Goal: Task Accomplishment & Management: Manage account settings

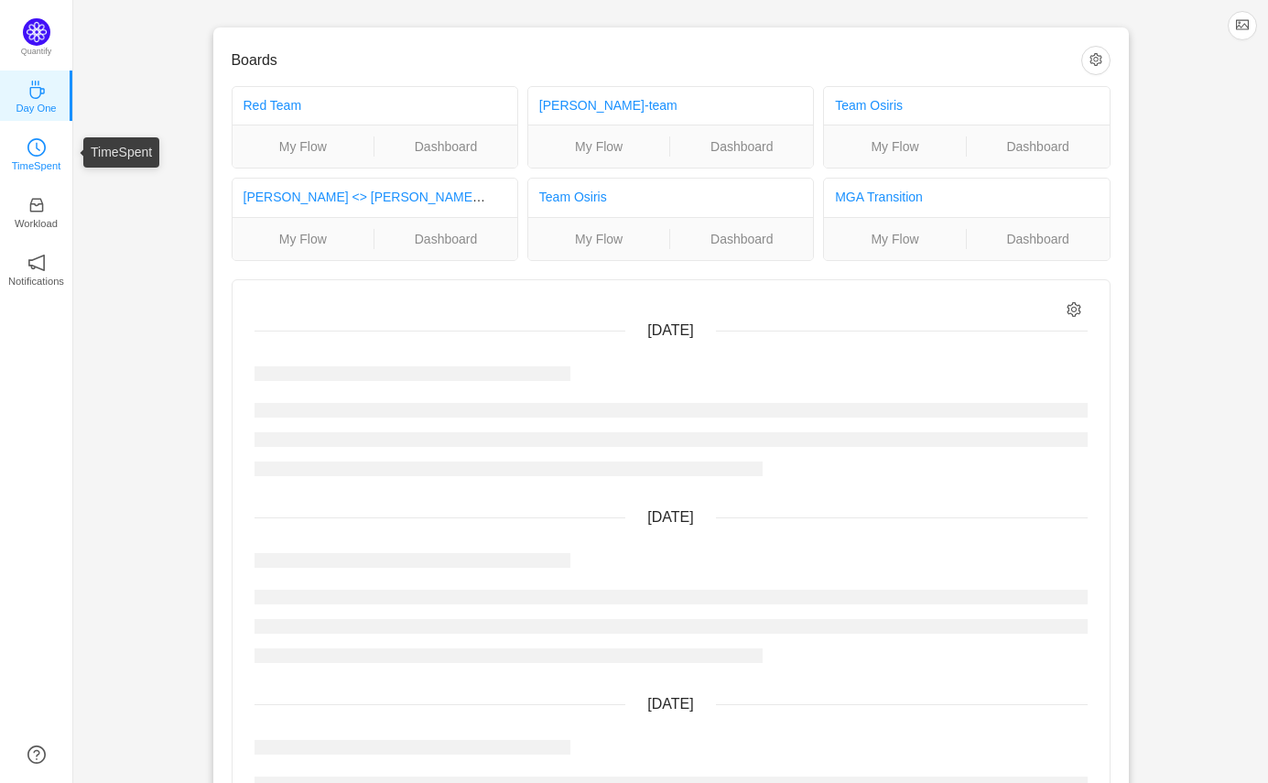
click at [34, 147] on icon "icon: clock-circle" at bounding box center [36, 147] width 18 height 18
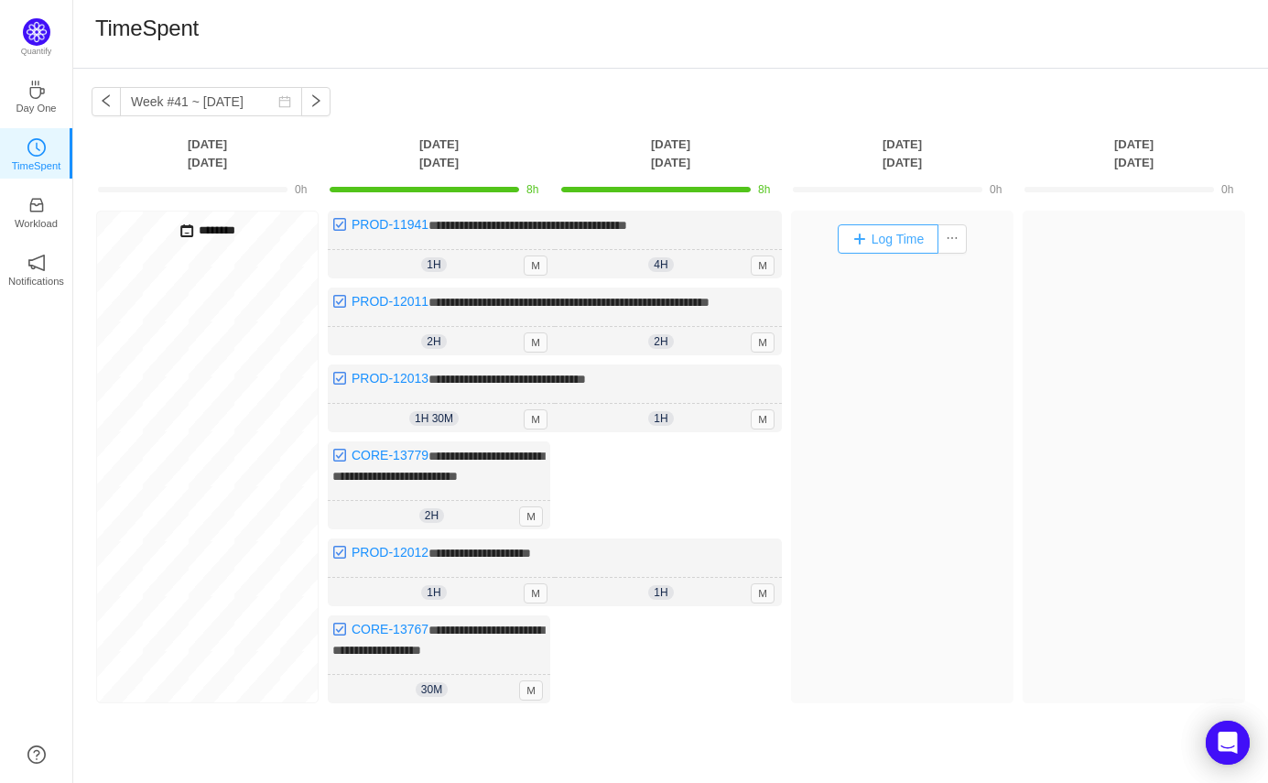
click at [895, 240] on button "Log Time" at bounding box center [889, 238] width 102 height 29
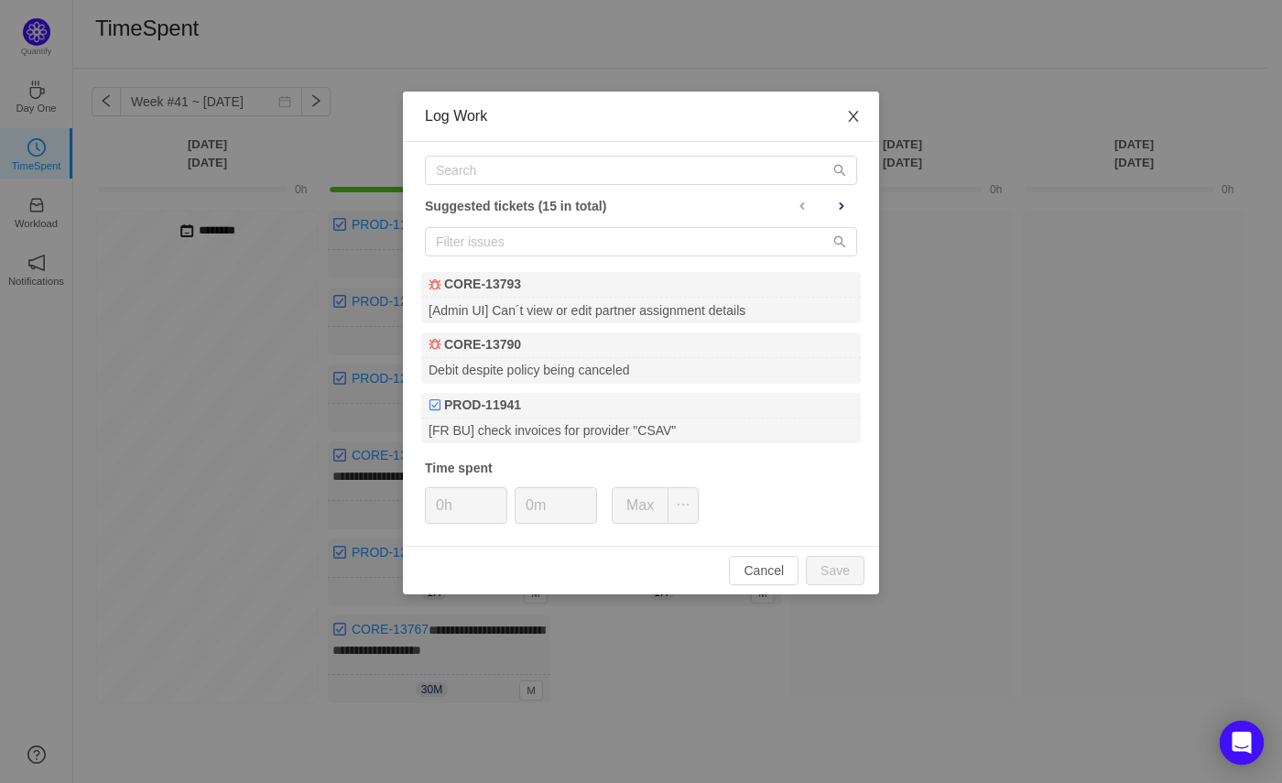
click at [853, 118] on icon "icon: close" at bounding box center [853, 116] width 10 height 11
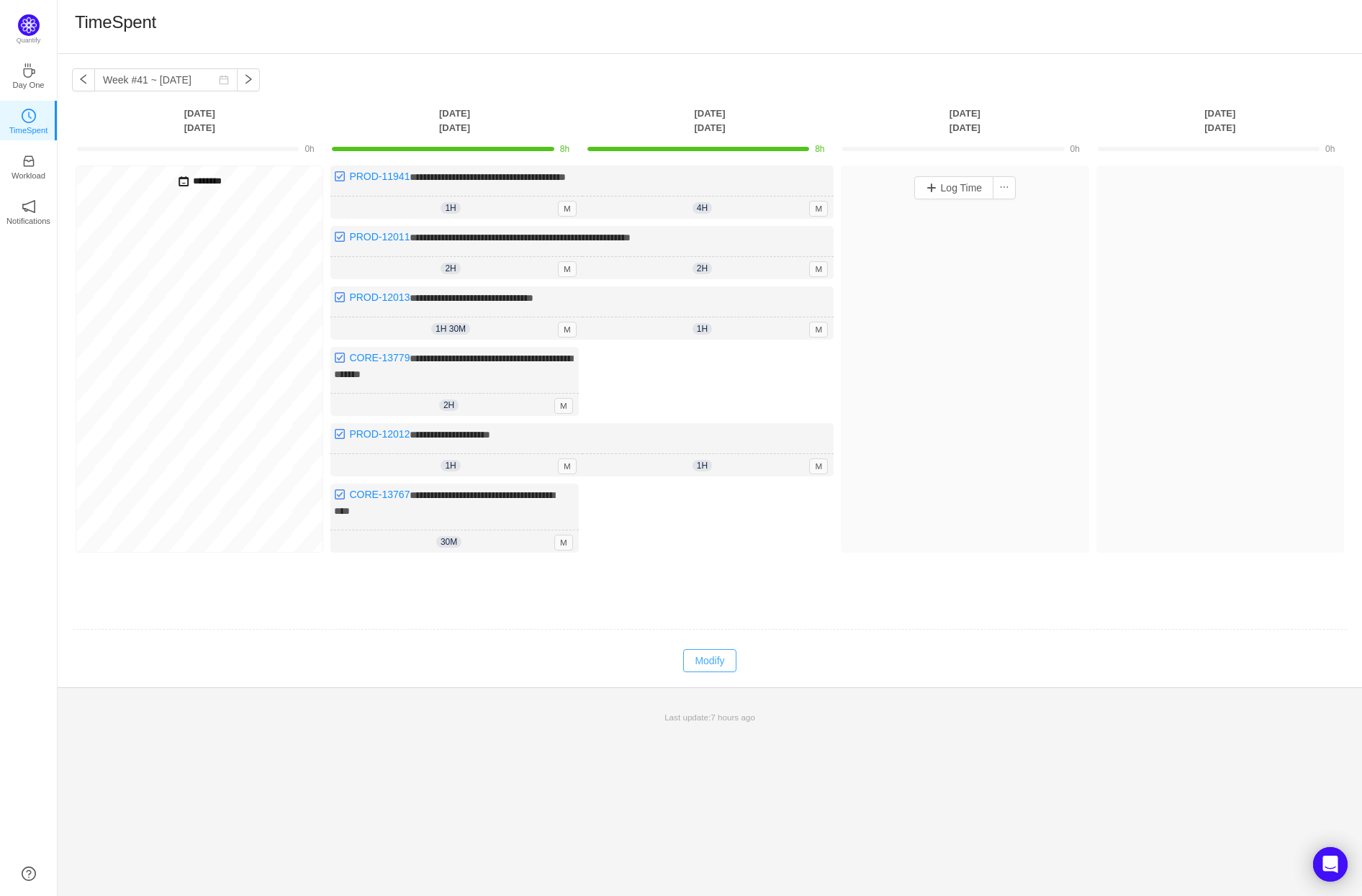
click at [721, 615] on button "Modify" at bounding box center [709, 660] width 53 height 23
click at [935, 184] on button "Log Time" at bounding box center [954, 187] width 80 height 23
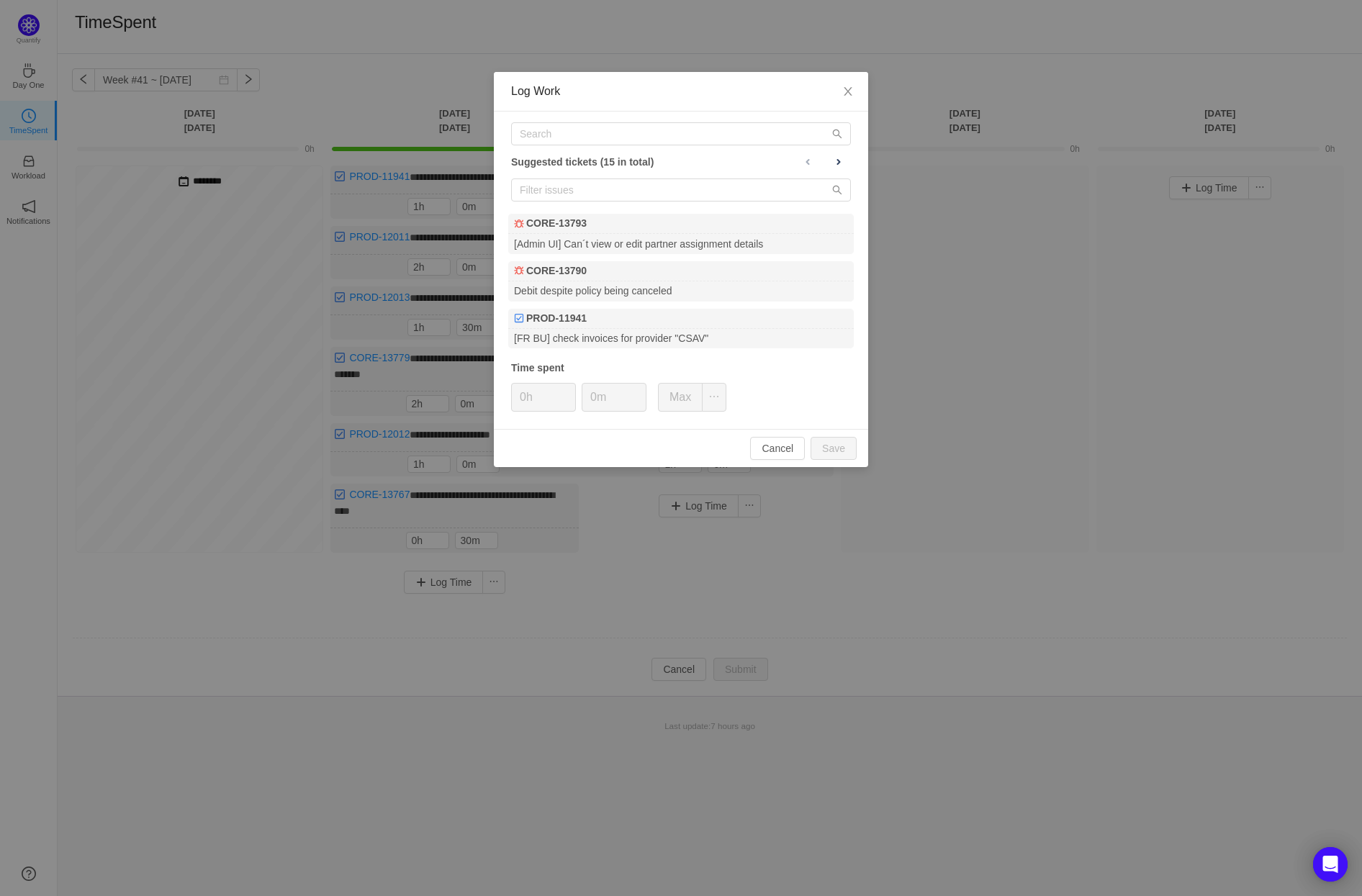
click at [711, 90] on div "Log Work" at bounding box center [681, 91] width 340 height 16
click at [588, 136] on input "text" at bounding box center [681, 134] width 340 height 23
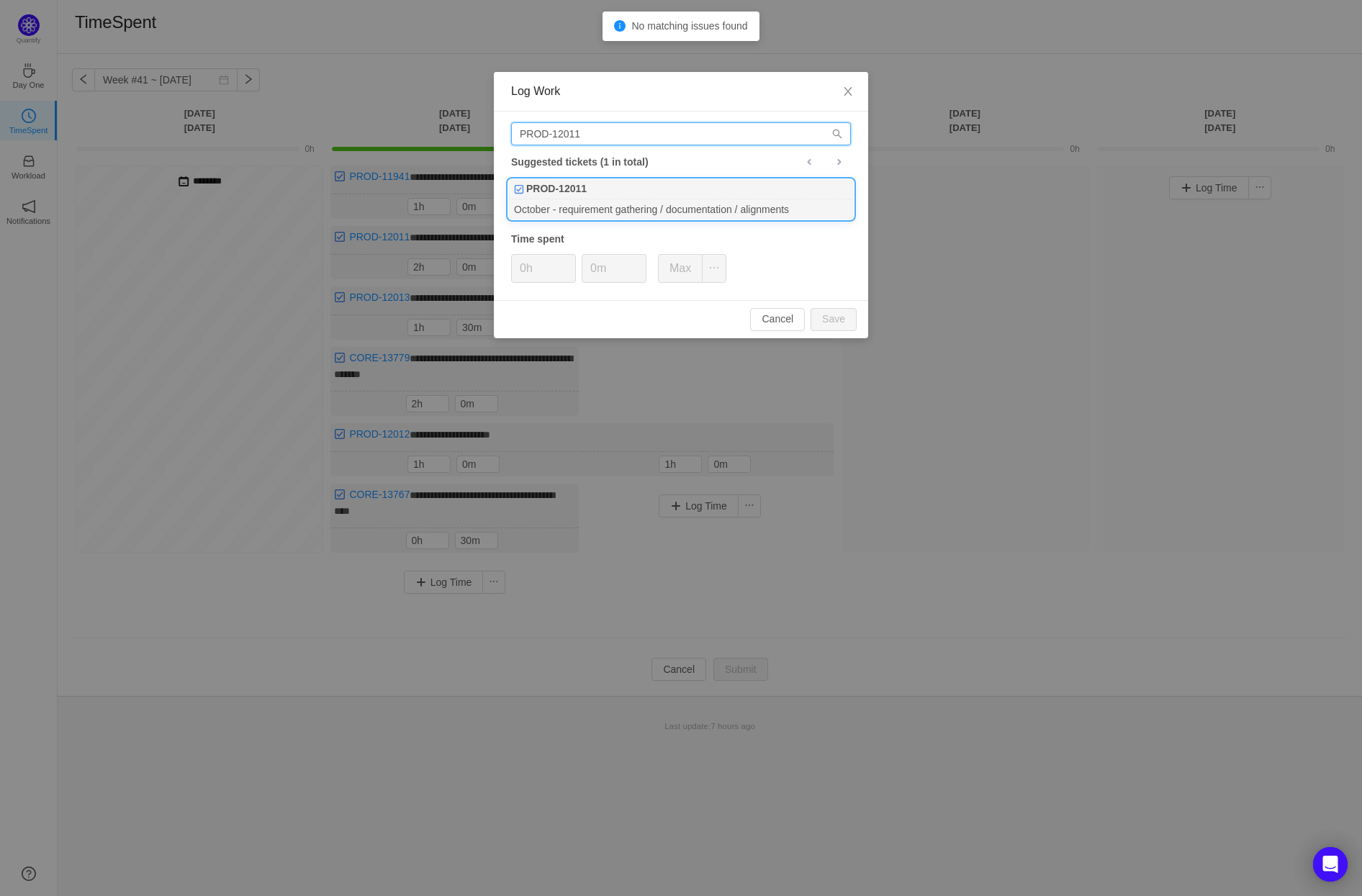
type input "PROD-12011"
click at [636, 189] on div "PROD-12011" at bounding box center [681, 189] width 346 height 20
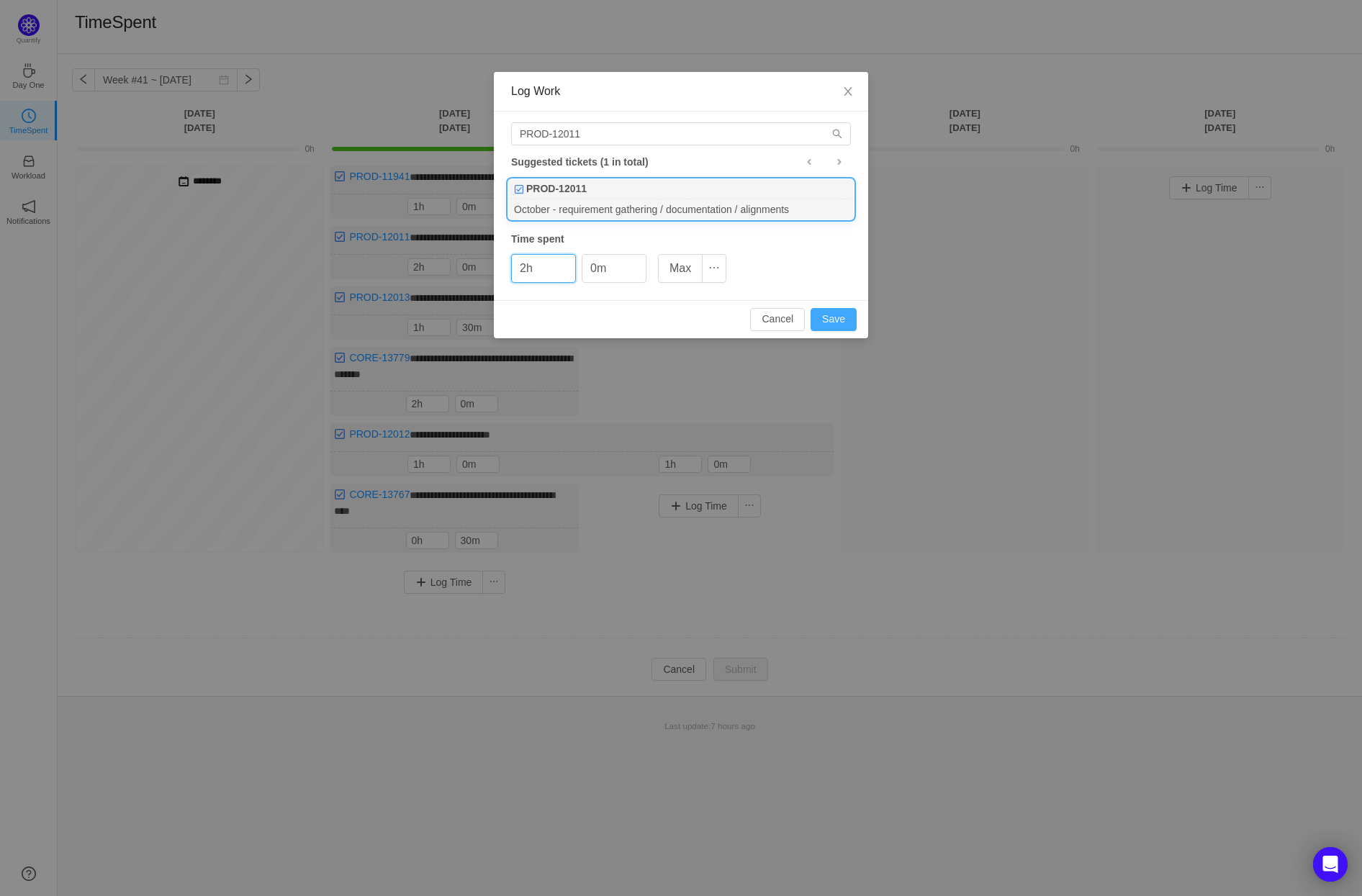
click at [828, 314] on button "Save" at bounding box center [833, 319] width 46 height 23
type input "0h"
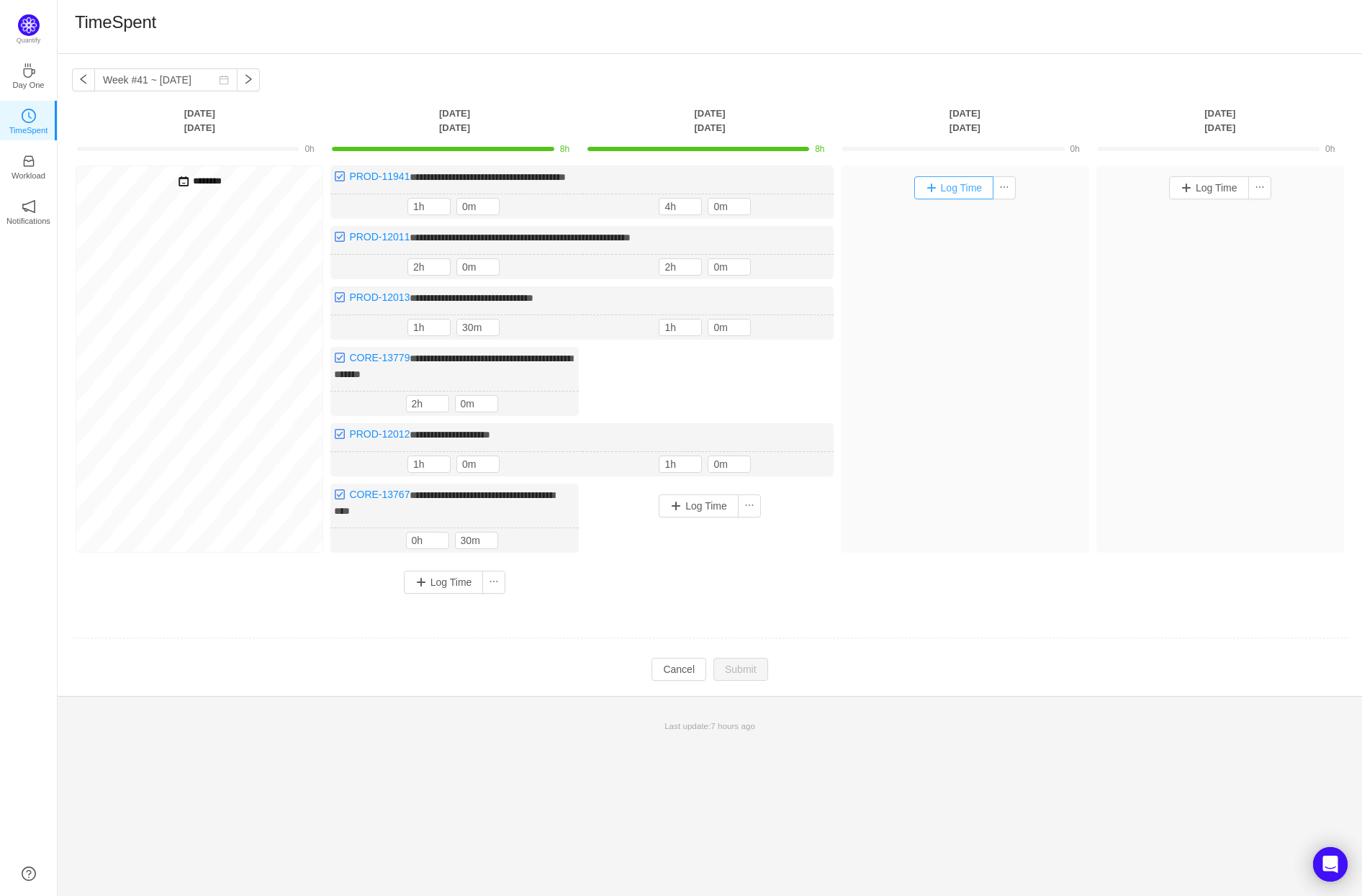
click at [970, 189] on button "Log Time" at bounding box center [954, 187] width 80 height 23
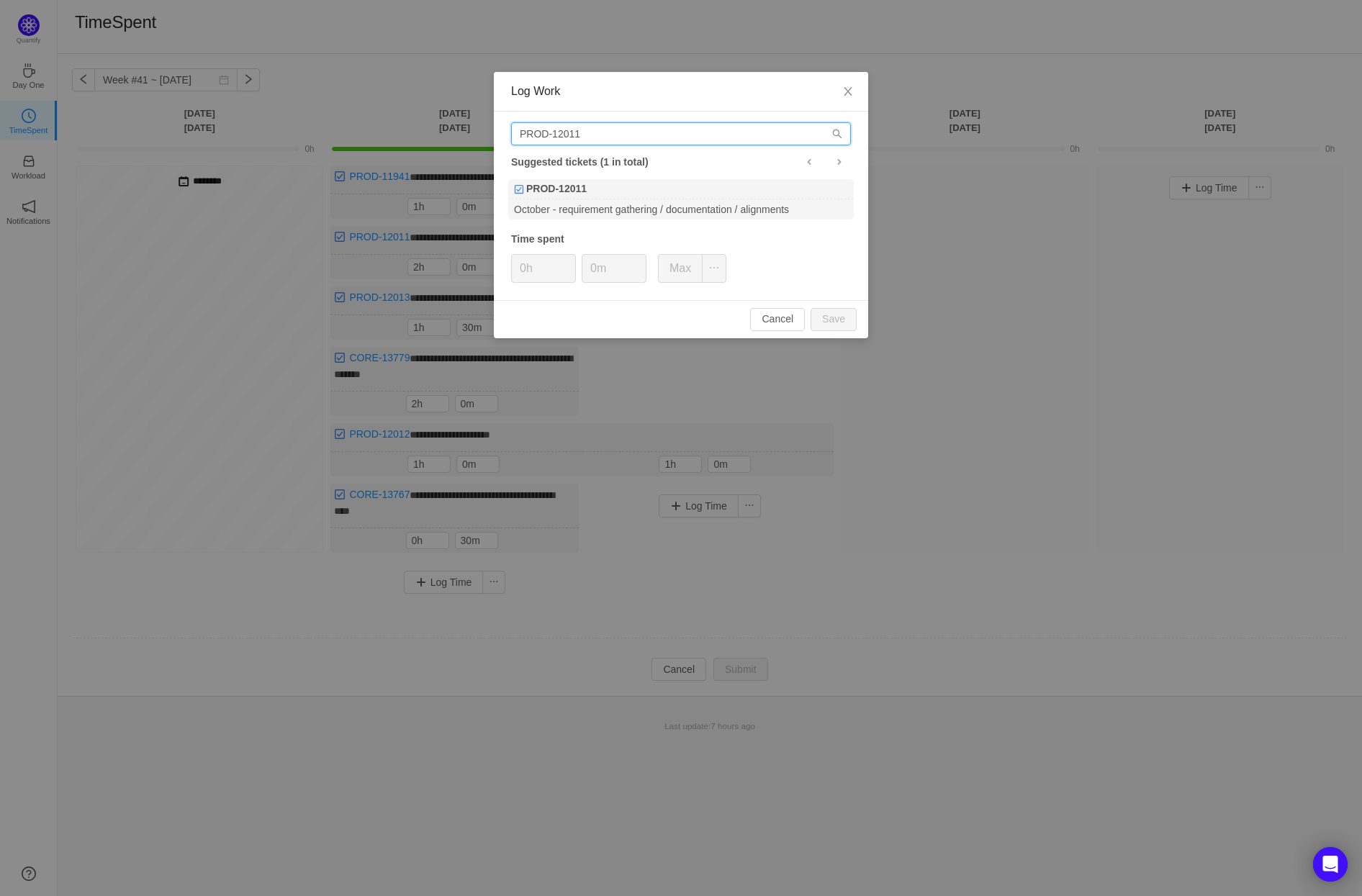
click at [588, 131] on input "PROD-12011" at bounding box center [681, 134] width 340 height 23
click at [850, 94] on icon "icon: close" at bounding box center [847, 91] width 12 height 12
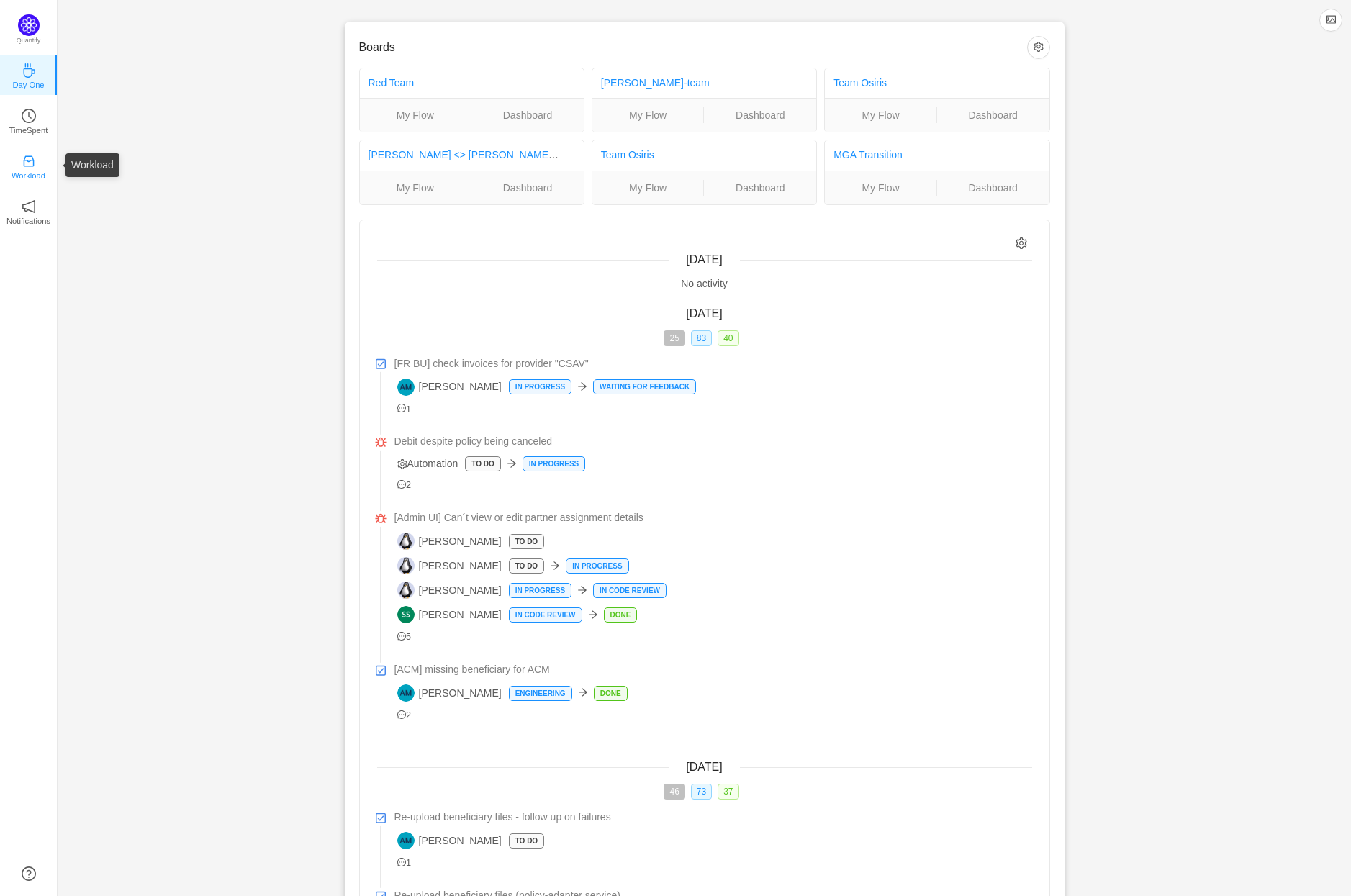
click at [30, 159] on icon "icon: inbox" at bounding box center [28, 161] width 14 height 14
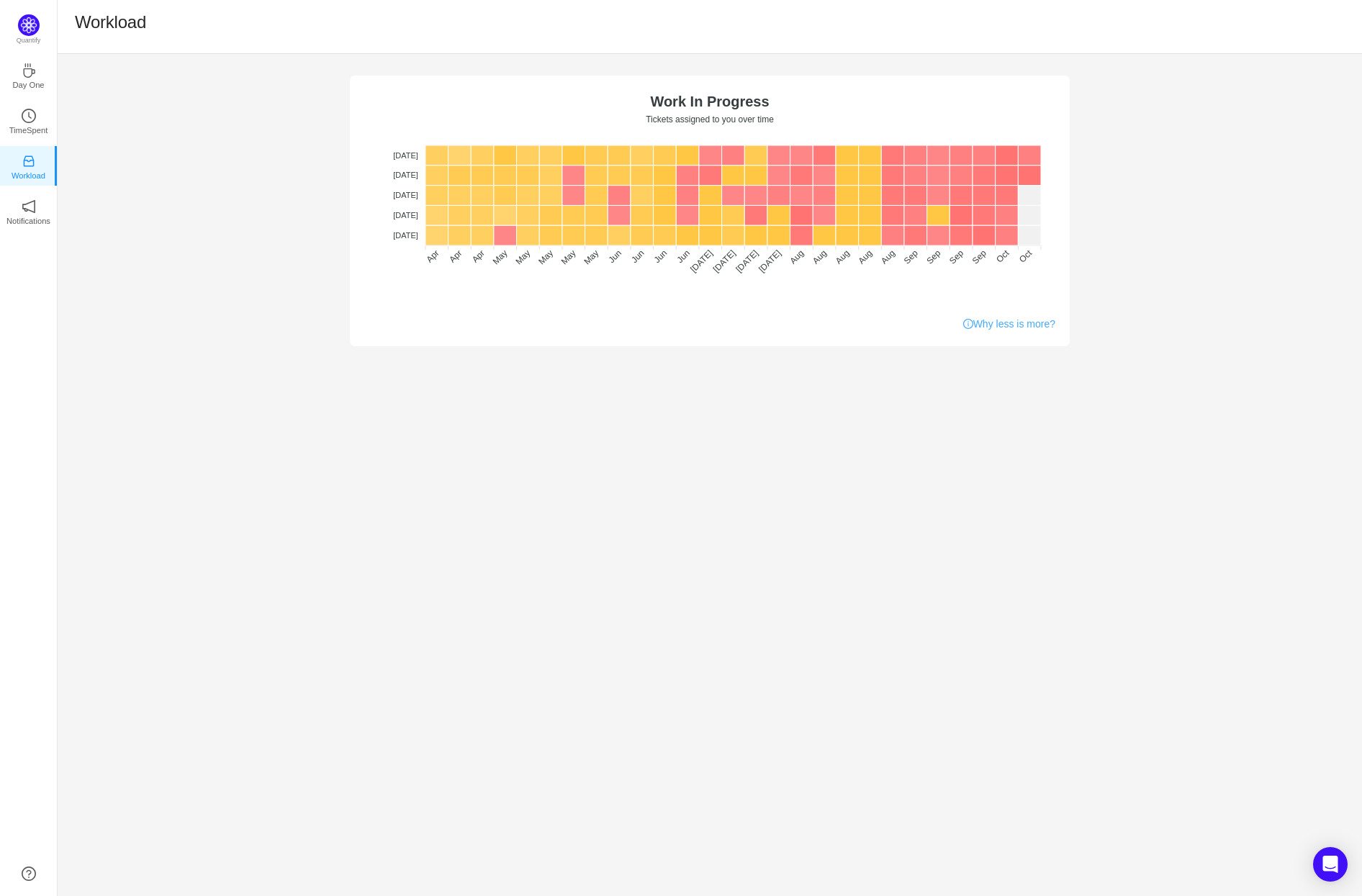
click at [1030, 321] on link "Why less is more?" at bounding box center [1008, 324] width 92 height 15
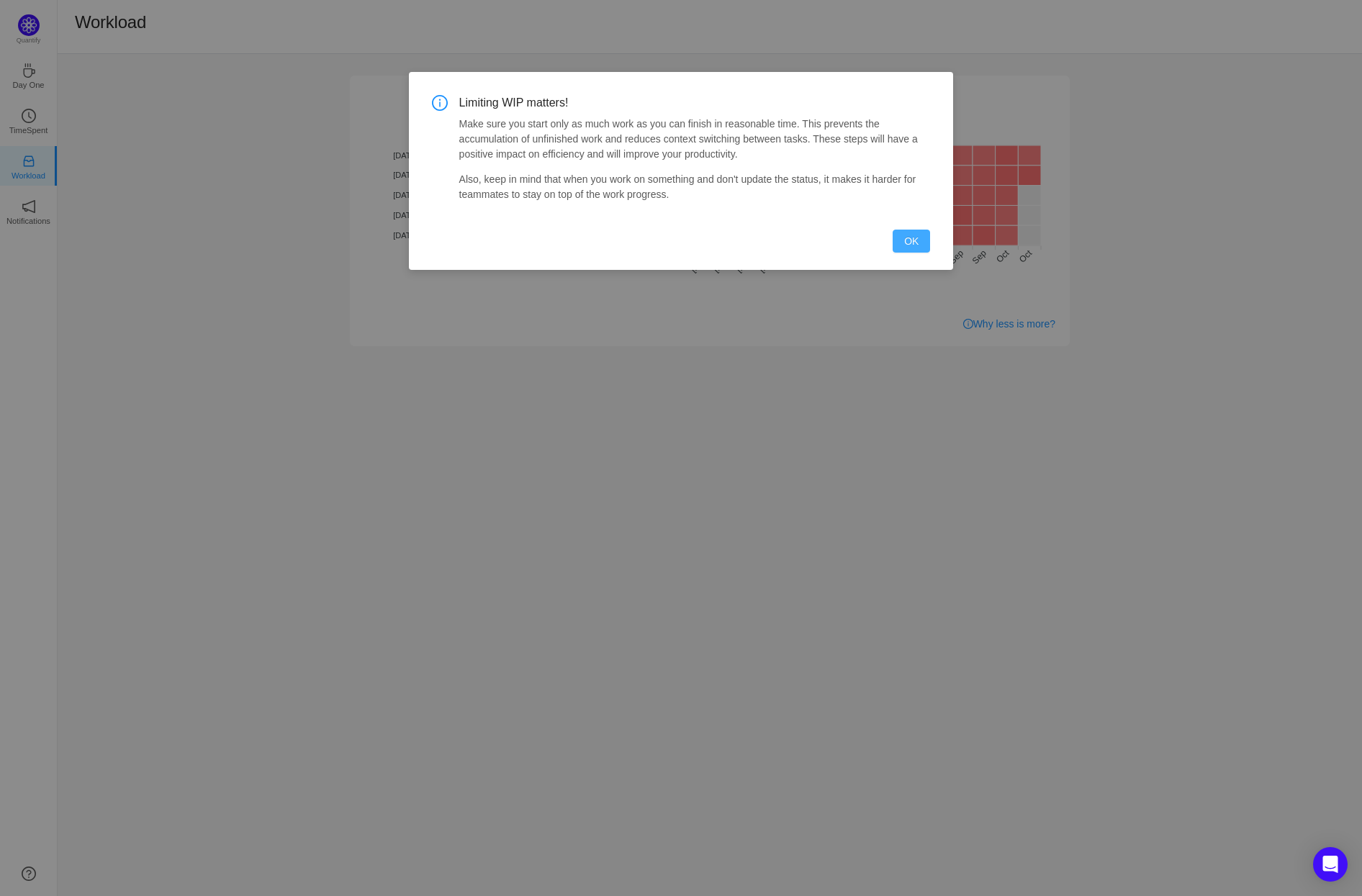
click at [921, 240] on button "OK" at bounding box center [912, 241] width 38 height 23
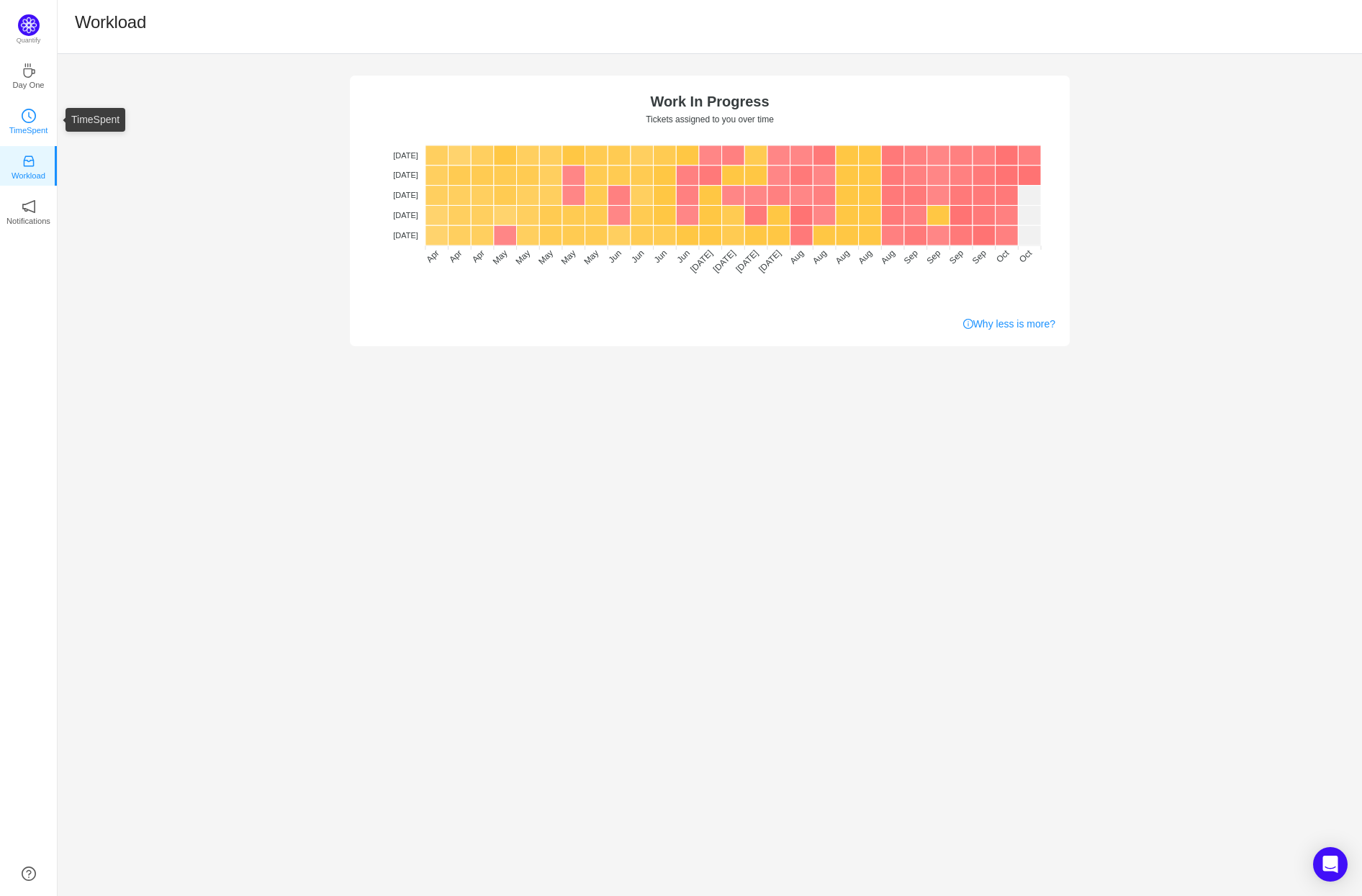
click at [31, 109] on icon "icon: clock-circle" at bounding box center [28, 116] width 14 height 14
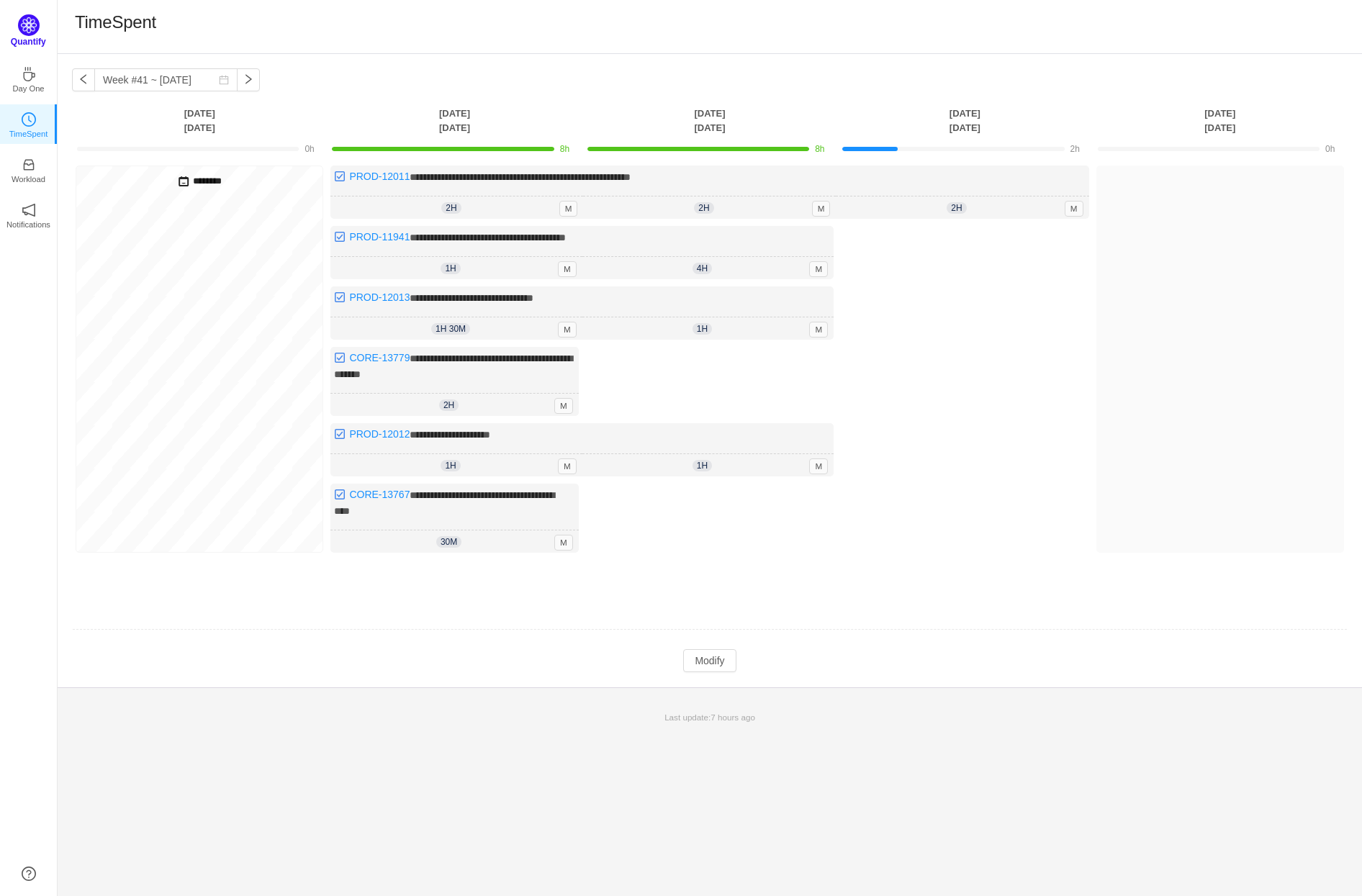
click at [24, 25] on img at bounding box center [28, 24] width 21 height 21
click at [30, 73] on icon "icon: coffee" at bounding box center [28, 71] width 14 height 14
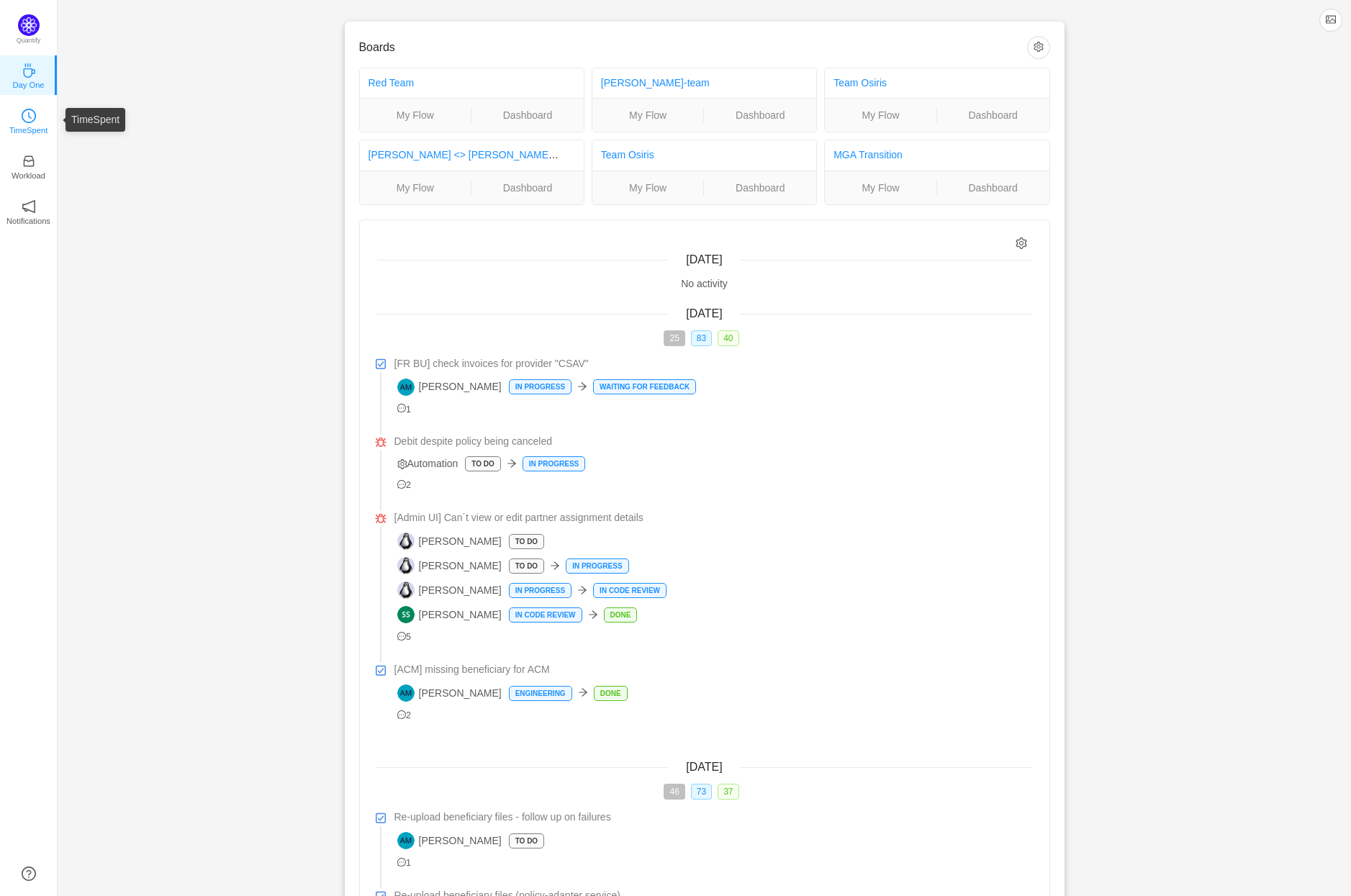
click at [25, 111] on icon "icon: clock-circle" at bounding box center [28, 116] width 14 height 14
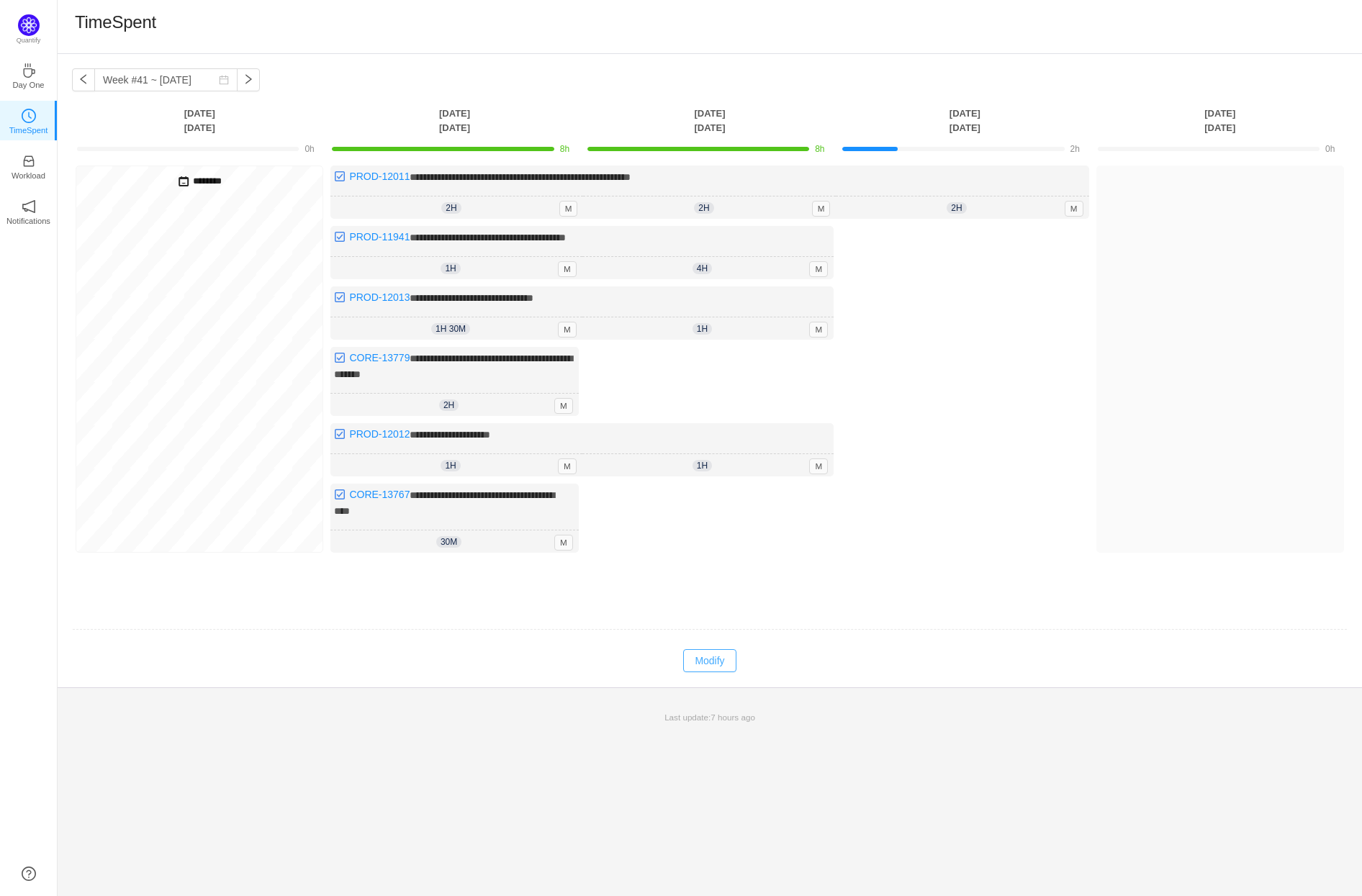
click at [721, 653] on button "Modify" at bounding box center [709, 660] width 53 height 23
click at [961, 248] on button "Log Time" at bounding box center [954, 248] width 80 height 23
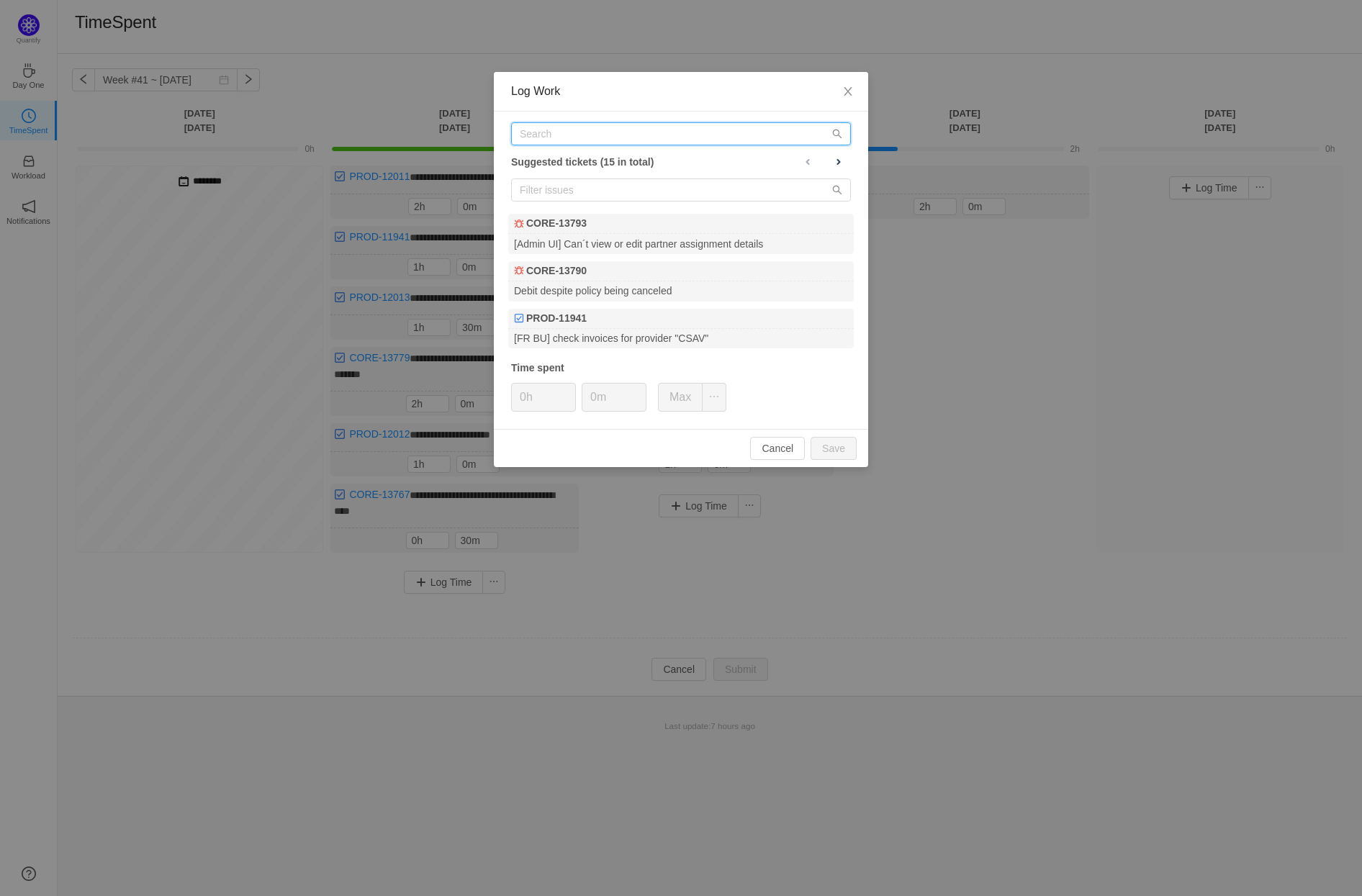
click at [567, 137] on input "text" at bounding box center [681, 134] width 340 height 23
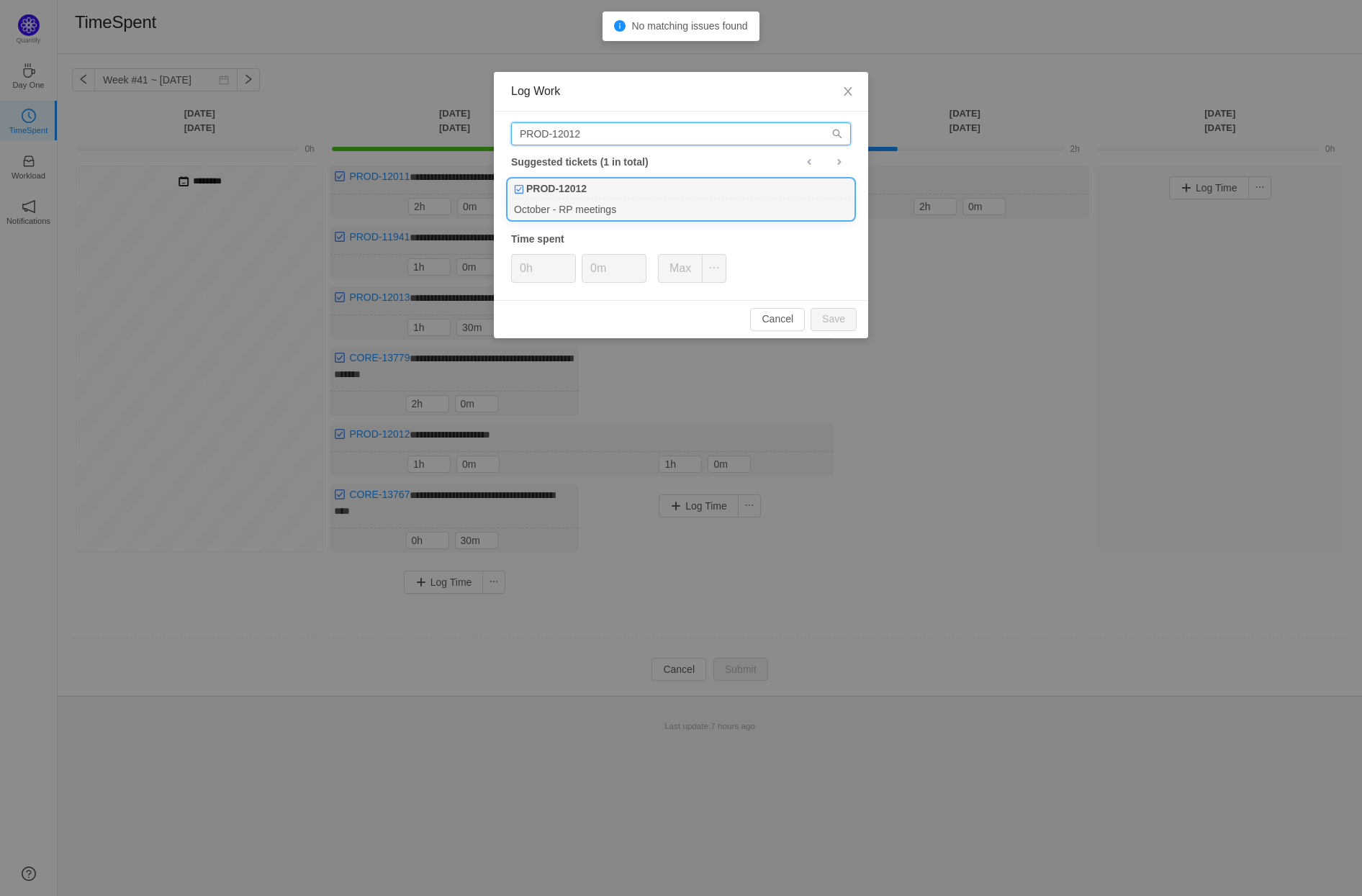
type input "PROD-12012"
click at [622, 205] on div "October - RP meetings" at bounding box center [681, 209] width 346 height 20
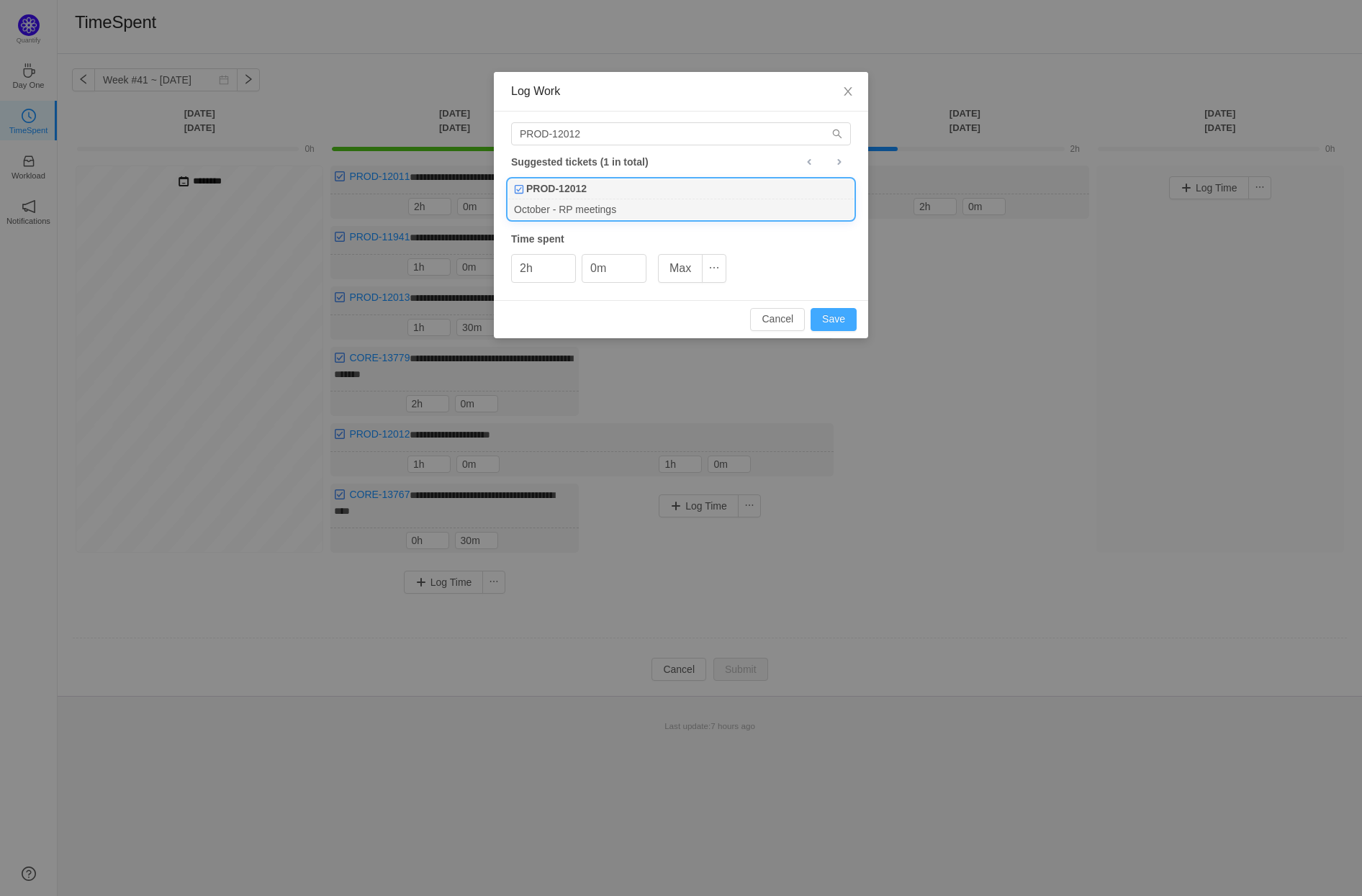
click at [840, 316] on button "Save" at bounding box center [833, 319] width 46 height 23
type input "0h"
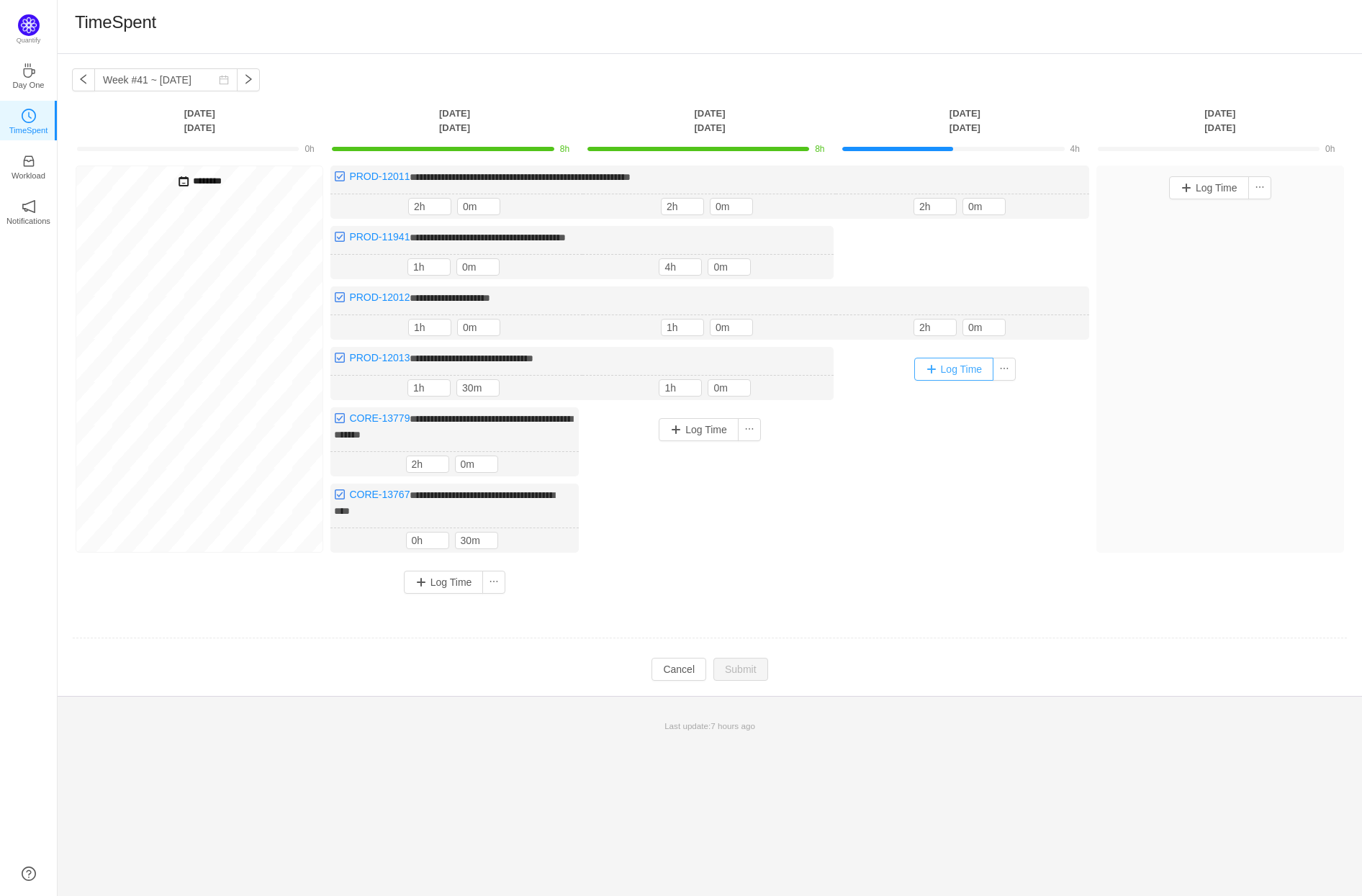
click at [967, 366] on button "Log Time" at bounding box center [954, 369] width 80 height 23
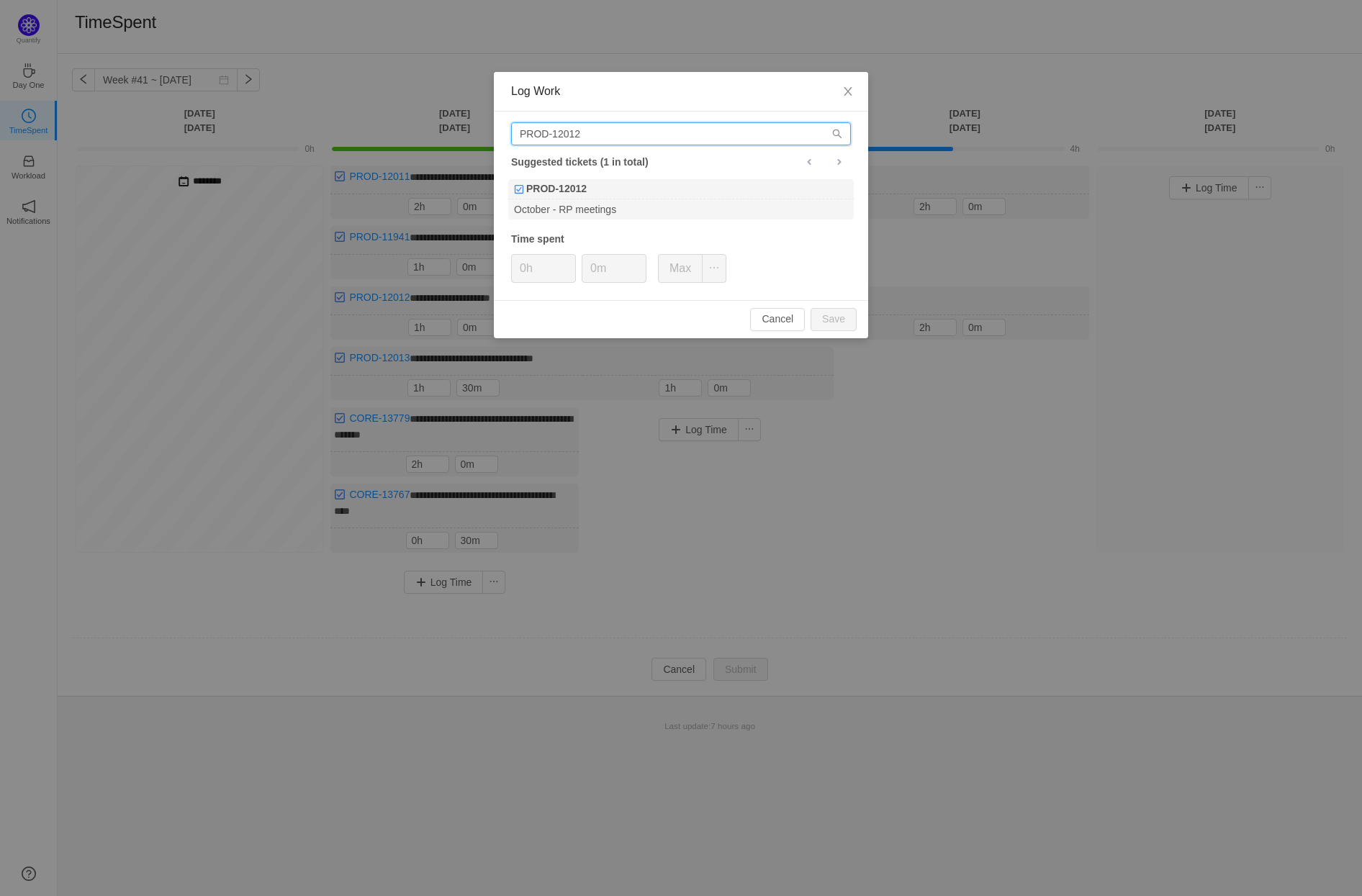
drag, startPoint x: 615, startPoint y: 132, endPoint x: 578, endPoint y: 131, distance: 37.0
click at [578, 131] on input "PROD-12012" at bounding box center [681, 134] width 340 height 23
type input "PROD-12013"
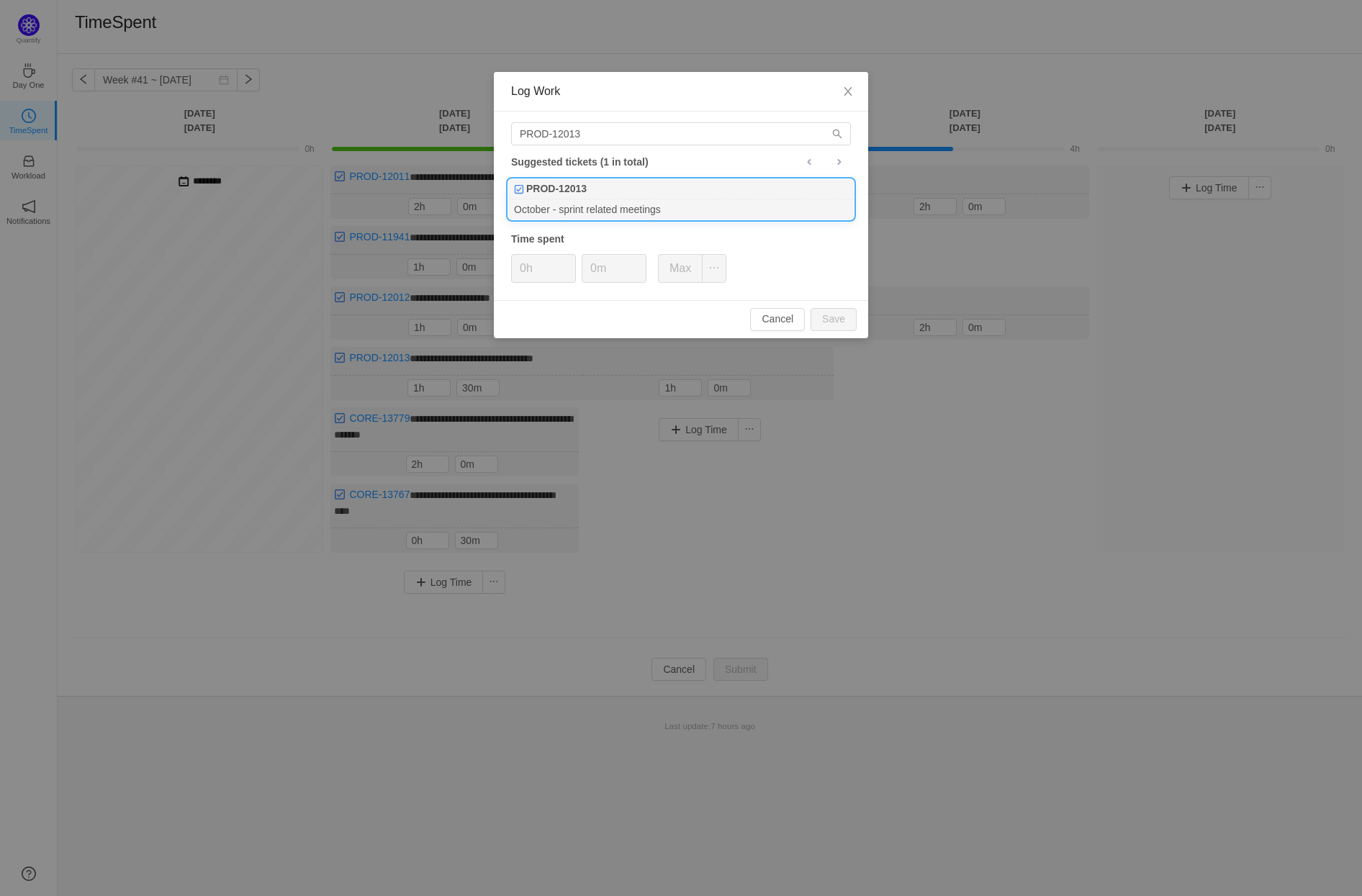
click at [641, 200] on div "October - sprint related meetings" at bounding box center [681, 209] width 346 height 20
click at [837, 316] on button "Save" at bounding box center [833, 319] width 46 height 23
type input "0h"
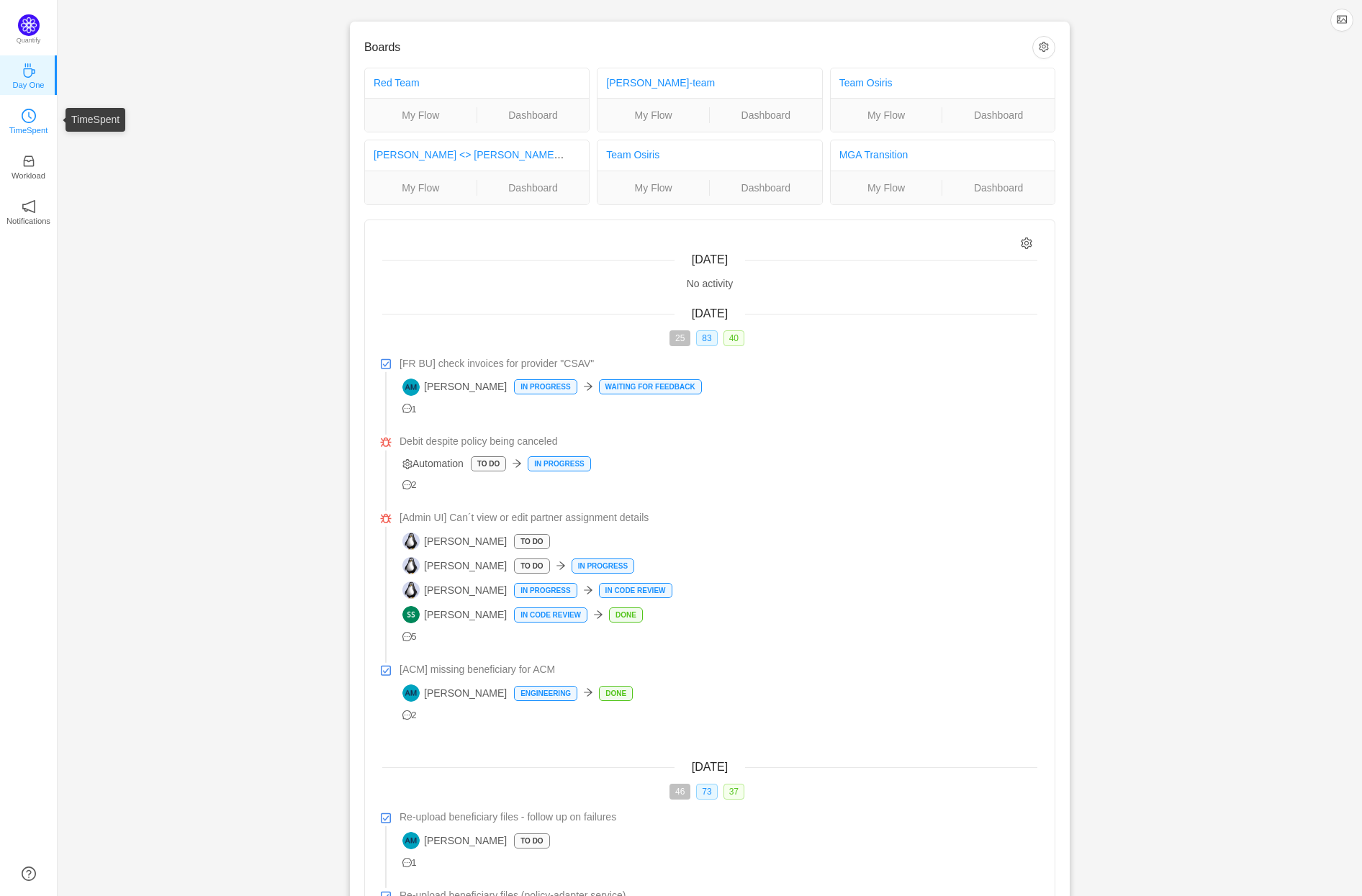
click at [36, 116] on link "TimeSpent" at bounding box center [28, 120] width 14 height 14
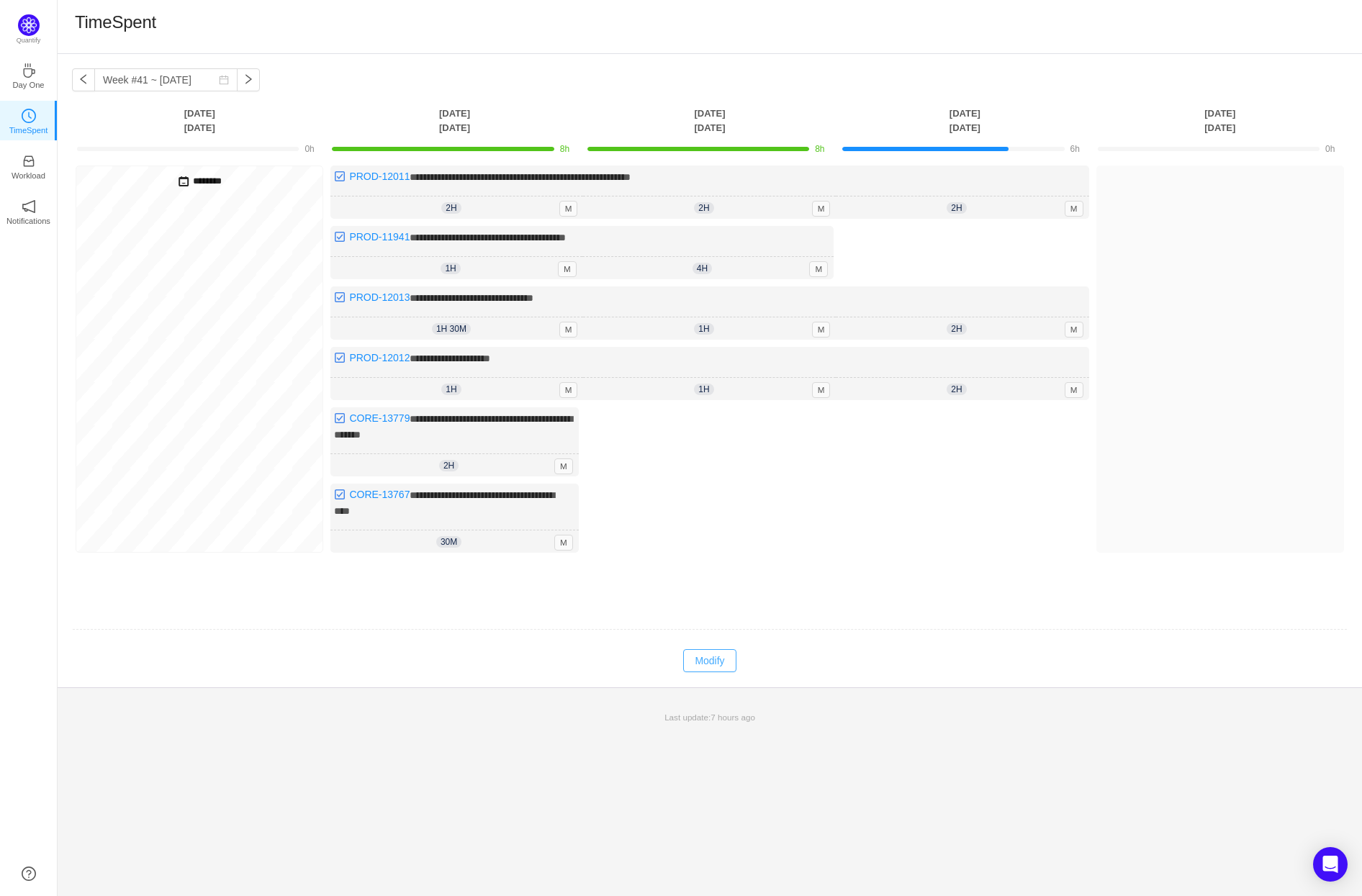
click at [718, 655] on button "Modify" at bounding box center [709, 660] width 53 height 23
type input "0h"
click at [697, 329] on icon "icon: down" at bounding box center [696, 331] width 5 height 5
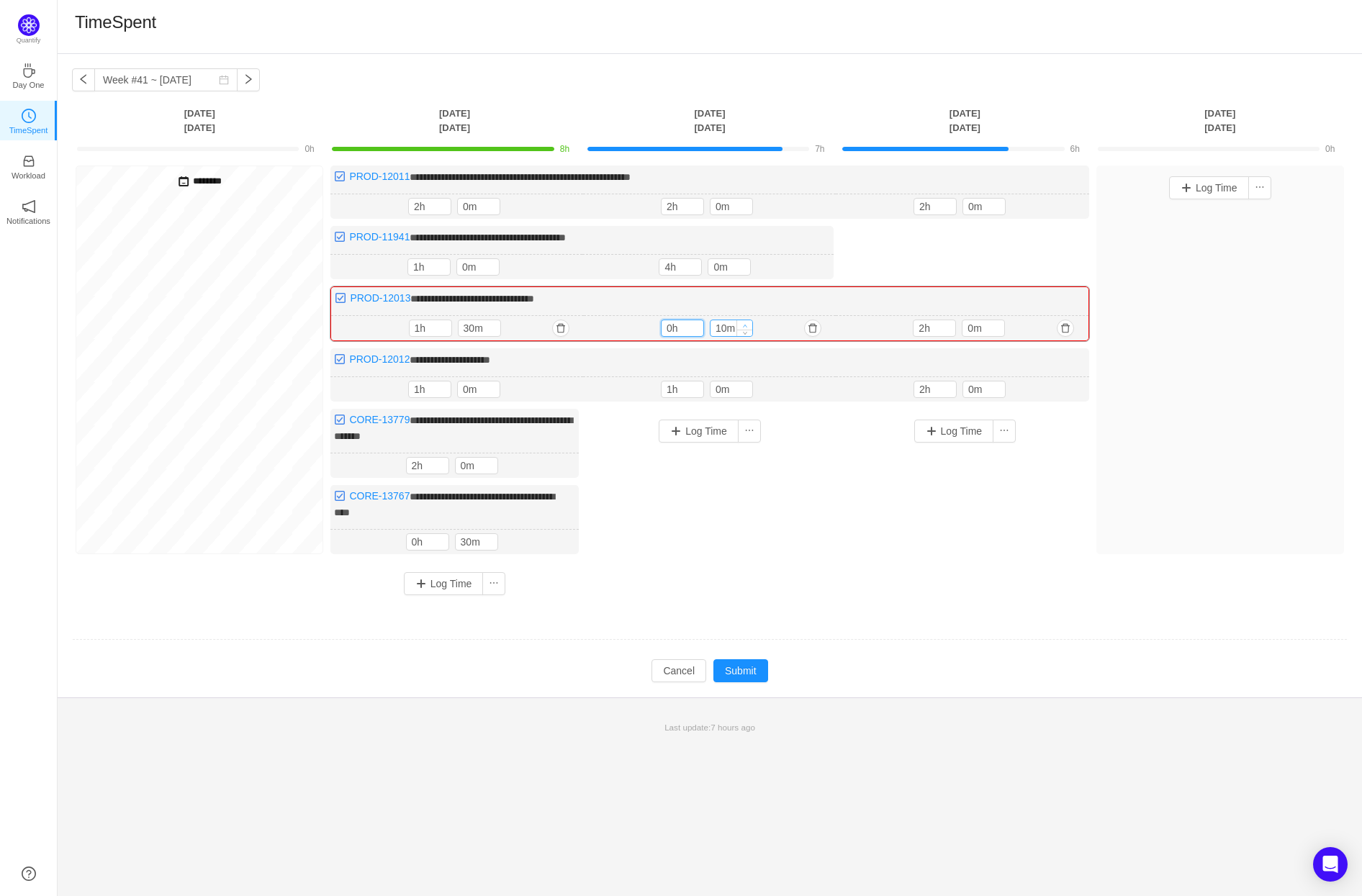
click at [743, 324] on icon "icon: up" at bounding box center [744, 325] width 5 height 5
type input "30m"
click at [743, 324] on icon "icon: up" at bounding box center [744, 325] width 5 height 5
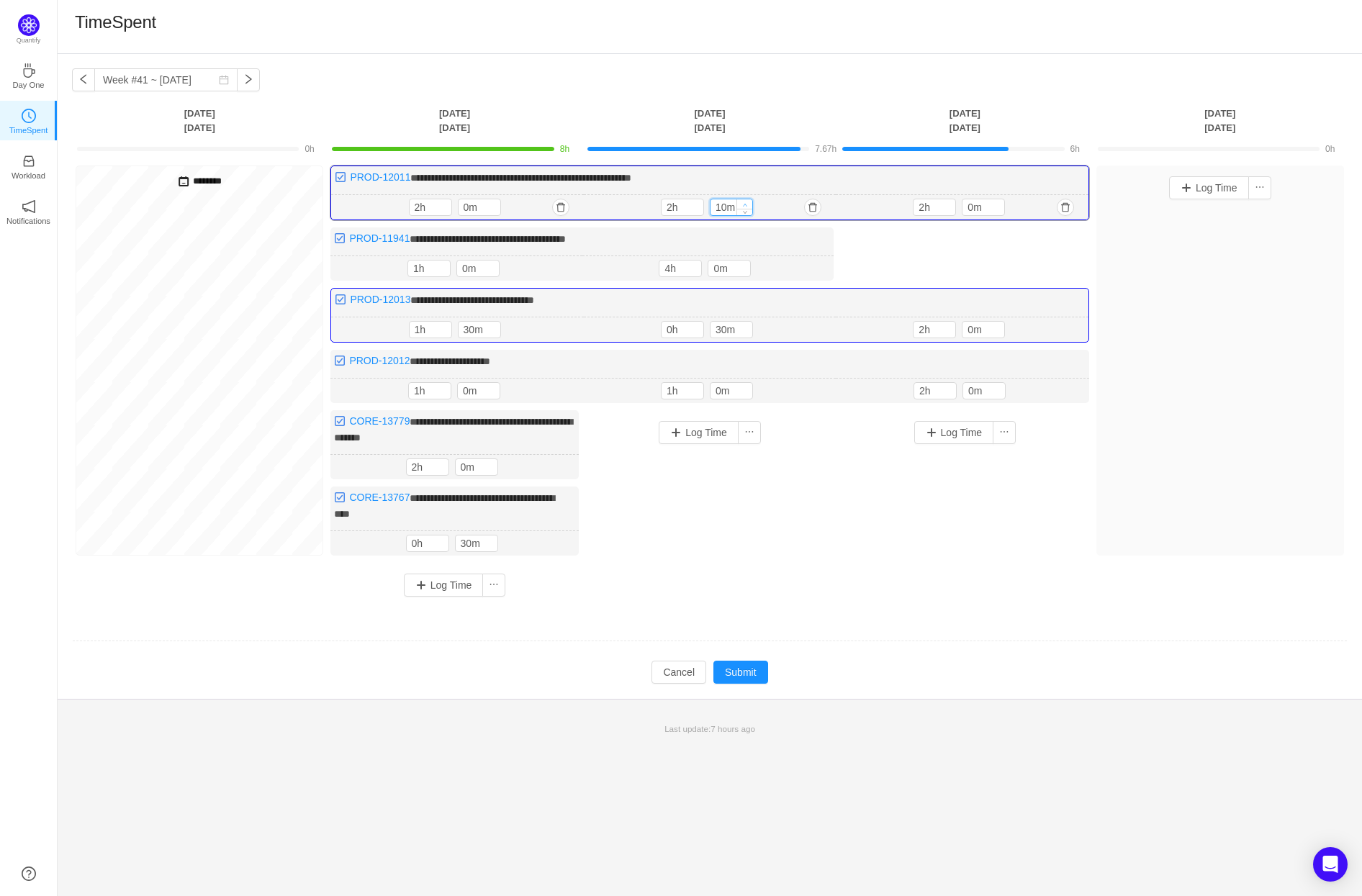
click at [746, 202] on icon "icon: up" at bounding box center [744, 204] width 5 height 5
type input "30m"
click at [746, 202] on icon "icon: up" at bounding box center [744, 204] width 5 height 5
type input "1h"
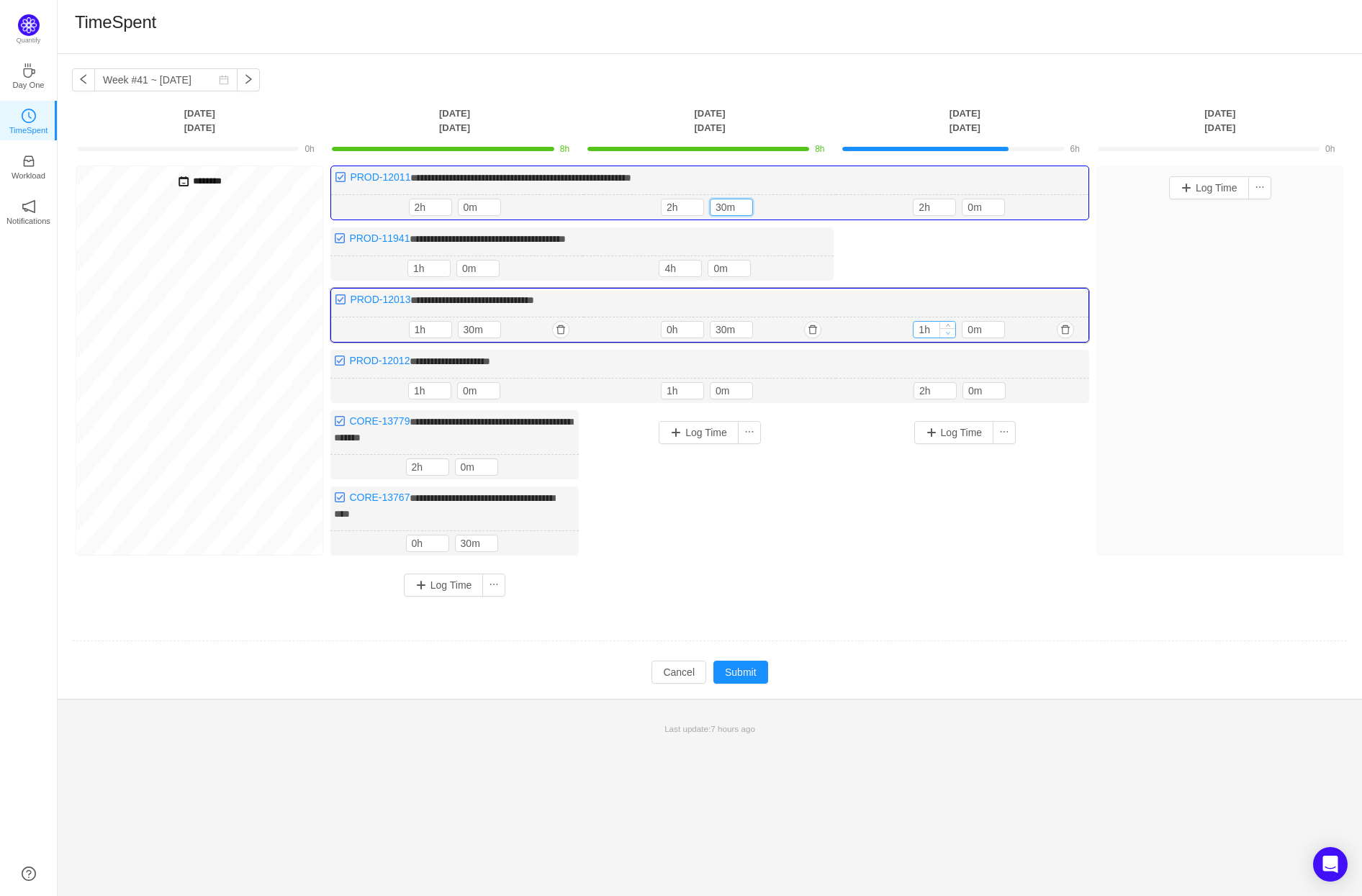
click at [949, 332] on icon "icon: down" at bounding box center [947, 333] width 4 height 3
click at [997, 325] on icon "icon: up" at bounding box center [997, 327] width 5 height 5
type input "30m"
click at [997, 325] on icon "icon: up" at bounding box center [997, 327] width 5 height 5
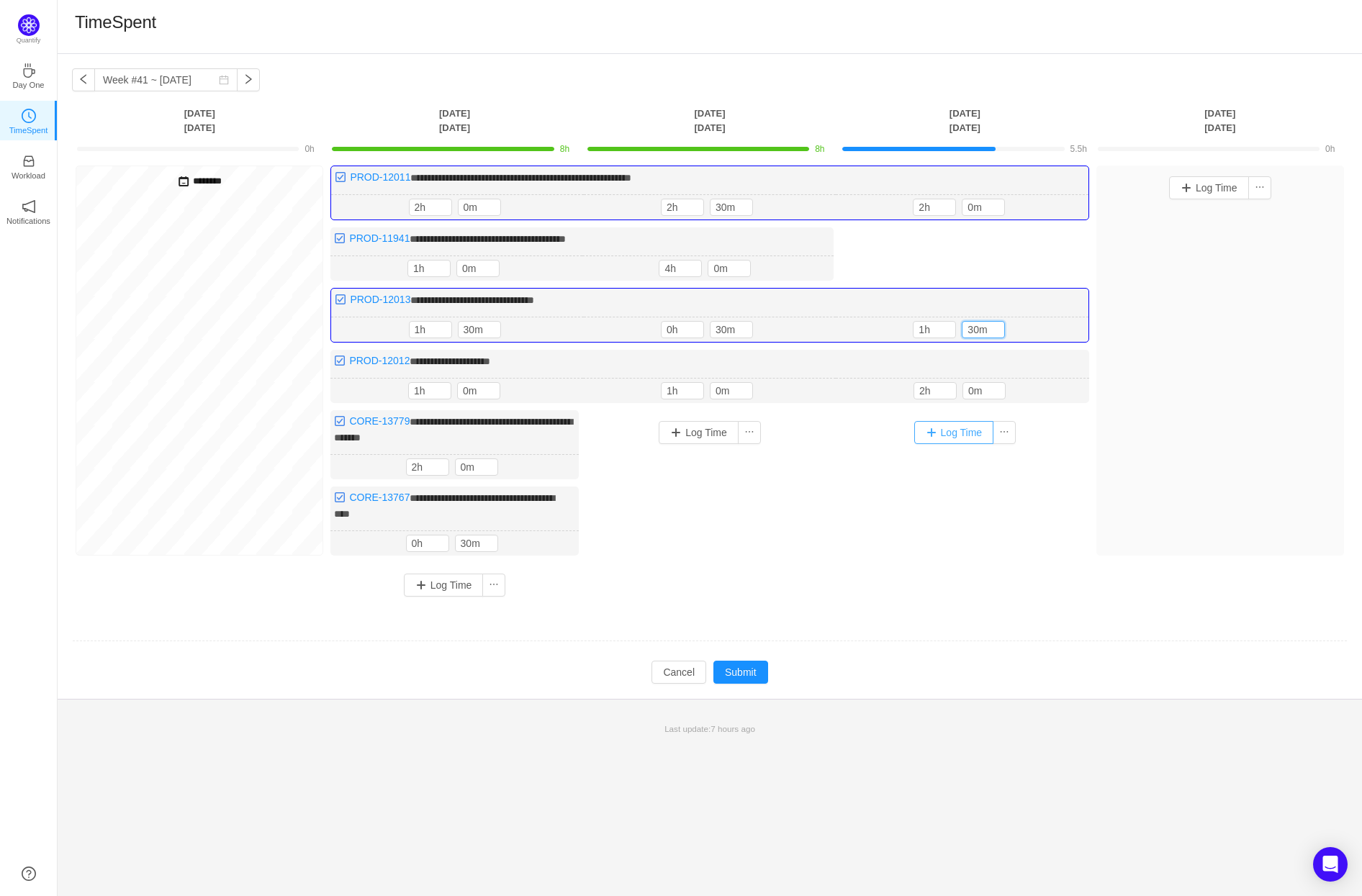
click at [956, 432] on button "Log Time" at bounding box center [954, 432] width 80 height 23
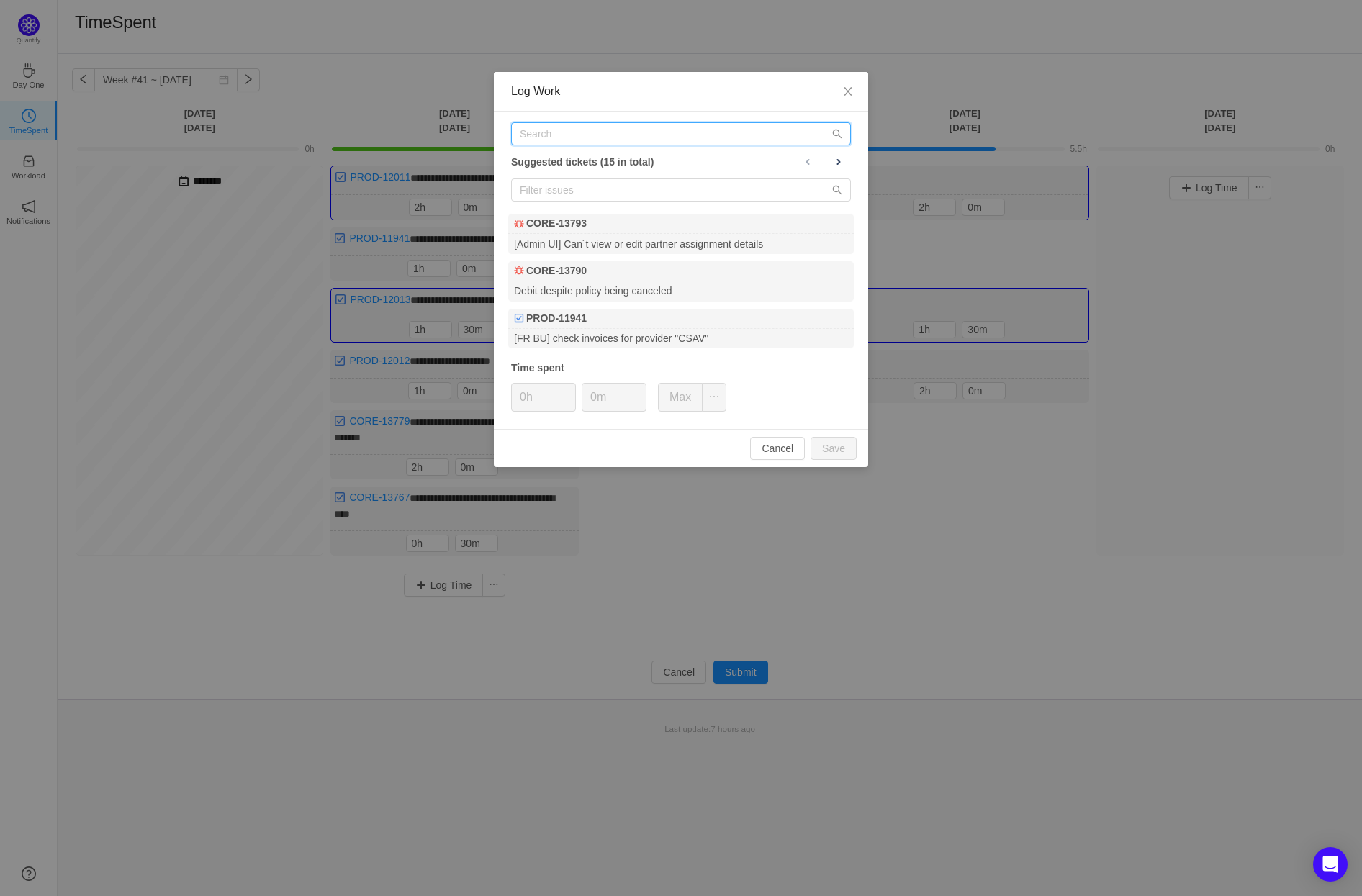
click at [589, 130] on input "text" at bounding box center [681, 134] width 340 height 23
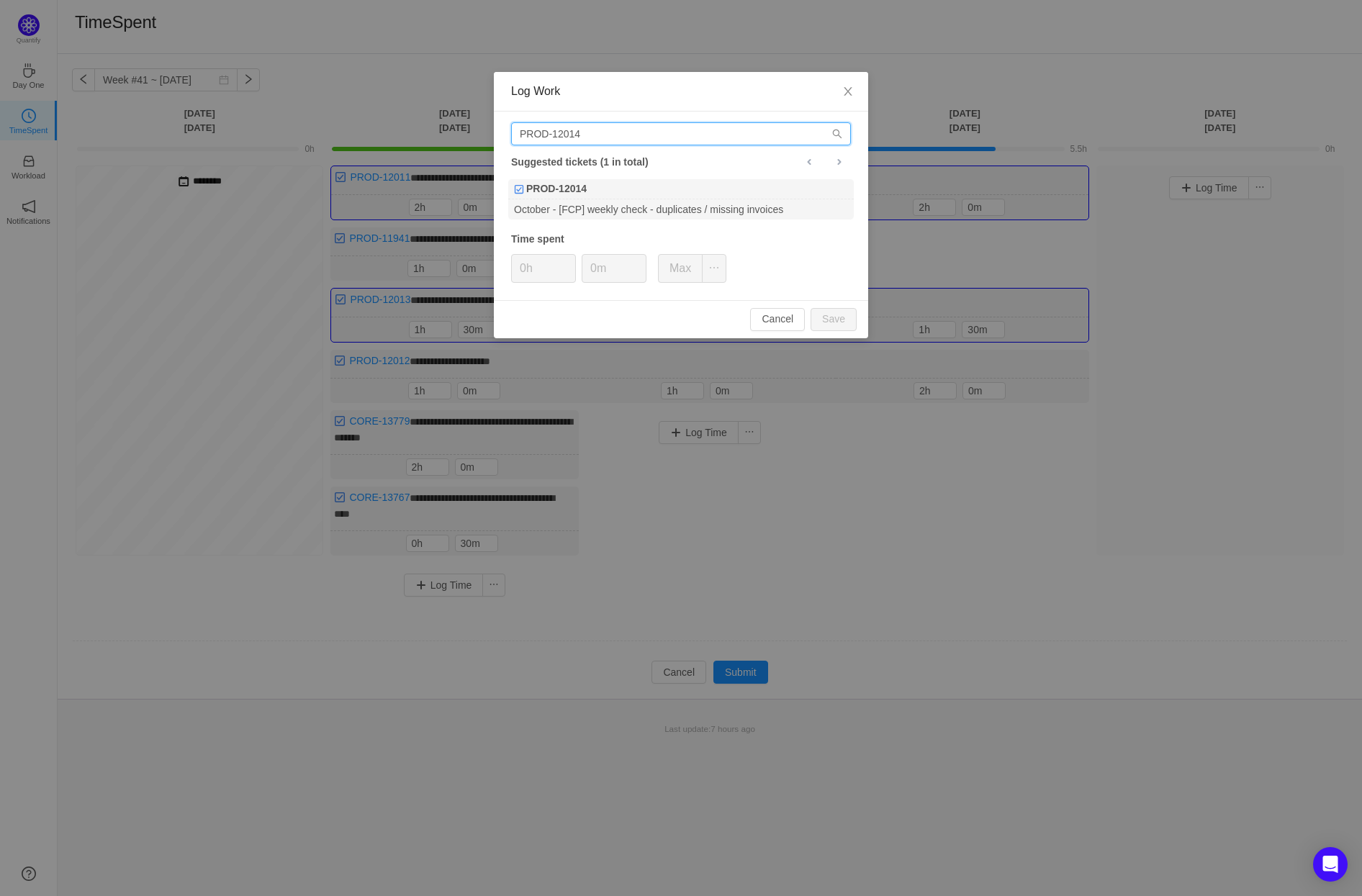
click at [583, 132] on input "PROD-12014" at bounding box center [681, 134] width 340 height 23
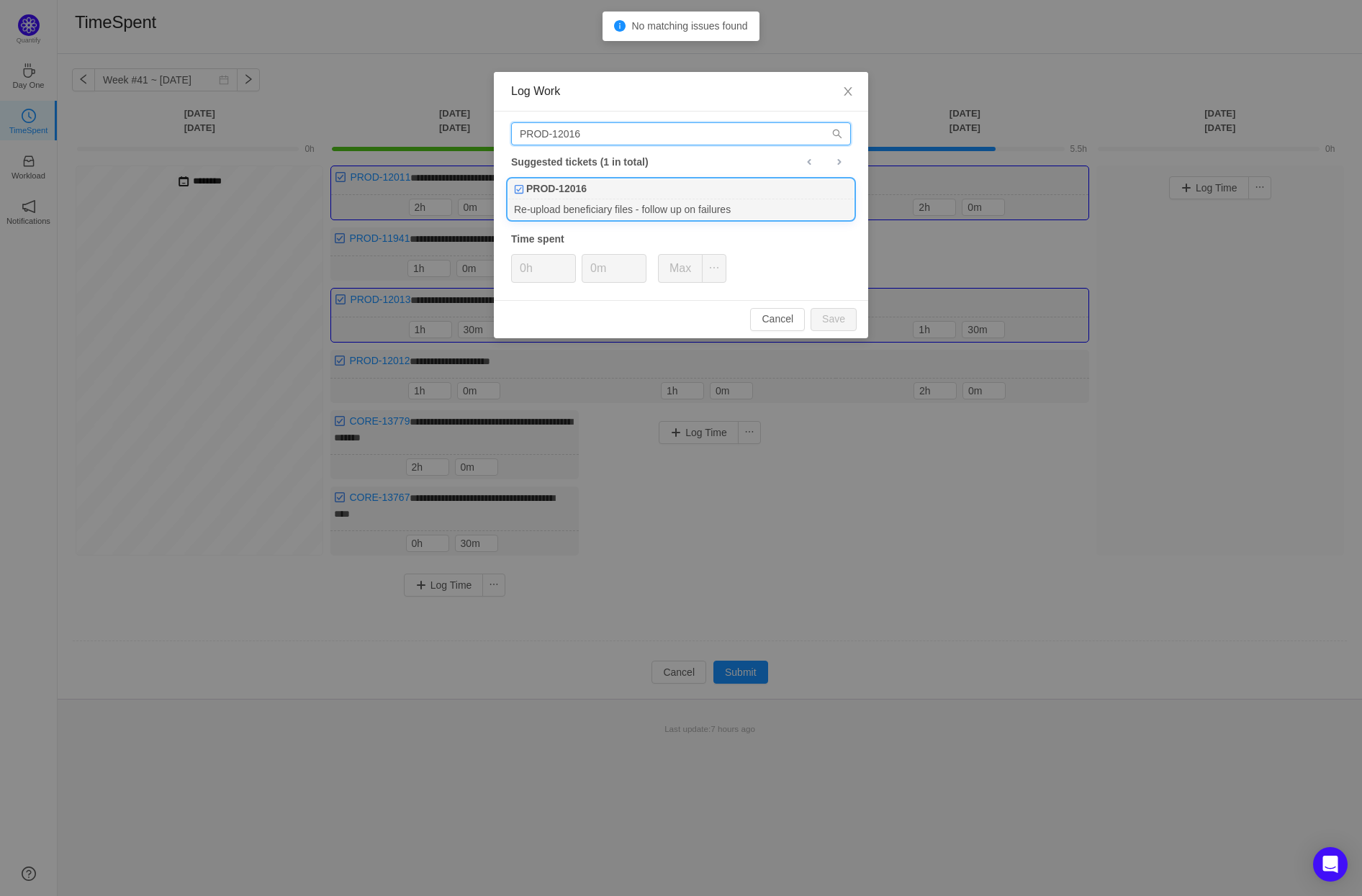
type input "PROD-12016"
click at [649, 200] on div "Re-upload beneficiary files - follow up on failures" at bounding box center [681, 209] width 346 height 20
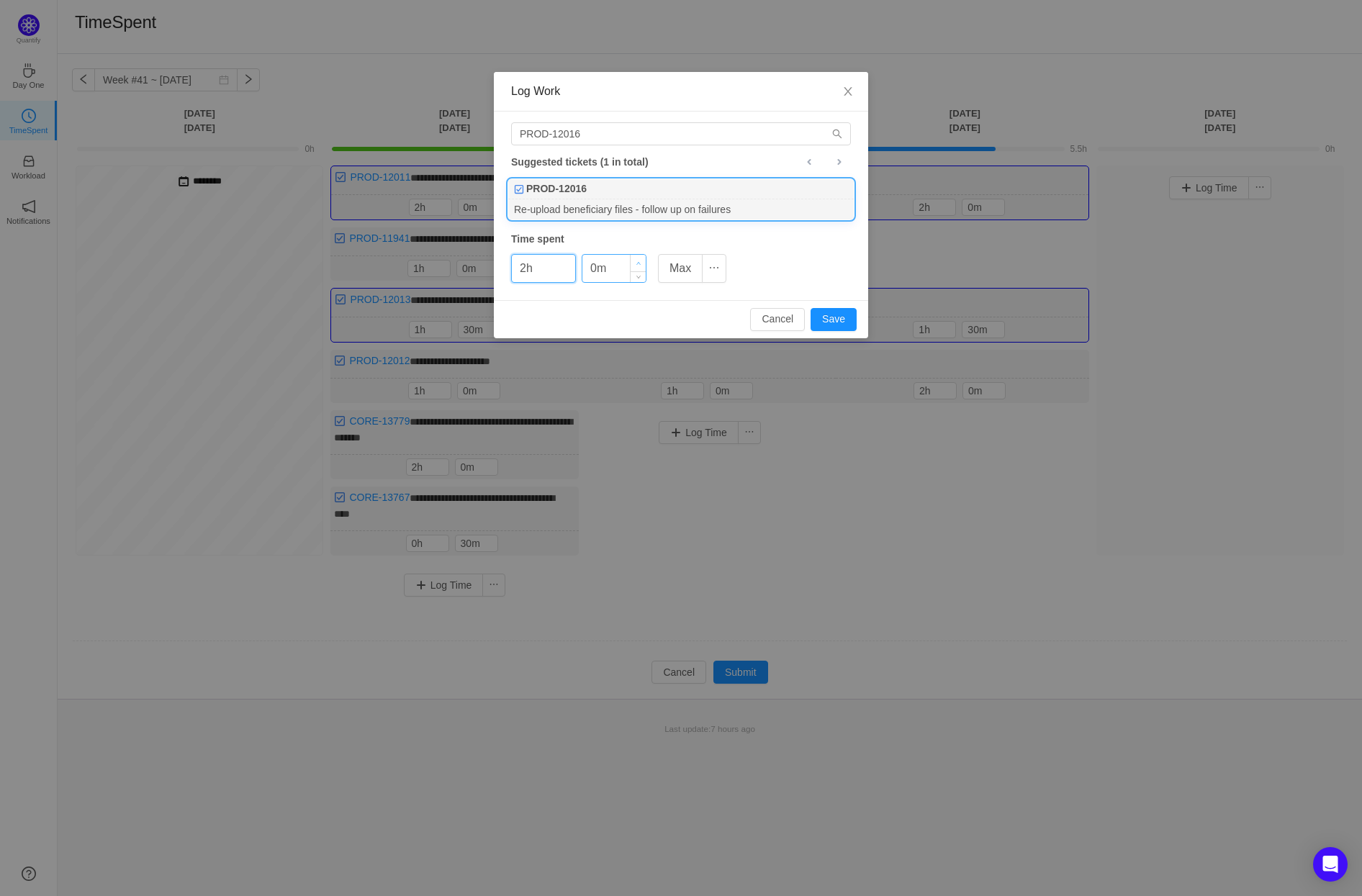
type input "2h"
click at [634, 260] on span "Increase Value" at bounding box center [637, 263] width 15 height 17
click at [637, 261] on icon "icon: up" at bounding box center [639, 263] width 5 height 5
type input "30m"
click at [637, 261] on icon "icon: up" at bounding box center [639, 263] width 5 height 5
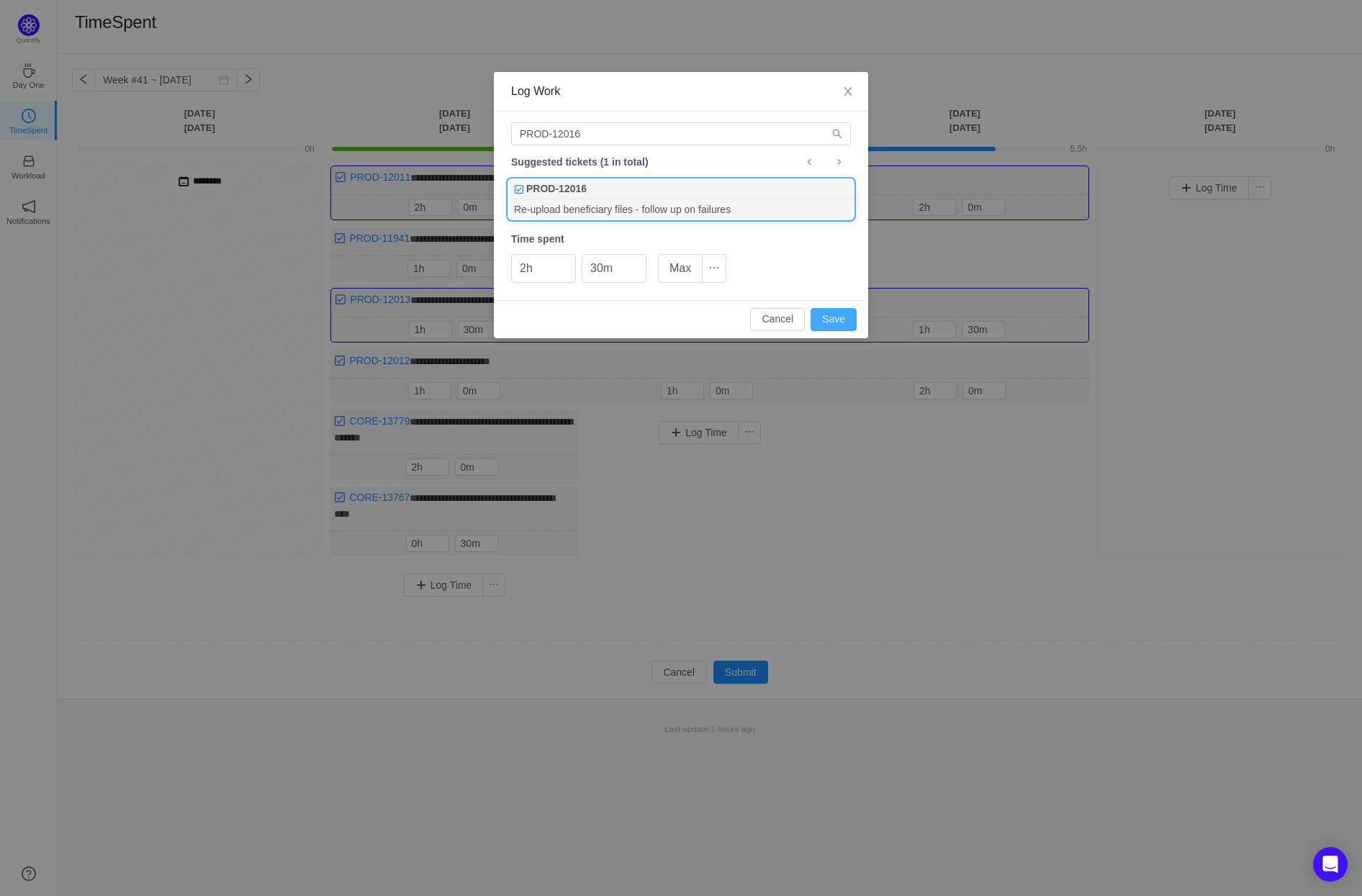
click at [834, 315] on button "Save" at bounding box center [833, 319] width 46 height 23
type input "0h"
type input "0m"
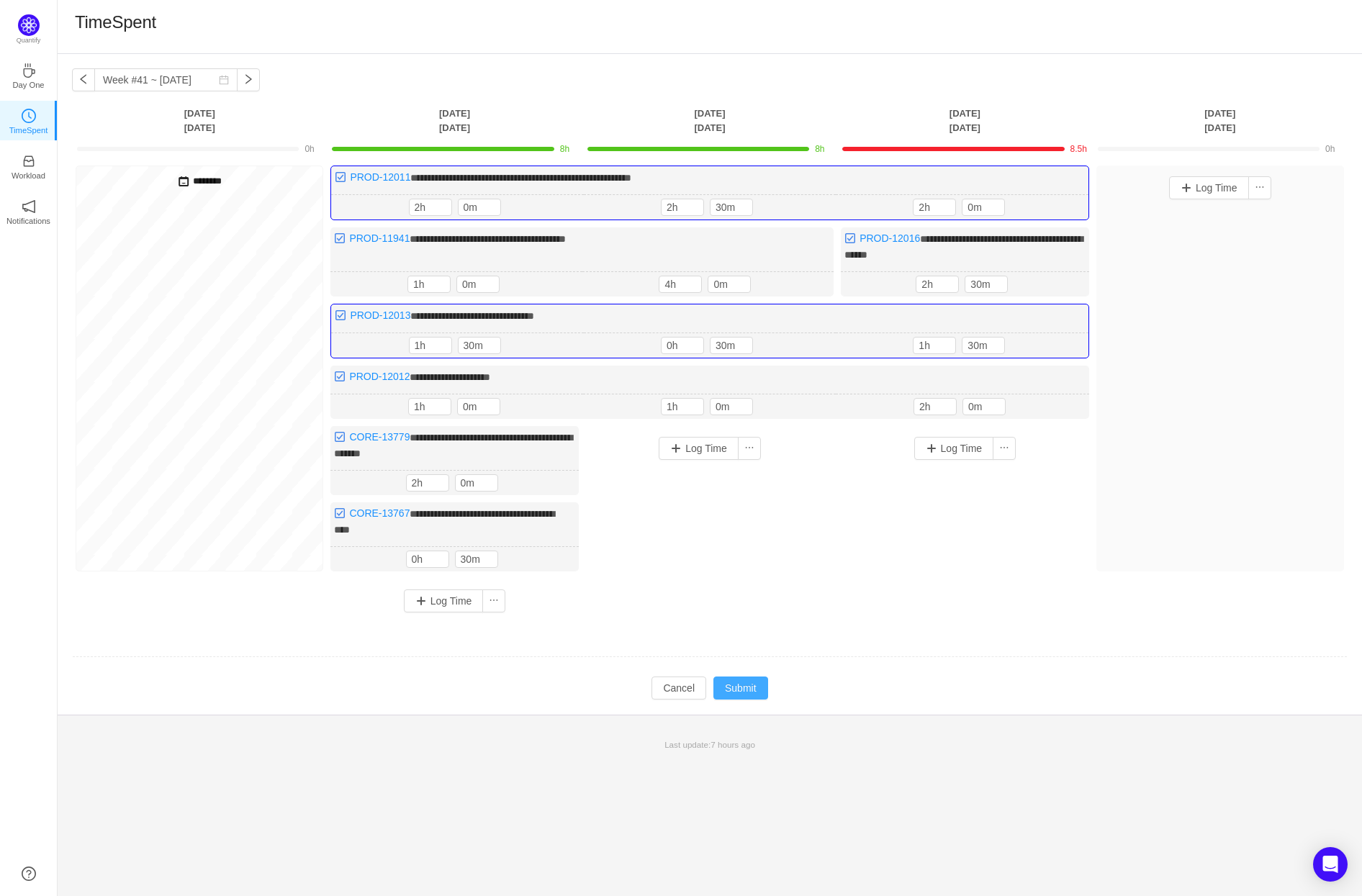
click at [747, 684] on button "Submit" at bounding box center [741, 688] width 55 height 23
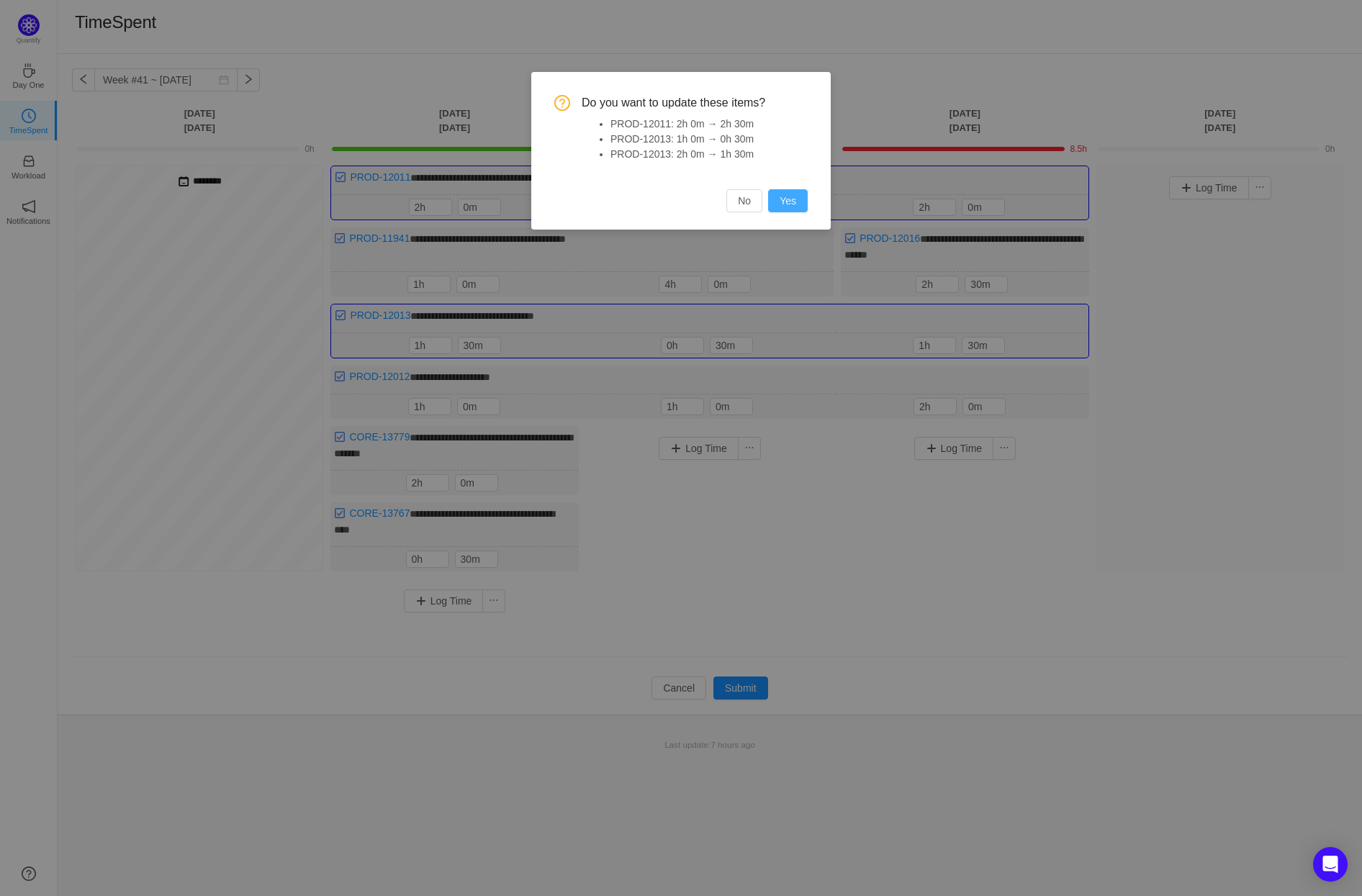
click at [792, 201] on button "Yes" at bounding box center [787, 200] width 39 height 23
type input "0m"
type input "1h"
type input "0m"
type input "2h"
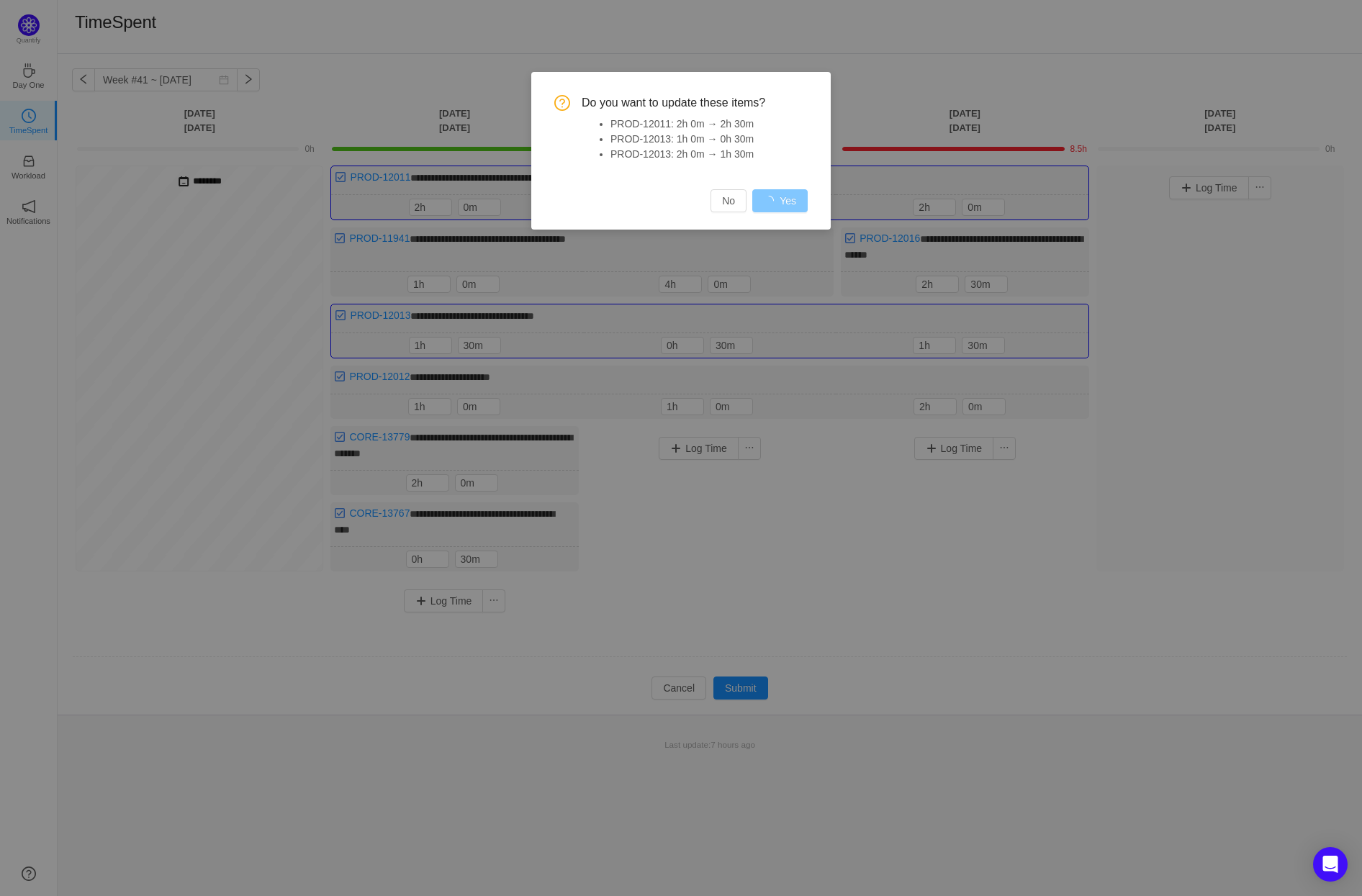
type input "0m"
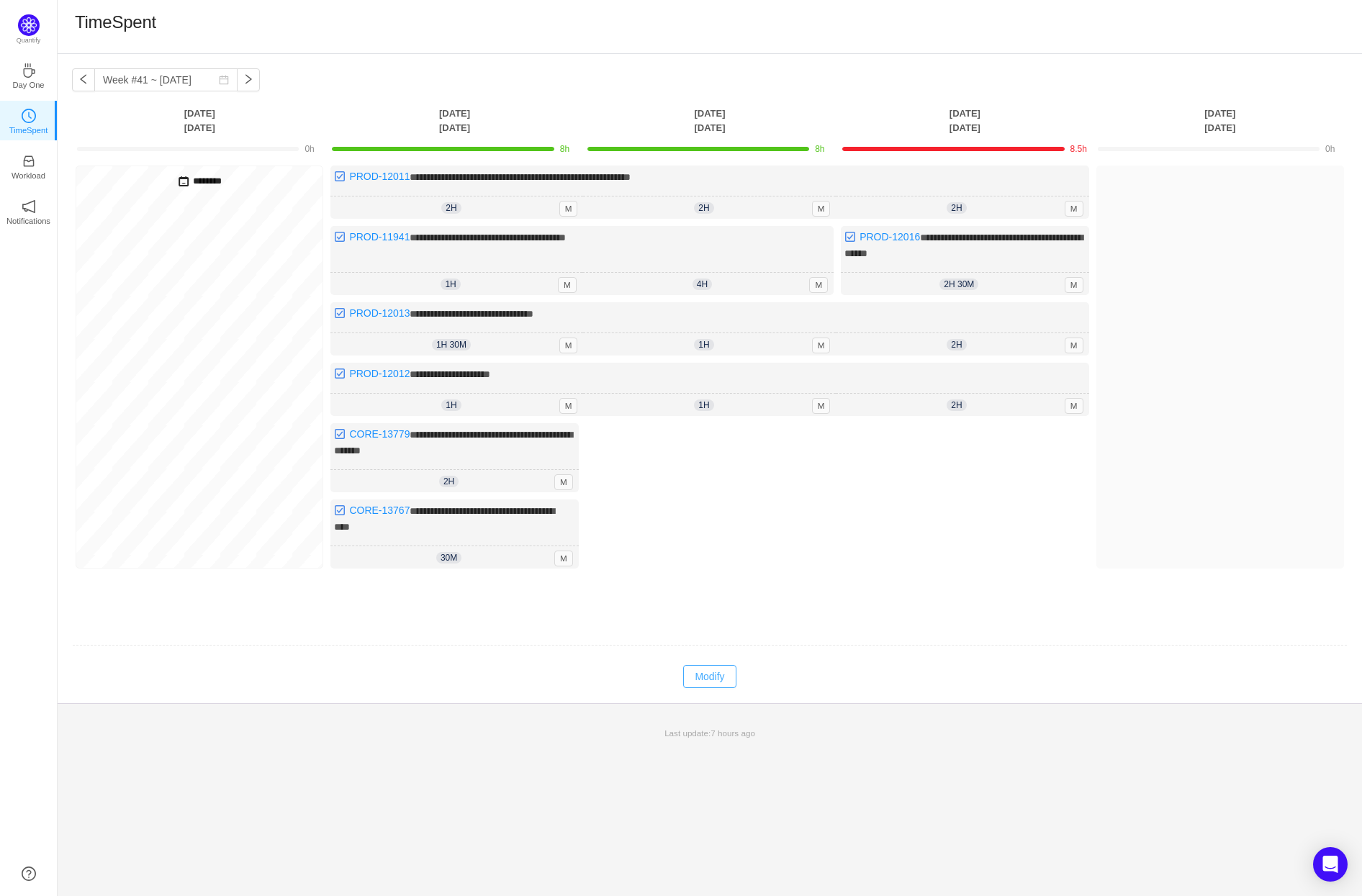
click at [719, 669] on button "Modify" at bounding box center [709, 676] width 53 height 23
click at [745, 338] on icon "icon: up" at bounding box center [744, 340] width 5 height 5
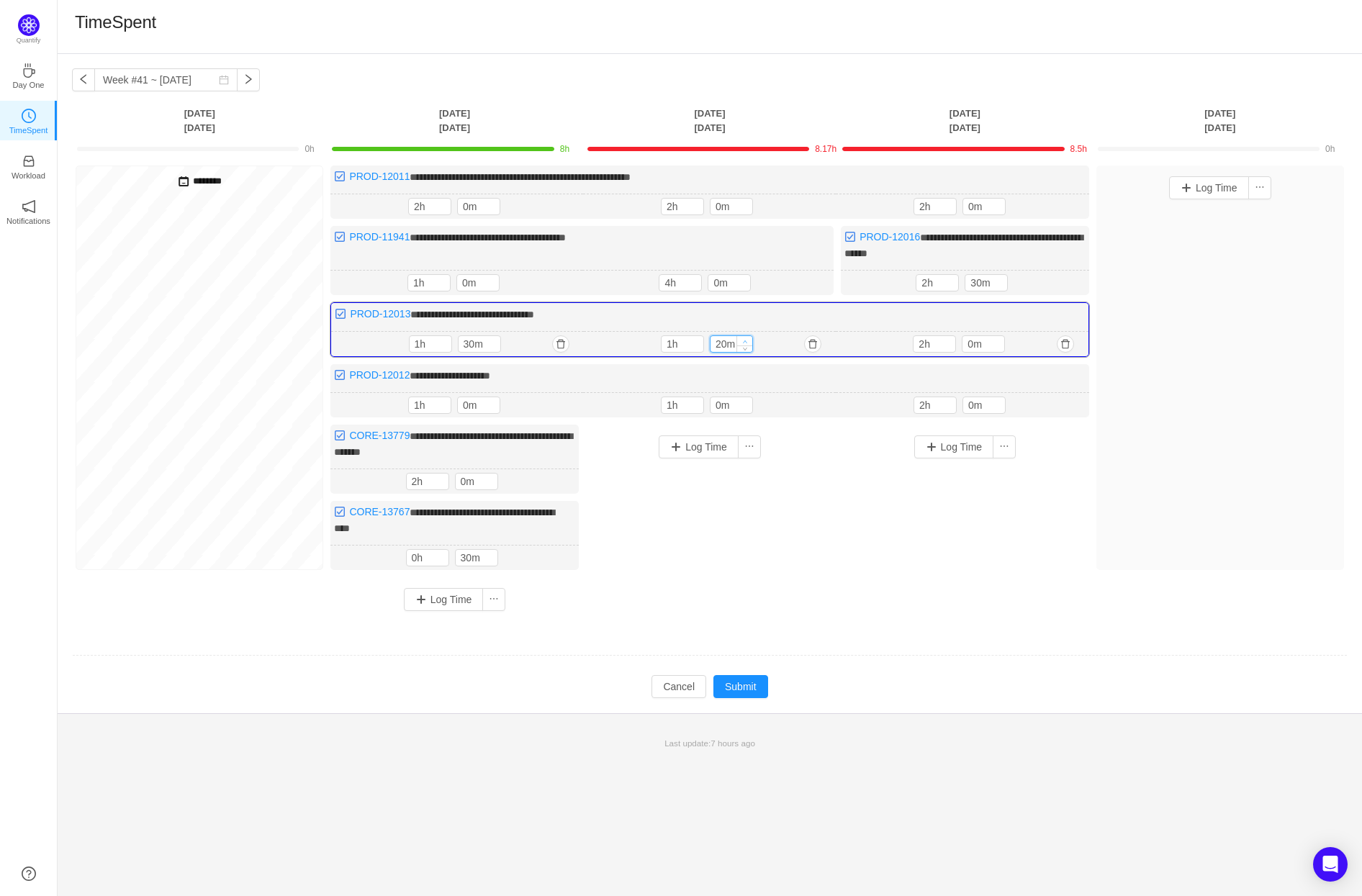
click at [745, 339] on icon "icon: up" at bounding box center [744, 341] width 5 height 5
type input "30m"
click at [745, 339] on icon "icon: up" at bounding box center [744, 341] width 5 height 5
type input "0h"
click at [696, 346] on icon "icon: down" at bounding box center [696, 347] width 4 height 3
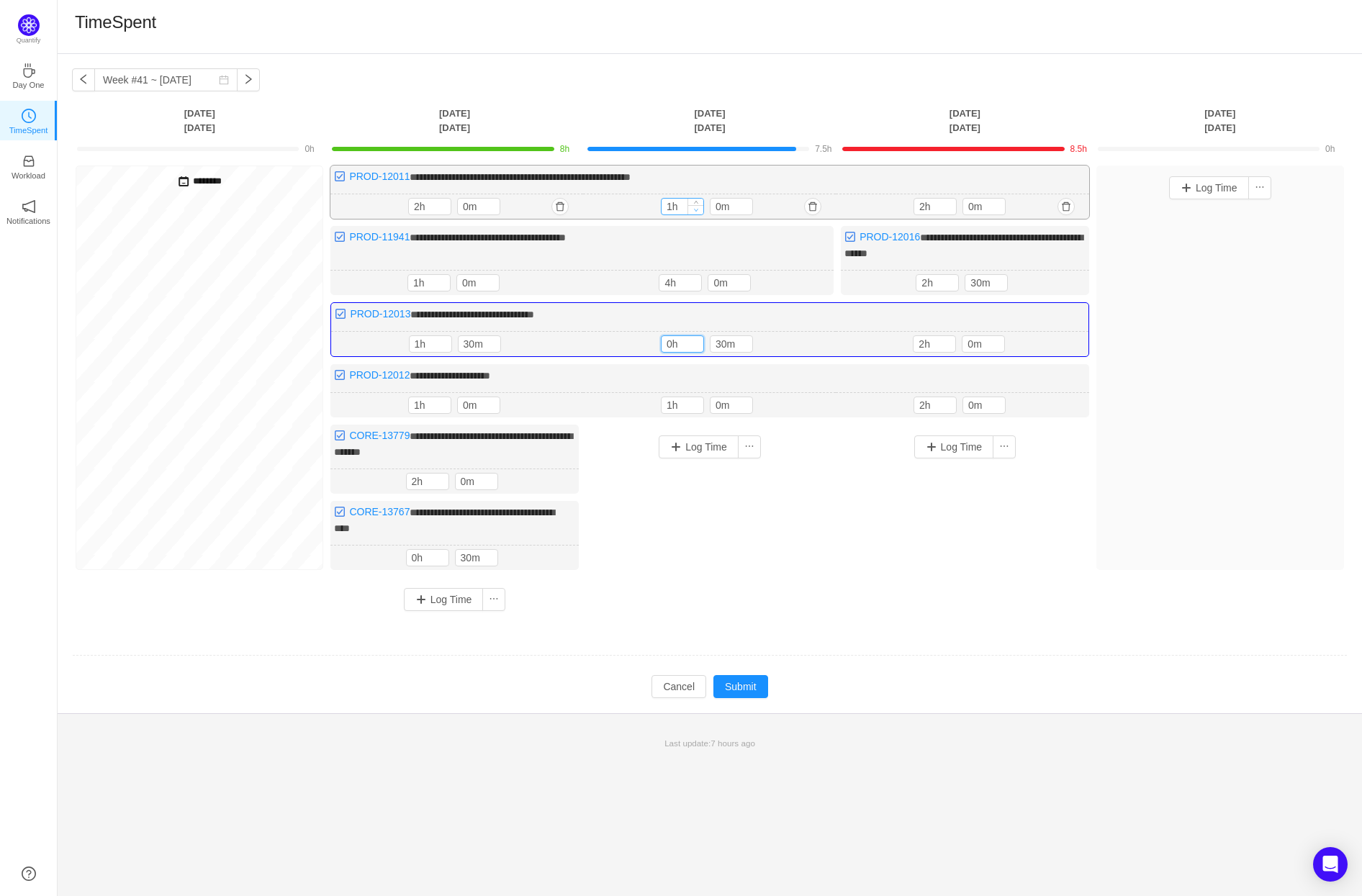
click at [695, 204] on div at bounding box center [696, 207] width 16 height 16
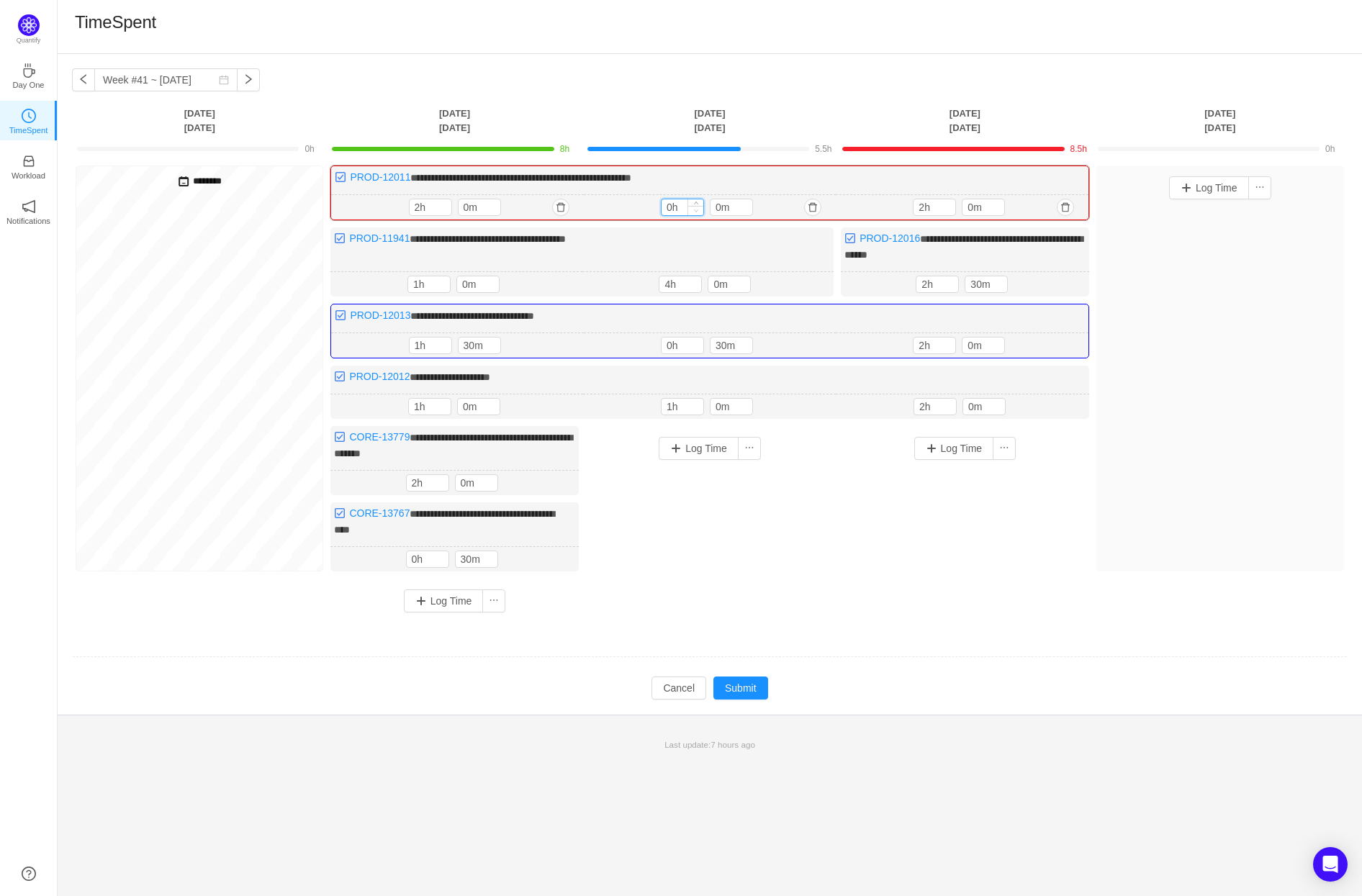
click at [696, 209] on icon "icon: down" at bounding box center [696, 211] width 5 height 5
click at [698, 200] on span "Increase Value" at bounding box center [695, 204] width 15 height 9
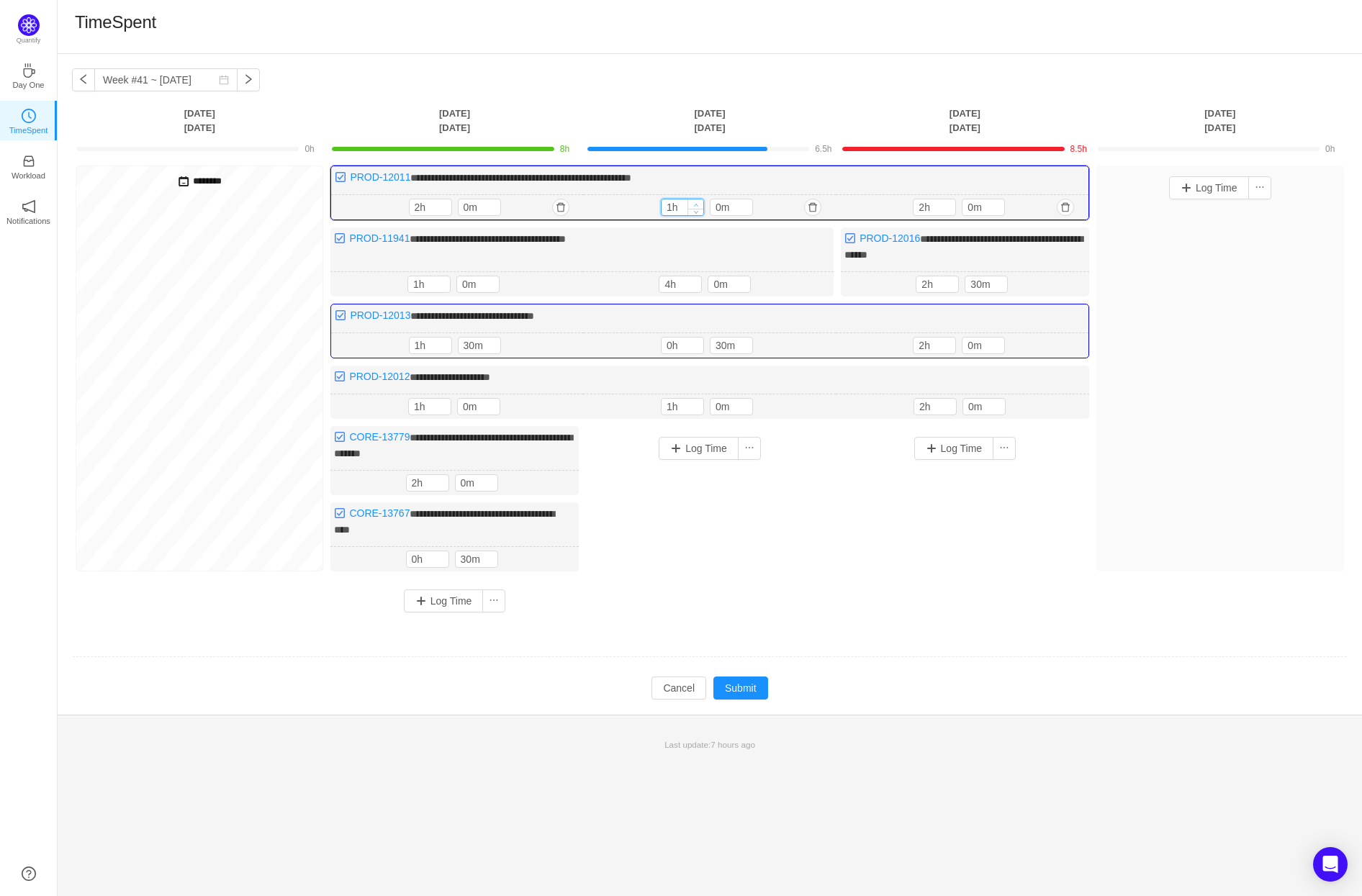
type input "2h"
click at [698, 200] on span "Increase Value" at bounding box center [695, 204] width 15 height 9
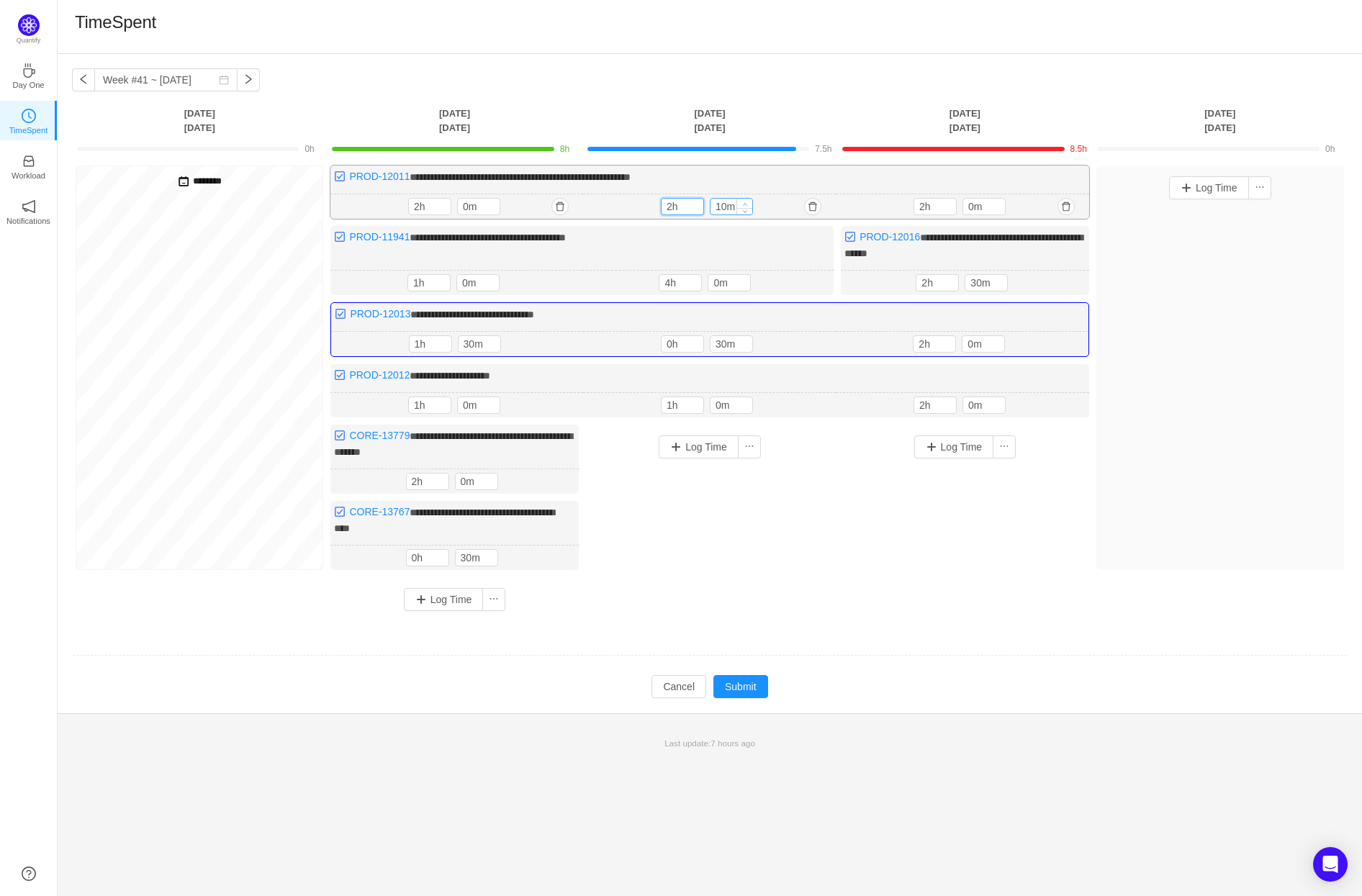
click at [747, 203] on icon "icon: up" at bounding box center [744, 204] width 5 height 5
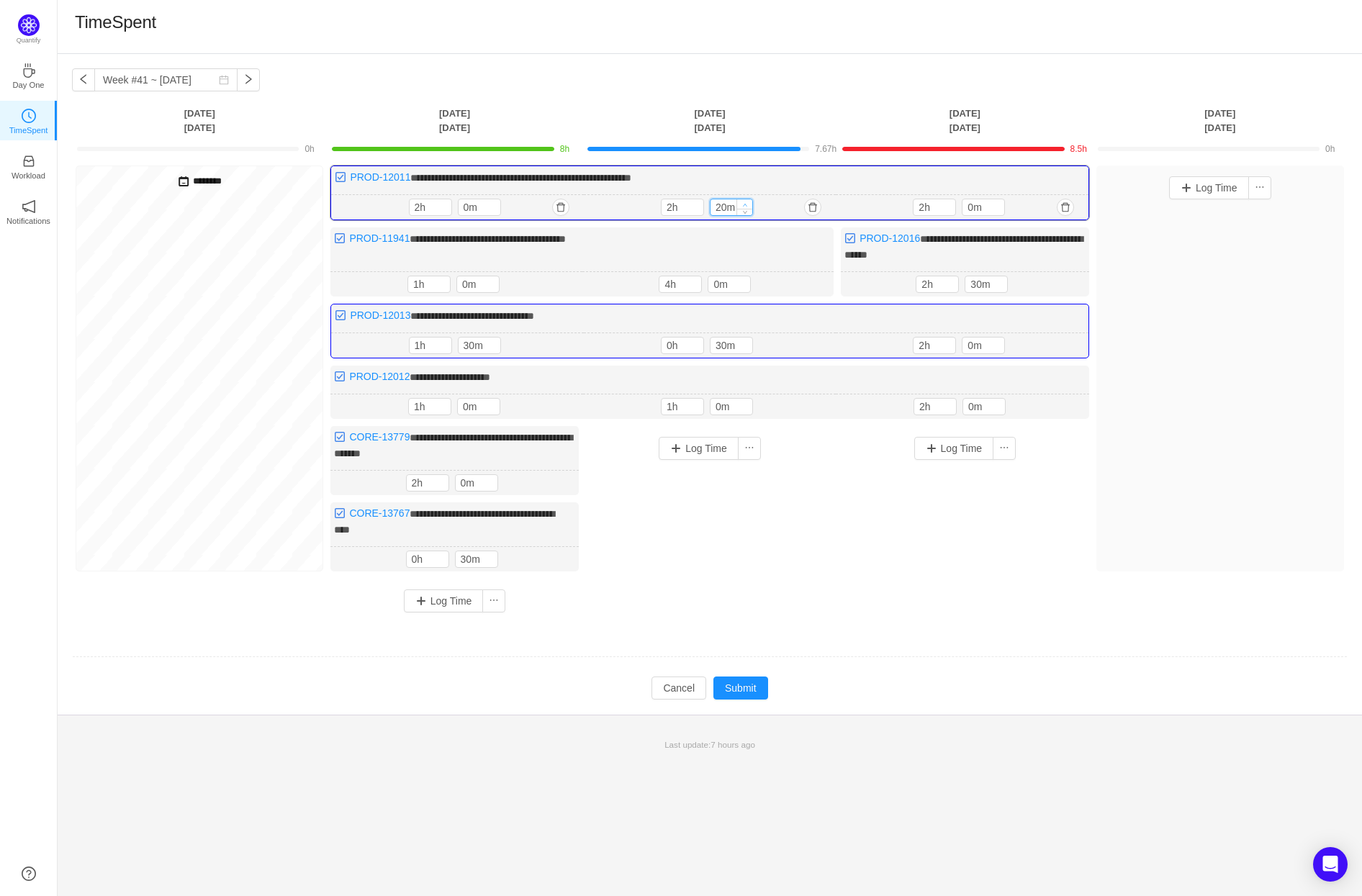
click at [747, 203] on icon "icon: up" at bounding box center [744, 204] width 5 height 5
type input "30m"
click at [747, 203] on icon "icon: up" at bounding box center [744, 204] width 5 height 5
type input "1h"
click at [950, 347] on span "Decrease Value" at bounding box center [947, 349] width 15 height 9
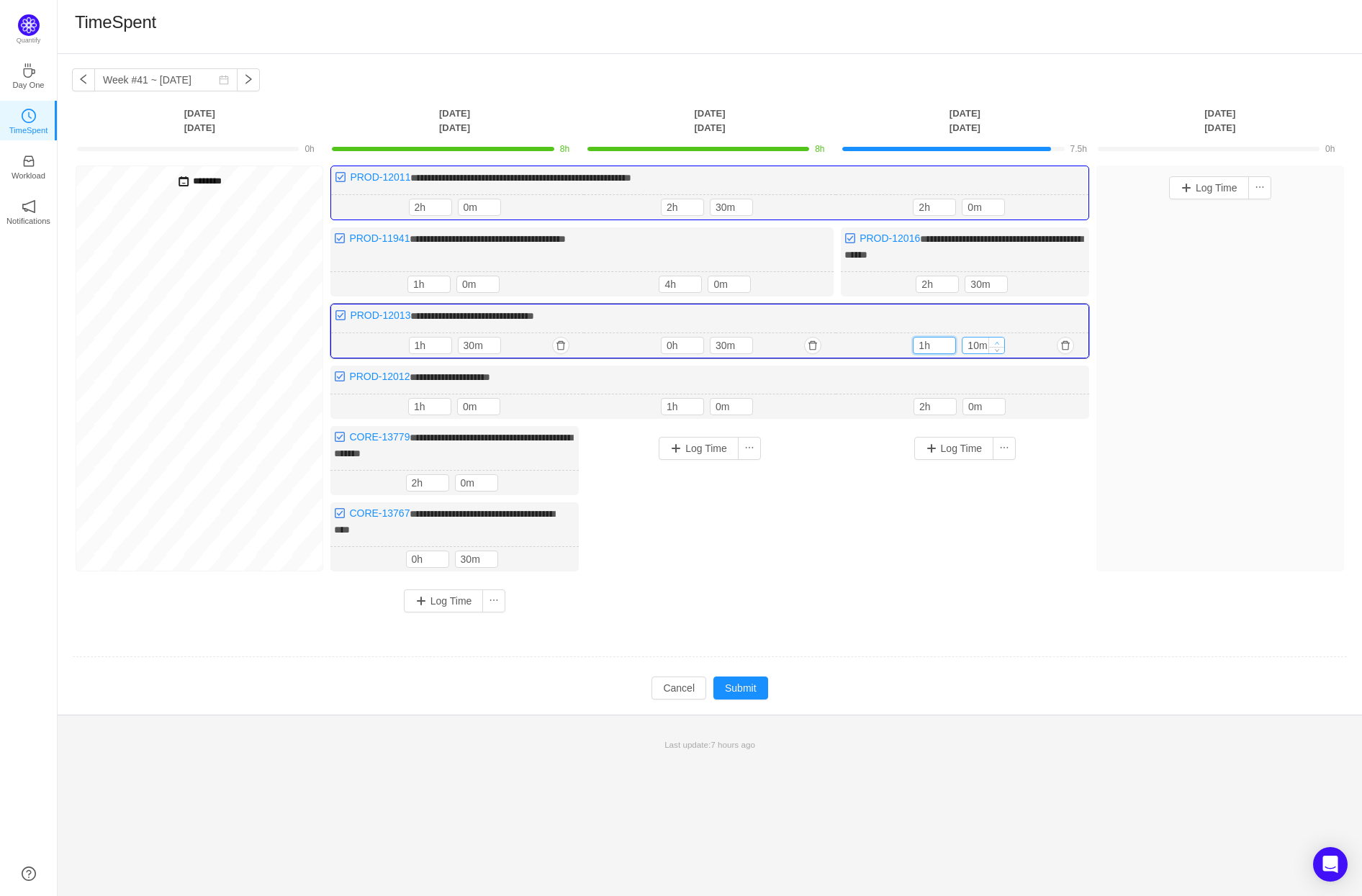
click at [1000, 340] on span "Increase Value" at bounding box center [996, 342] width 15 height 9
type input "30m"
click at [1000, 340] on span "Increase Value" at bounding box center [996, 342] width 15 height 9
click at [1224, 184] on button "Log Time" at bounding box center [1209, 187] width 80 height 23
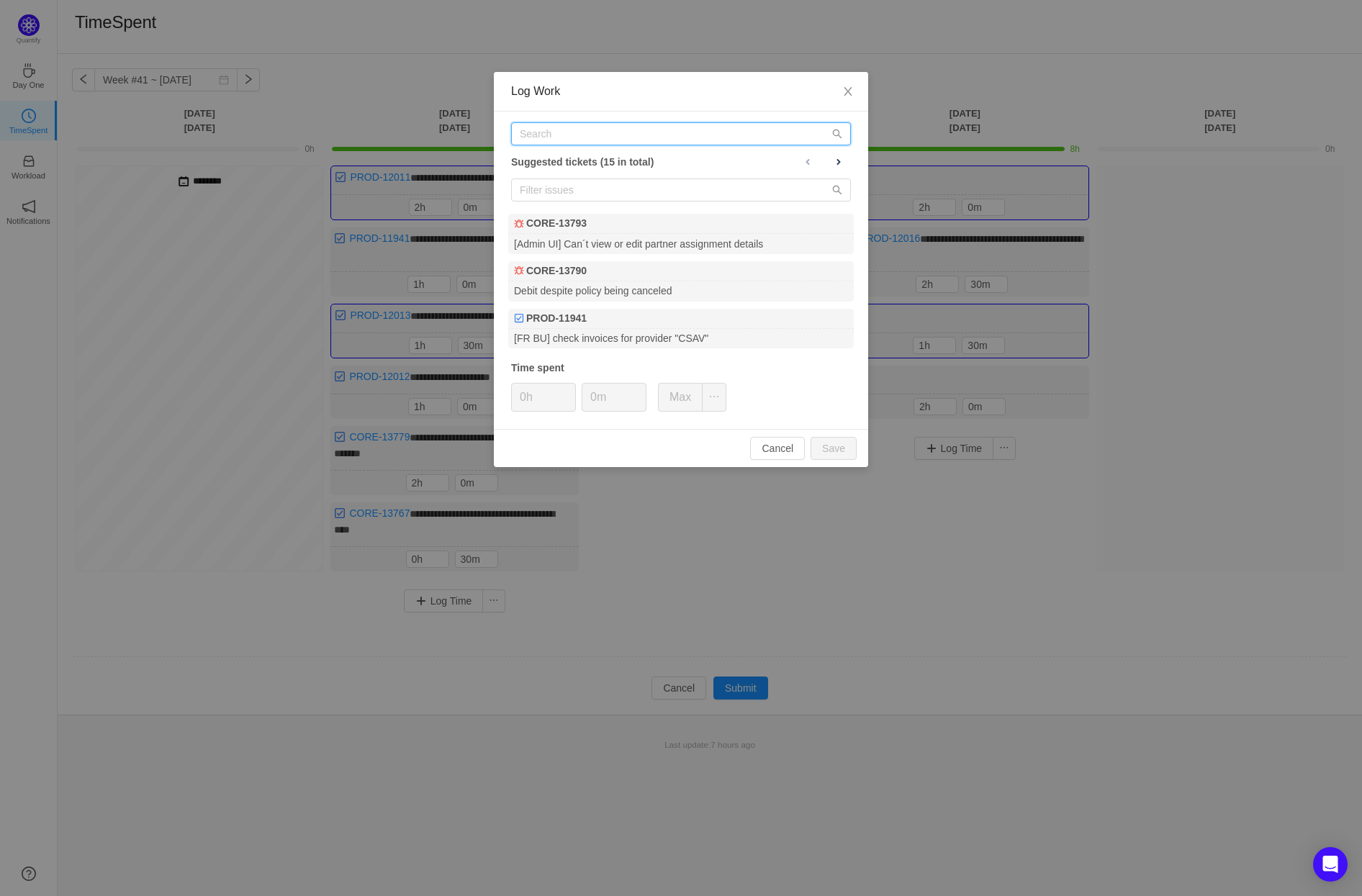
click at [576, 132] on input "text" at bounding box center [681, 134] width 340 height 23
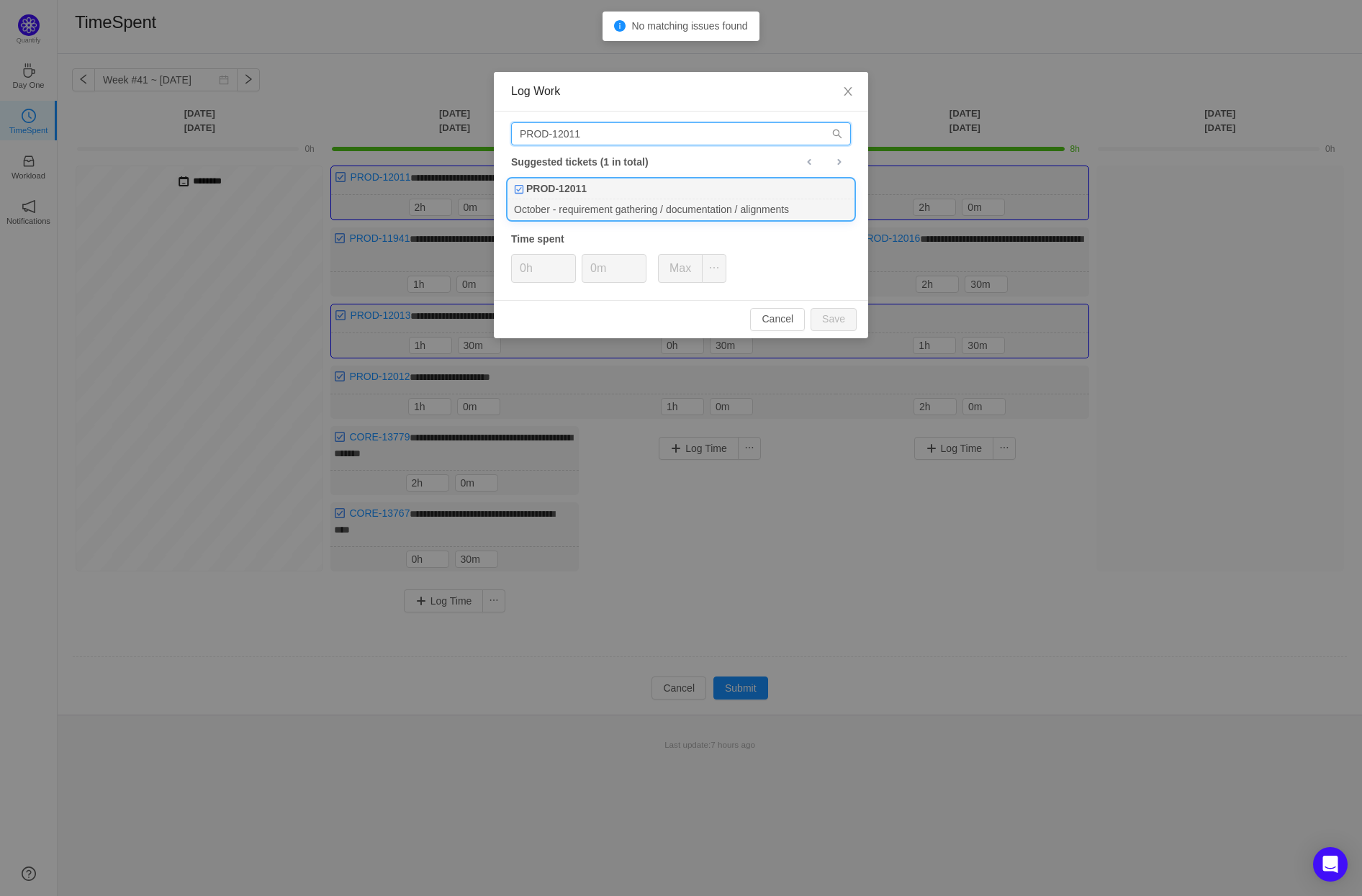
type input "PROD-12011"
click at [628, 200] on div "October - requirement gathering / documentation / alignments" at bounding box center [681, 209] width 346 height 20
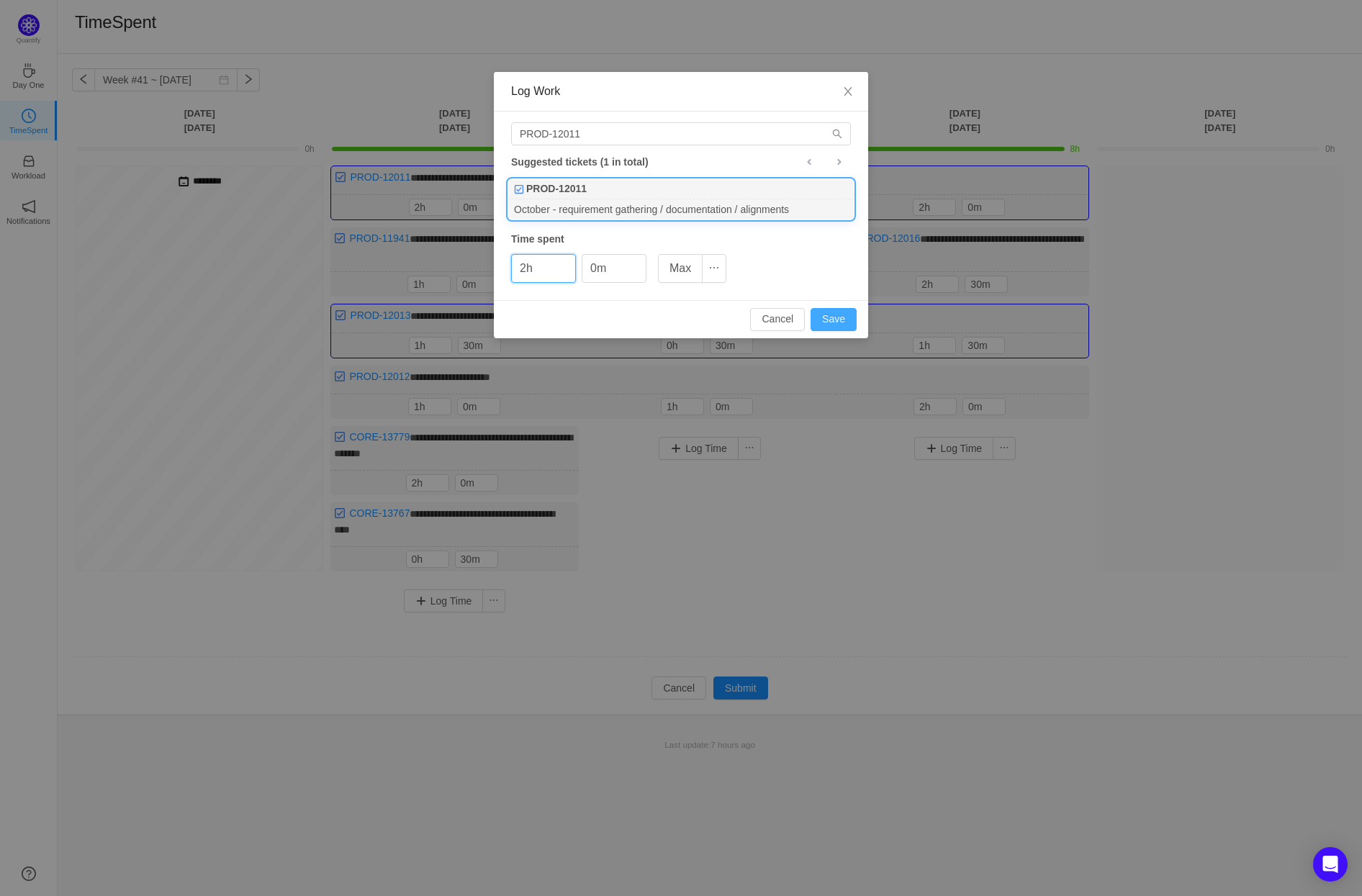
click at [833, 319] on button "Save" at bounding box center [833, 319] width 46 height 23
type input "0h"
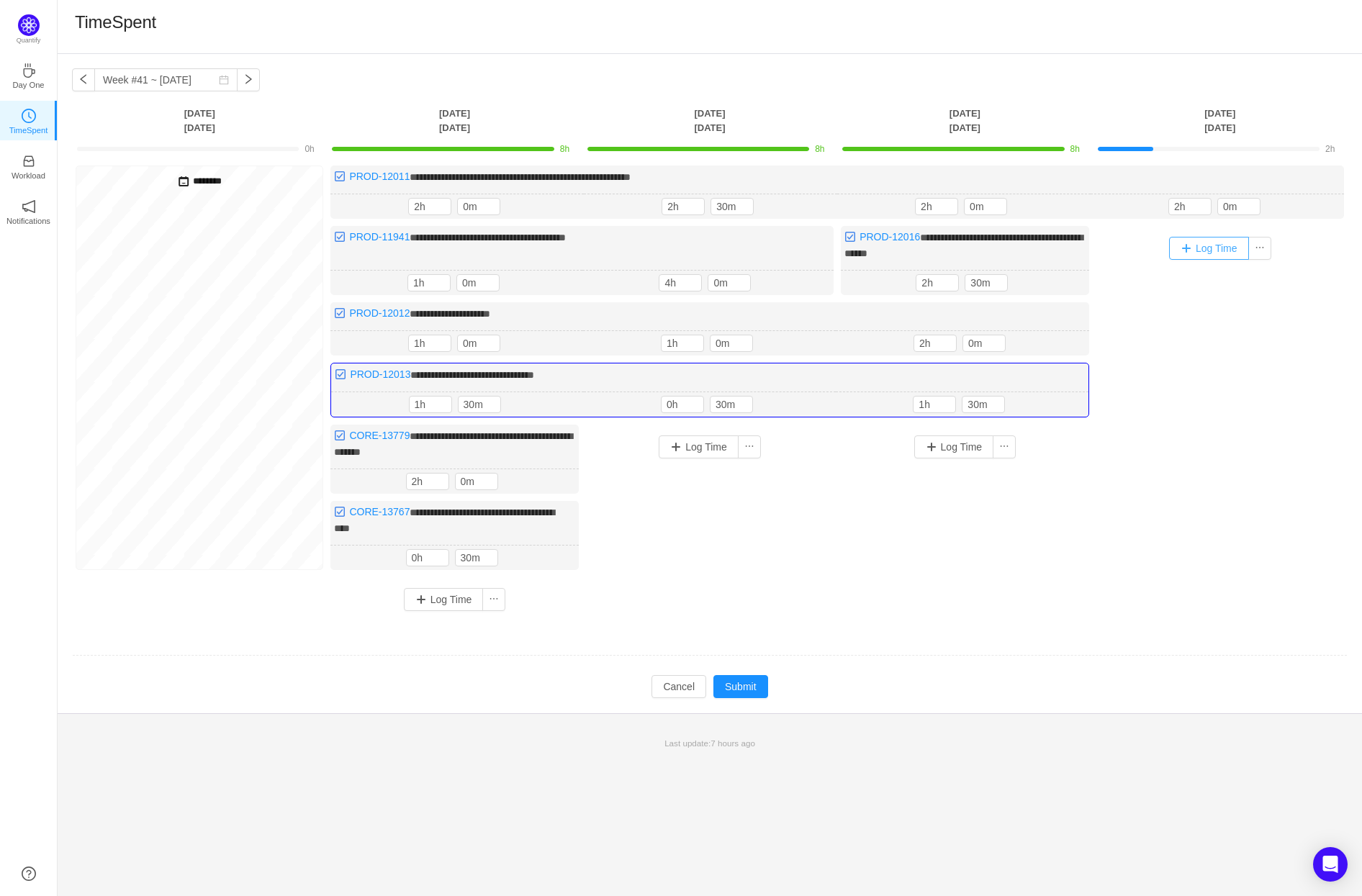
click at [1228, 244] on button "Log Time" at bounding box center [1209, 248] width 80 height 23
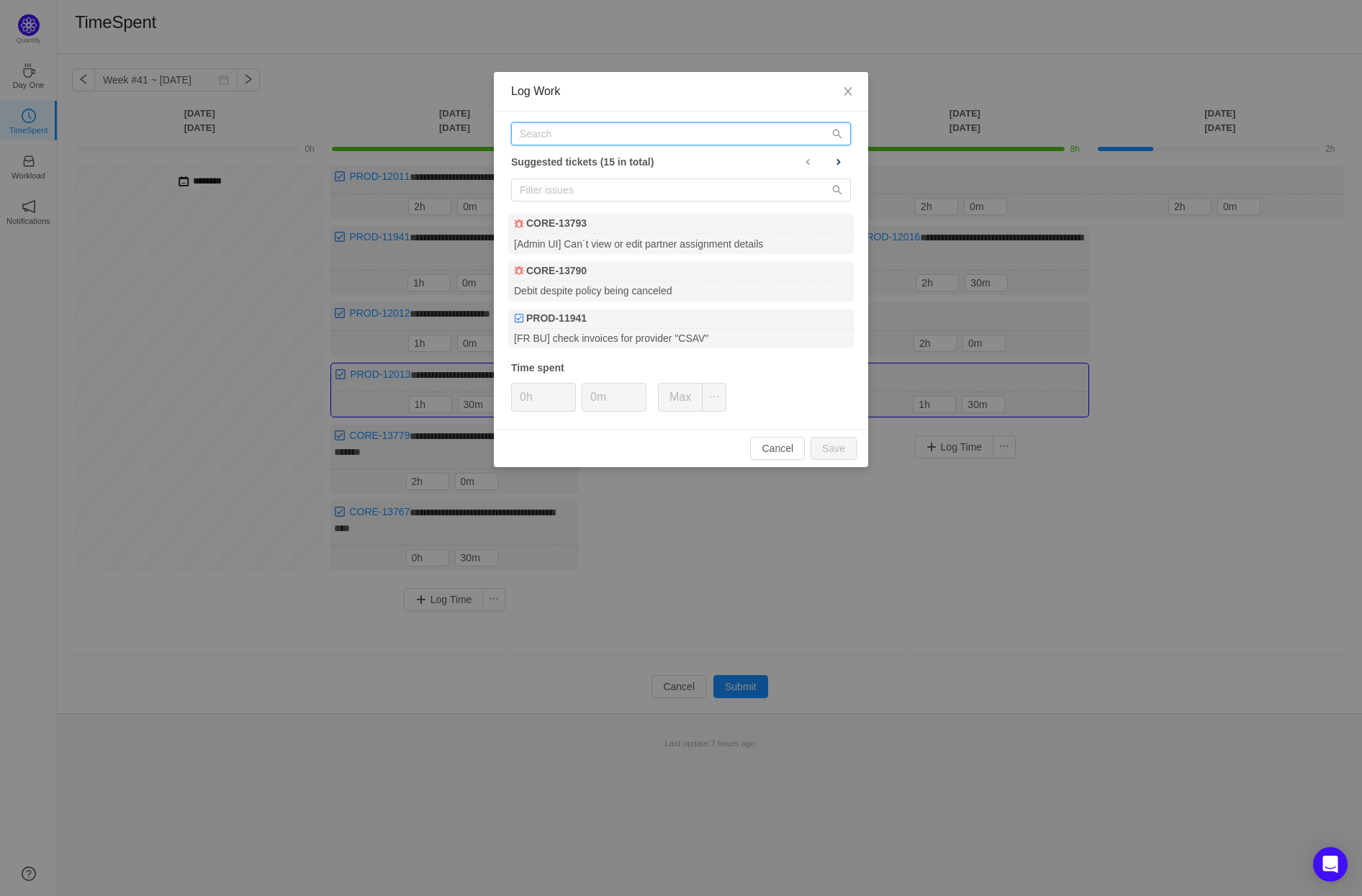
click at [650, 132] on input "text" at bounding box center [681, 134] width 340 height 23
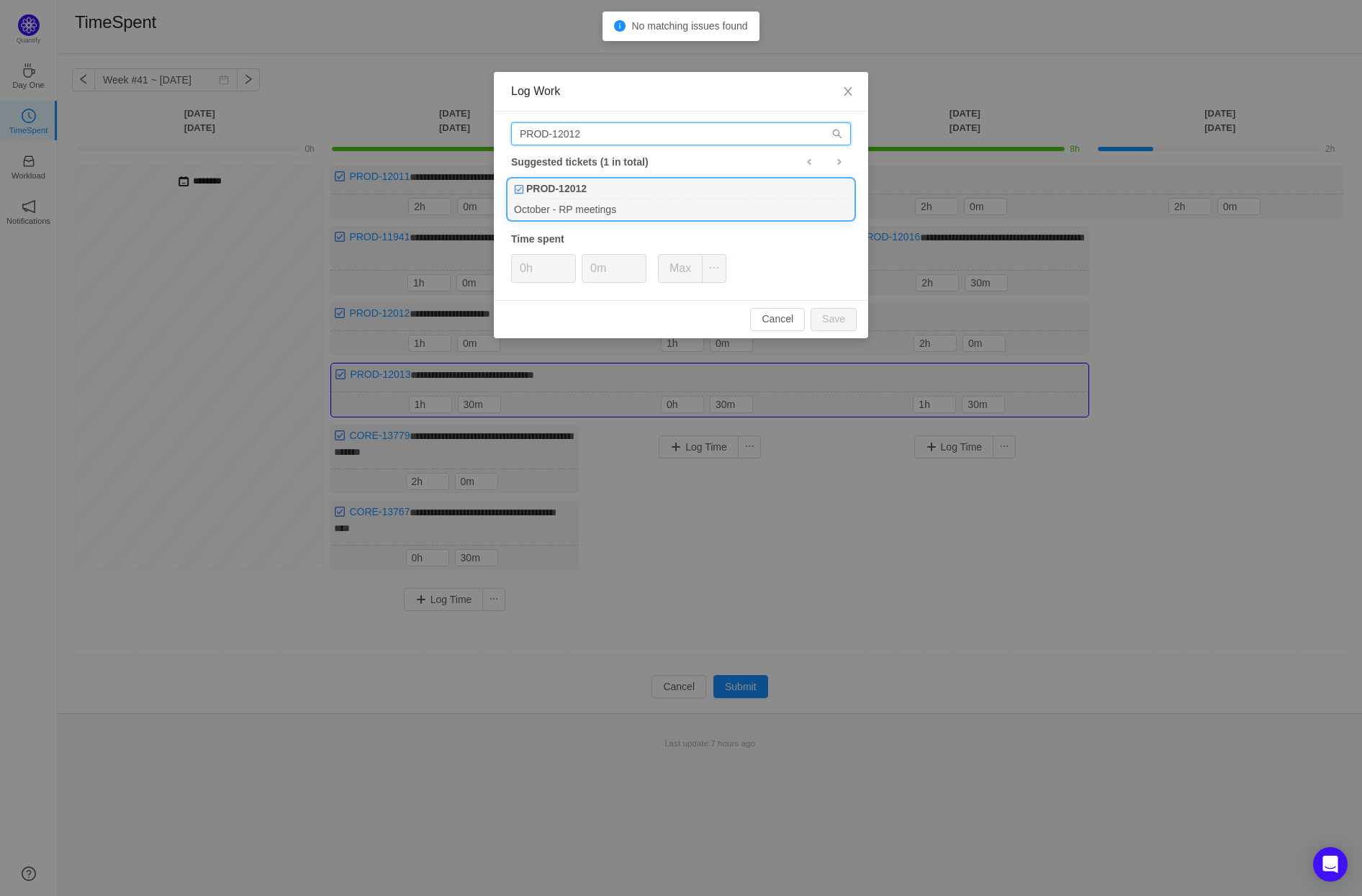
type input "PROD-12012"
click at [627, 186] on div "PROD-12012" at bounding box center [681, 189] width 346 height 20
click at [844, 317] on button "Save" at bounding box center [833, 319] width 46 height 23
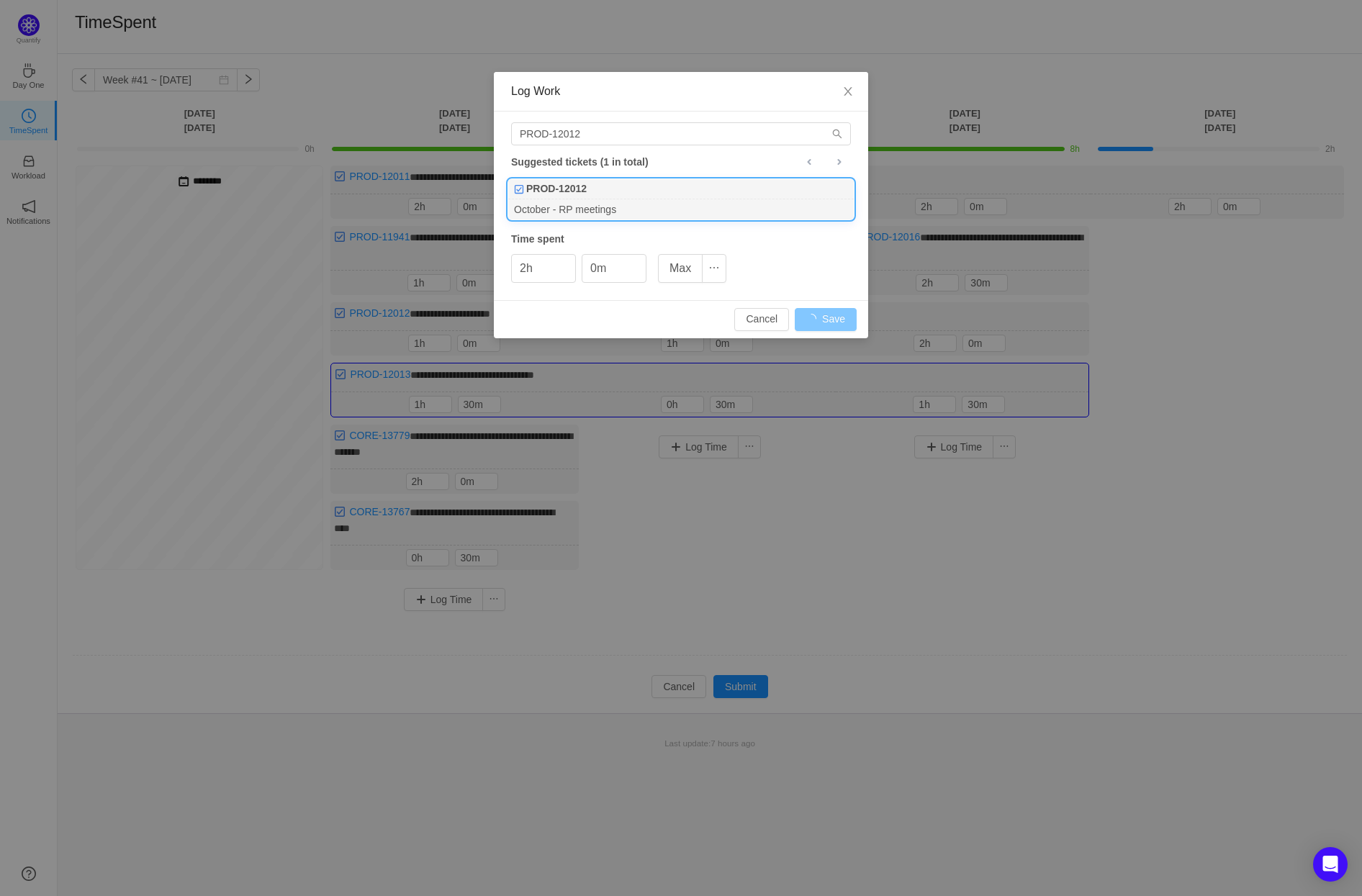
type input "0h"
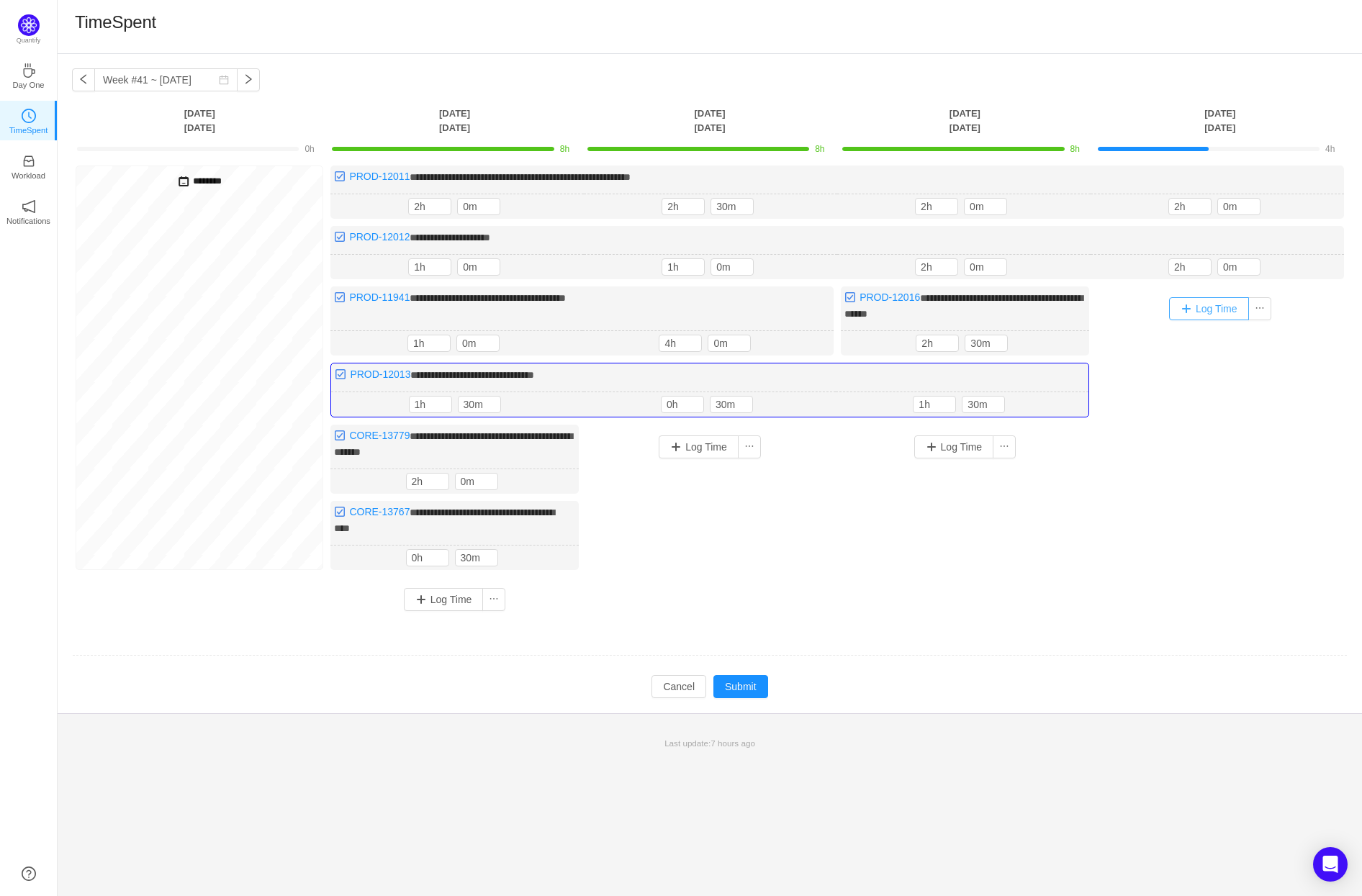
click at [1199, 300] on button "Log Time" at bounding box center [1209, 308] width 80 height 23
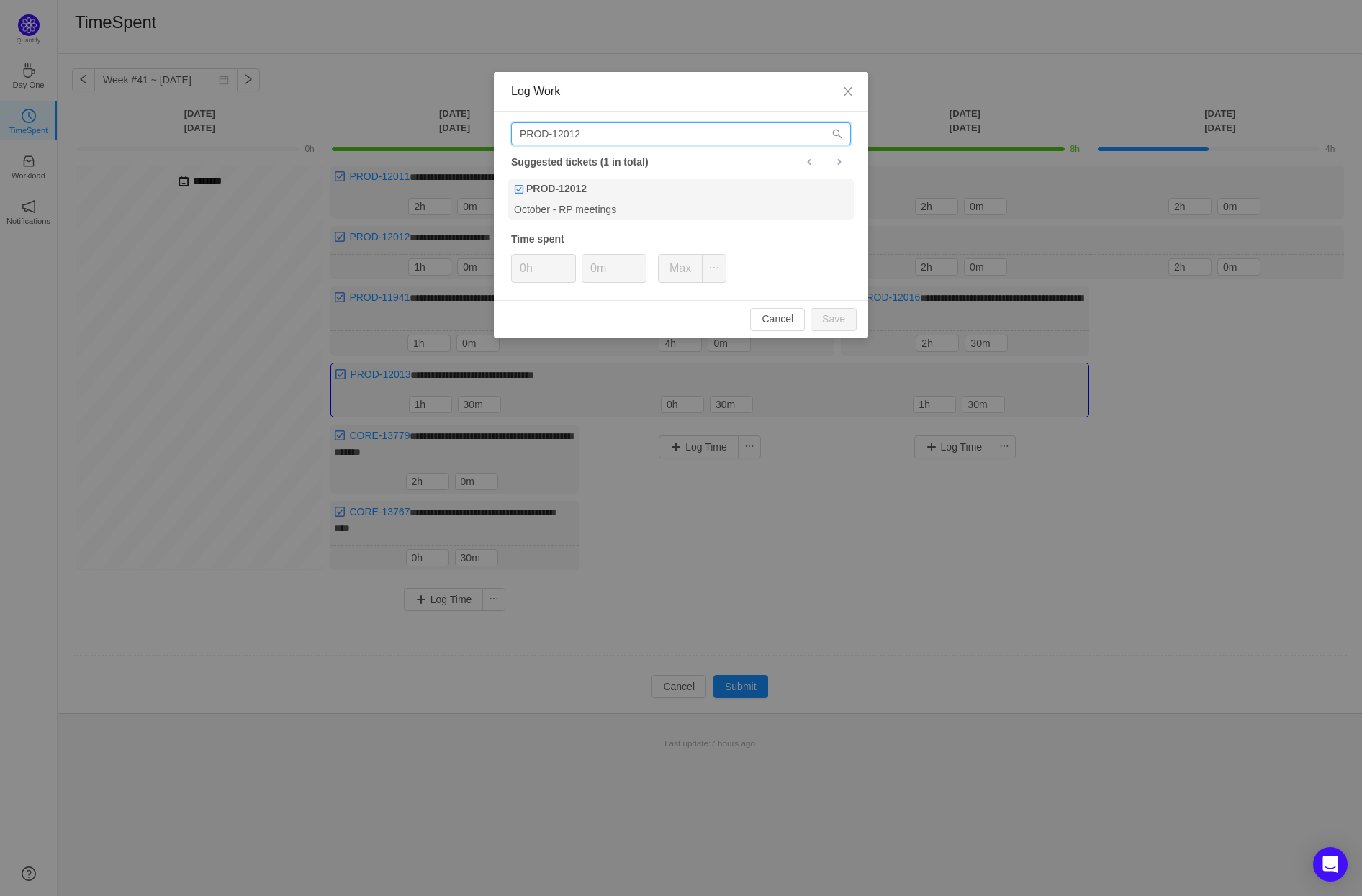
drag, startPoint x: 624, startPoint y: 135, endPoint x: 577, endPoint y: 132, distance: 47.1
click at [577, 132] on input "PROD-12012" at bounding box center [681, 134] width 340 height 23
type input "PROD-12013"
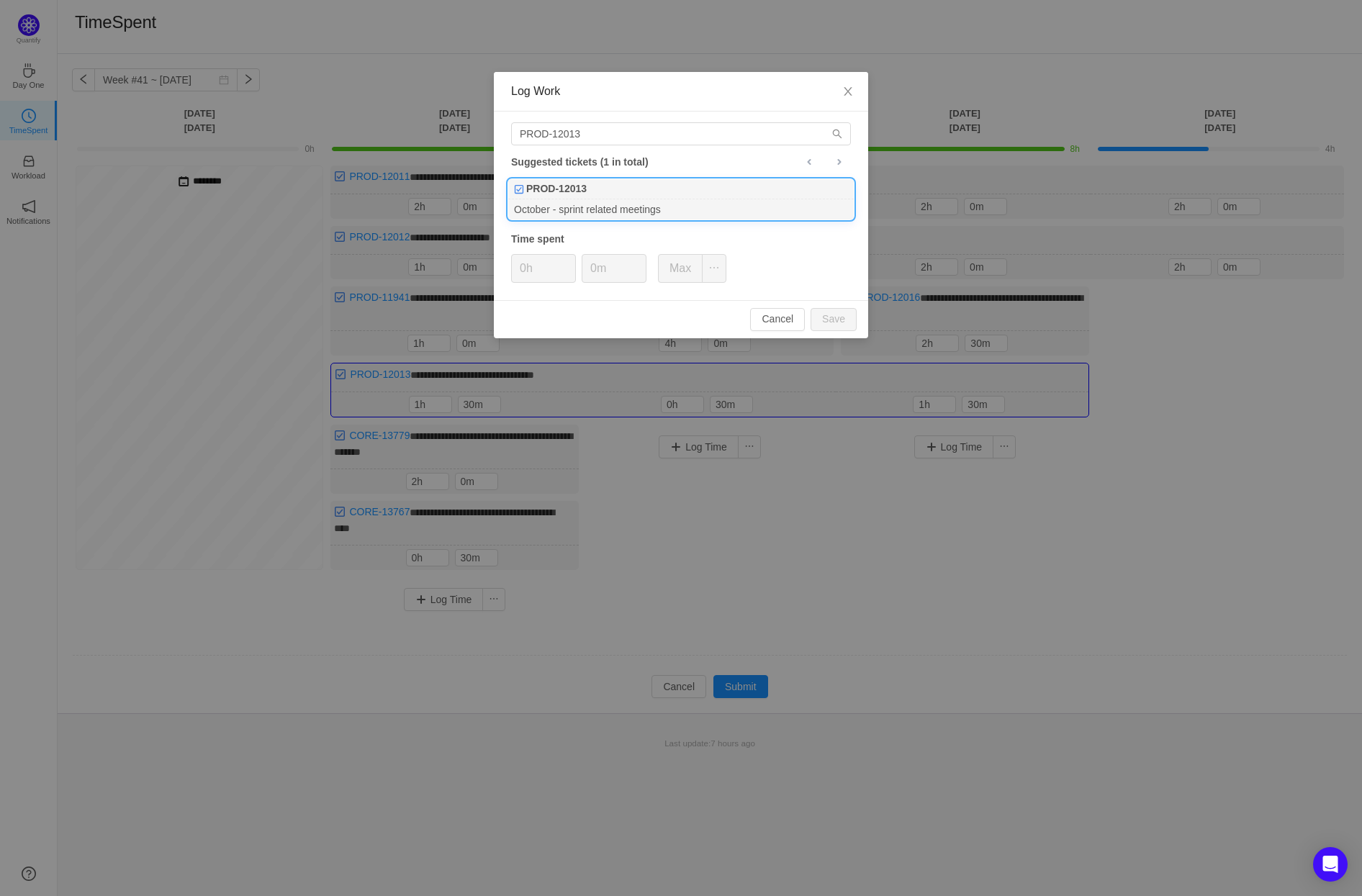
click at [605, 189] on div "PROD-12013" at bounding box center [681, 189] width 346 height 20
click at [828, 316] on button "Save" at bounding box center [833, 319] width 46 height 23
type input "0h"
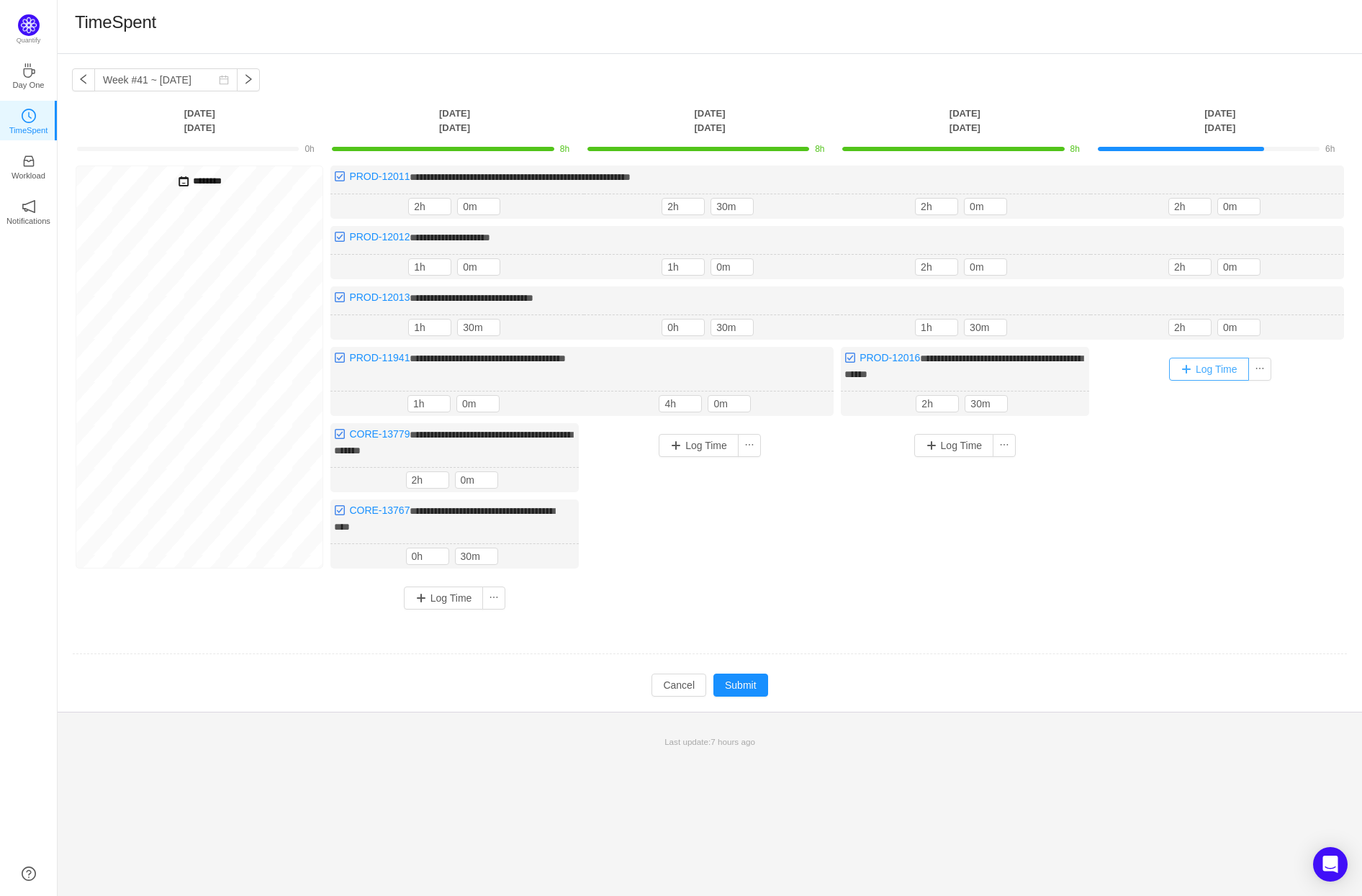
click at [1222, 362] on button "Log Time" at bounding box center [1209, 369] width 80 height 23
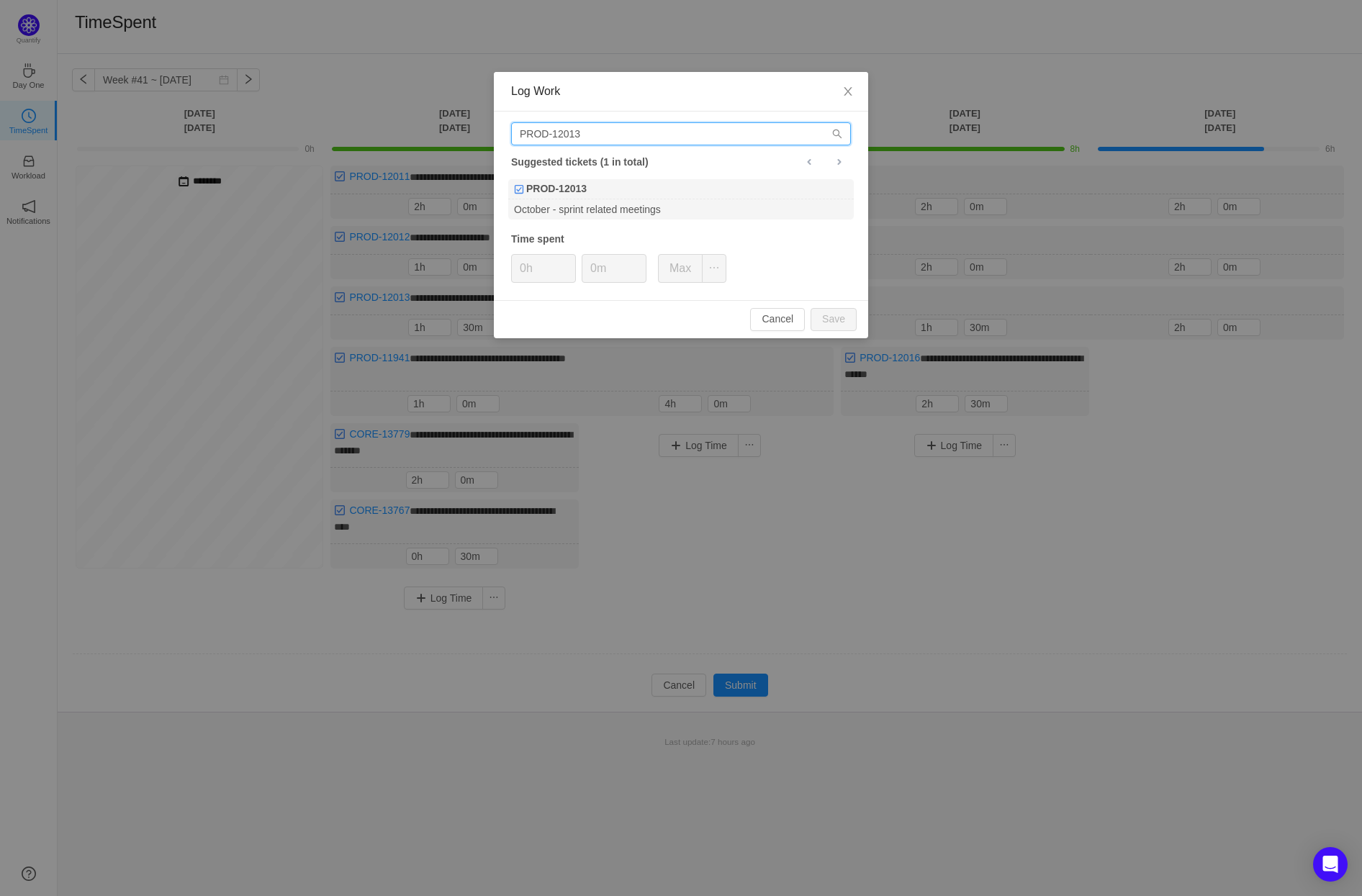
drag, startPoint x: 610, startPoint y: 133, endPoint x: 579, endPoint y: 132, distance: 31.0
click at [579, 132] on input "PROD-12013" at bounding box center [681, 134] width 340 height 23
type input "PROD-12016"
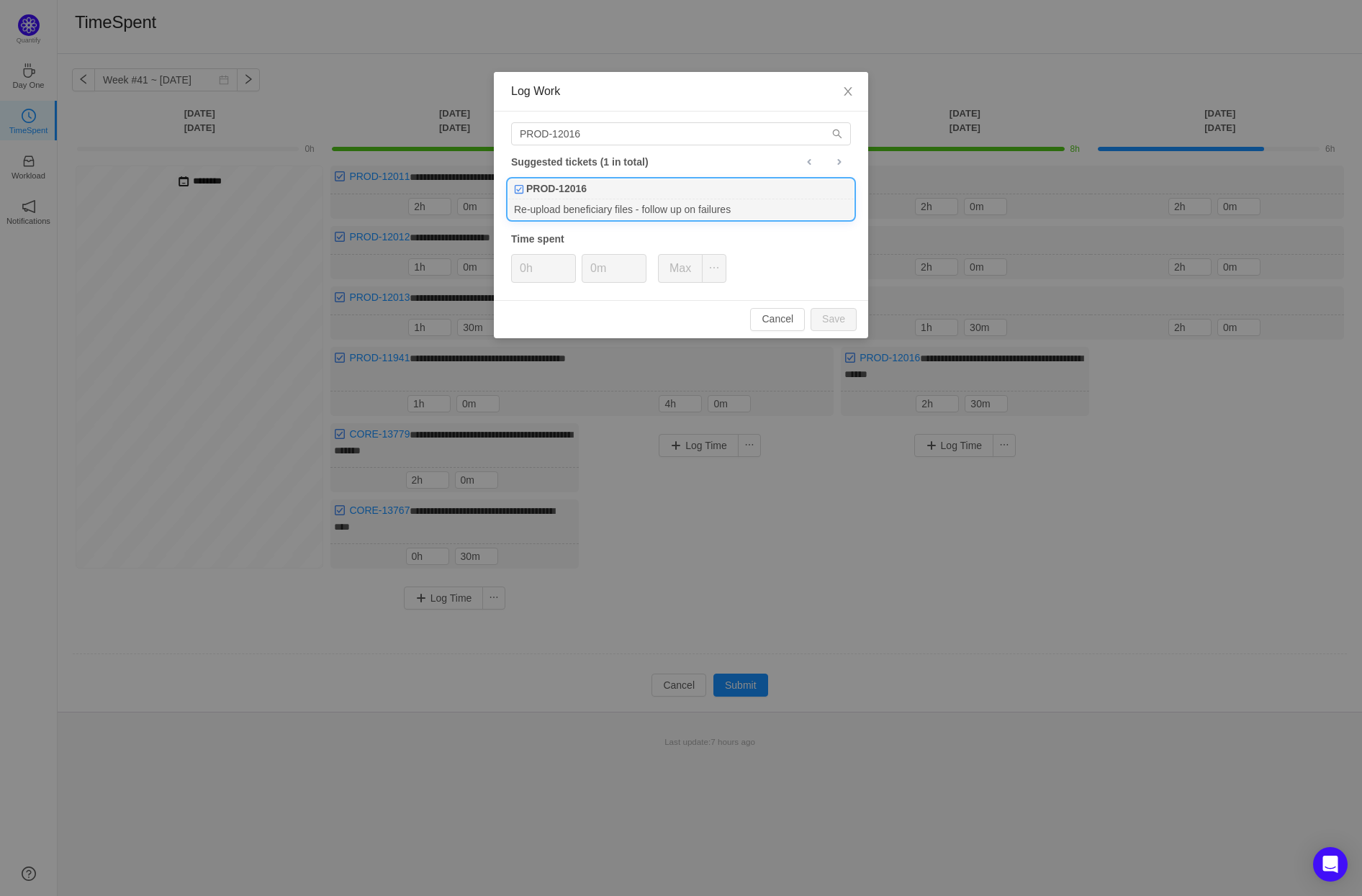
click at [626, 200] on div "Re-upload beneficiary files - follow up on failures" at bounding box center [681, 209] width 346 height 20
click at [832, 313] on button "Save" at bounding box center [833, 319] width 46 height 23
type input "0h"
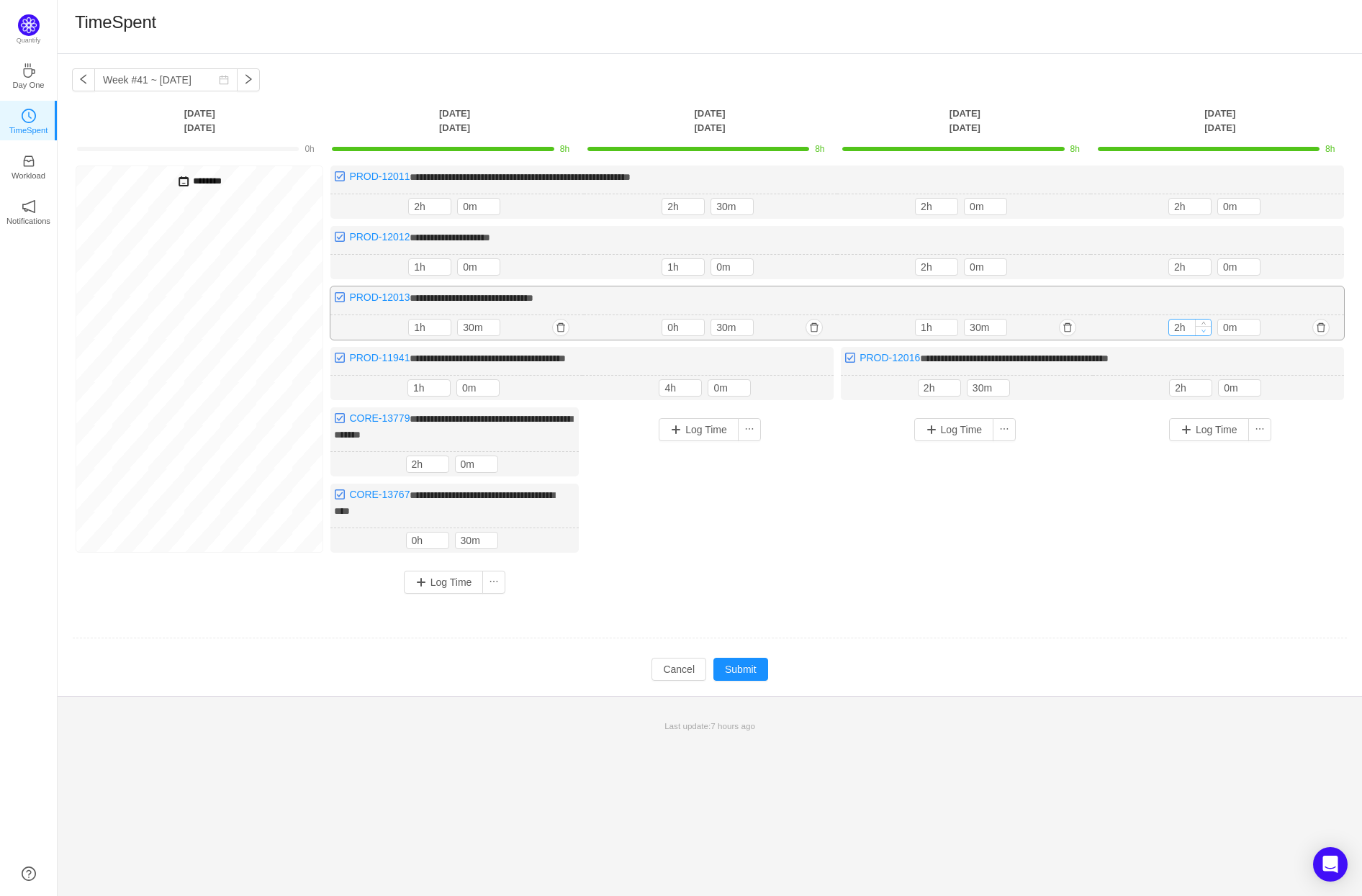
type input "1h"
click at [1200, 328] on span "Decrease Value" at bounding box center [1202, 331] width 15 height 9
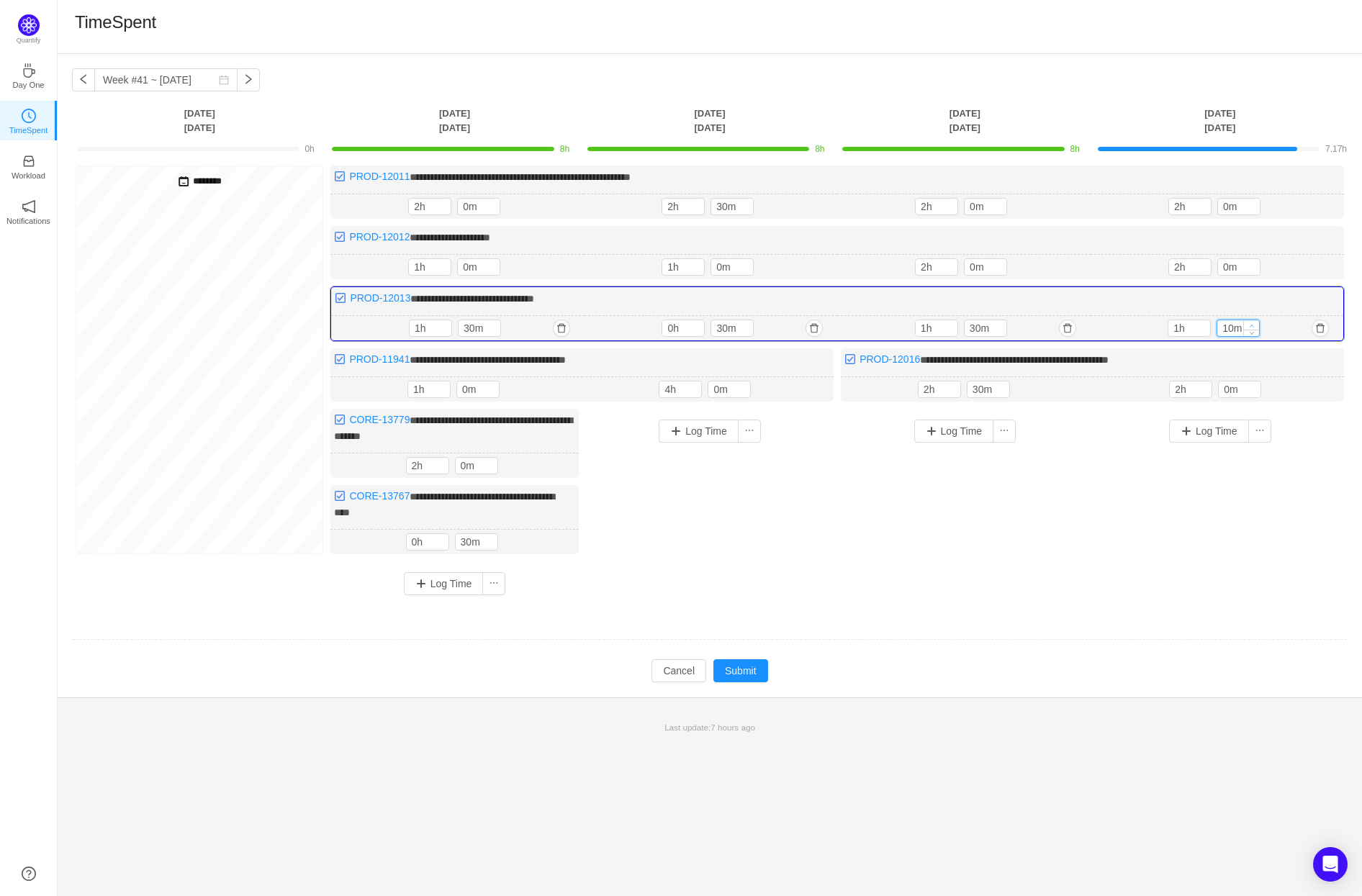
click at [1253, 323] on icon "icon: up" at bounding box center [1252, 325] width 5 height 5
click at [1254, 323] on icon "icon: up" at bounding box center [1252, 325] width 5 height 5
type input "30m"
click at [1254, 323] on icon "icon: up" at bounding box center [1252, 325] width 5 height 5
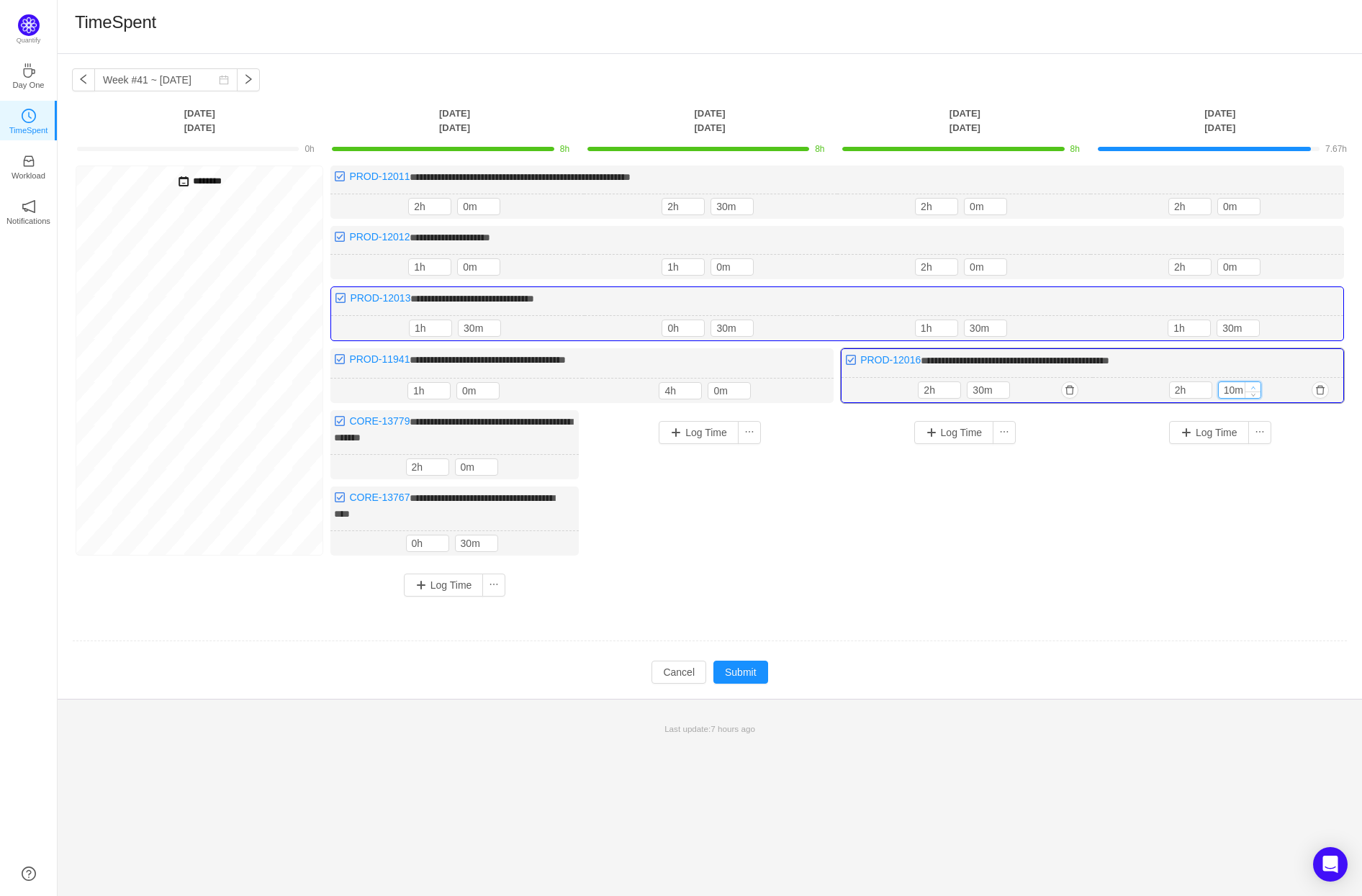
click at [1254, 385] on icon "icon: up" at bounding box center [1253, 387] width 5 height 5
type input "30m"
click at [1254, 385] on icon "icon: up" at bounding box center [1253, 387] width 5 height 5
click at [1154, 571] on div "Log Time" at bounding box center [1220, 500] width 248 height 180
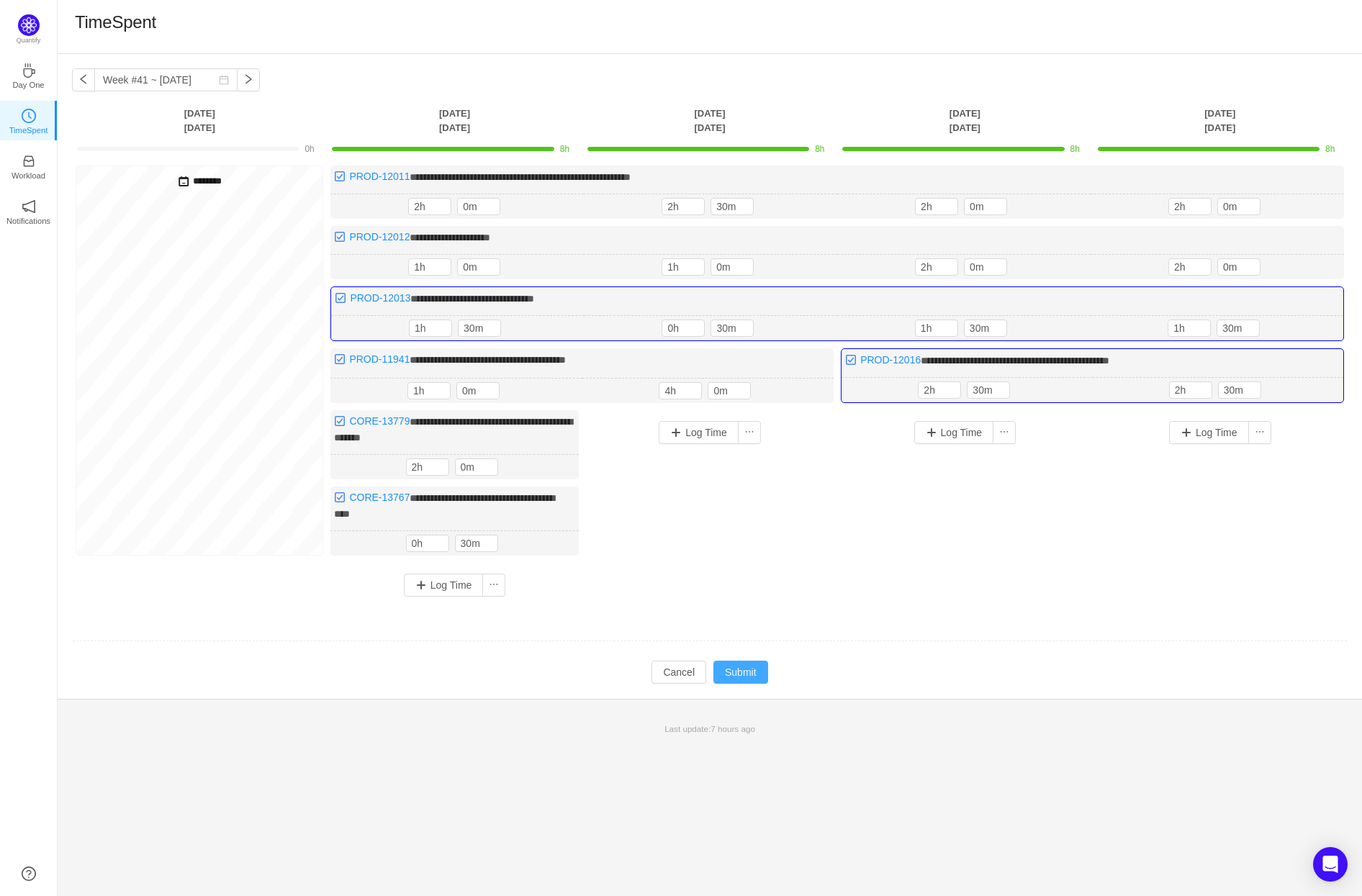
click at [742, 664] on button "Submit" at bounding box center [741, 672] width 55 height 23
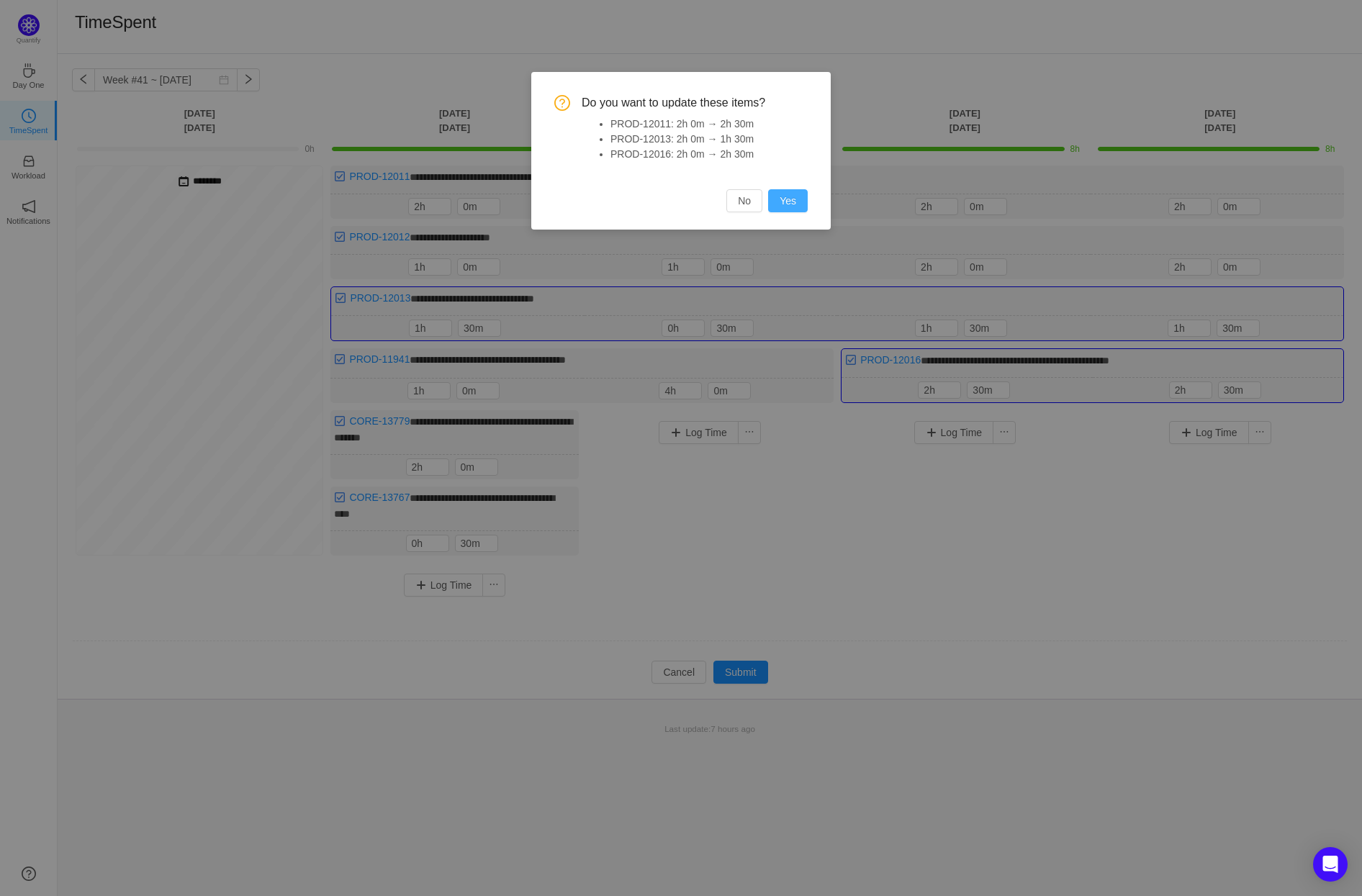
click at [798, 196] on button "Yes" at bounding box center [787, 200] width 39 height 23
